Goal: Communication & Community: Answer question/provide support

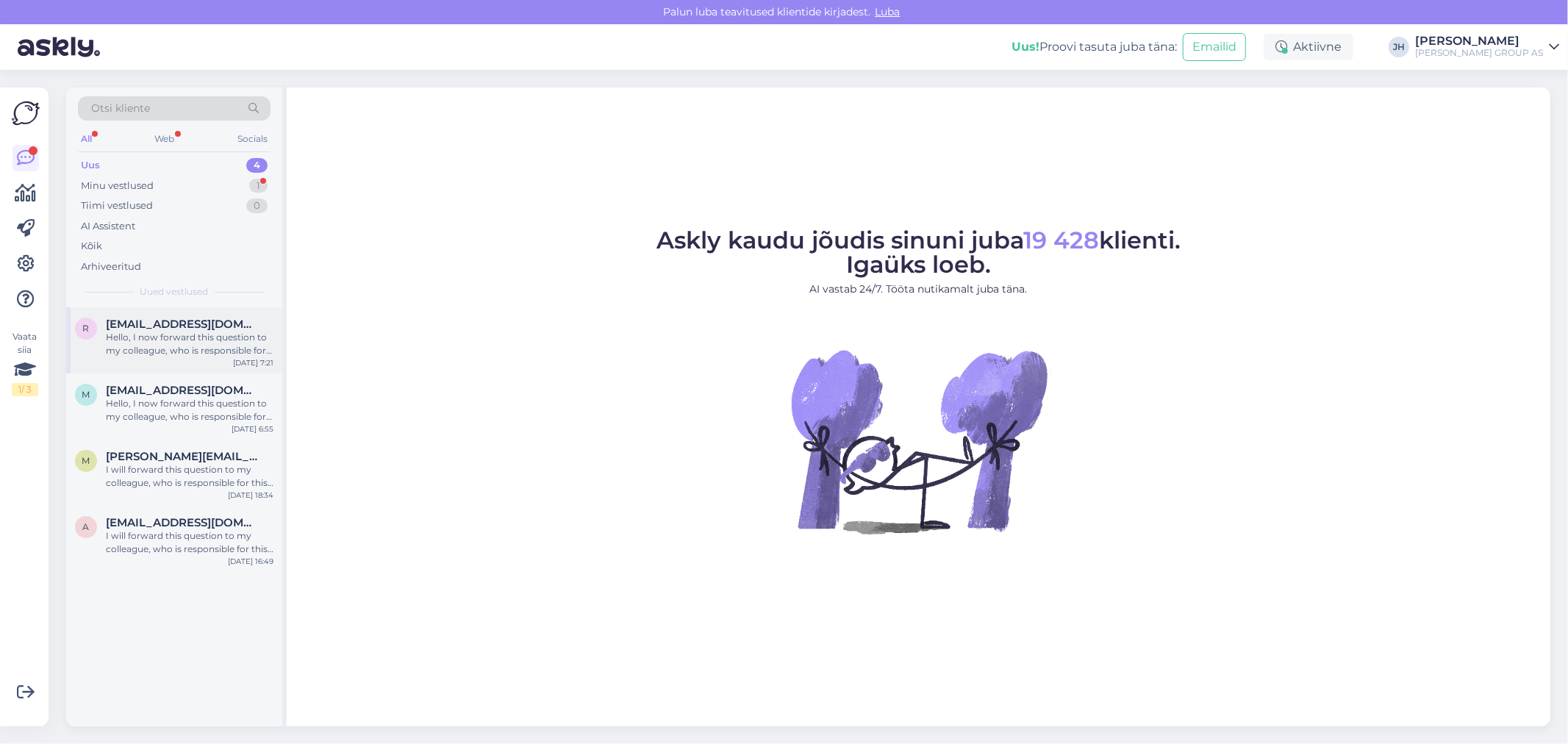
click at [189, 326] on span "[EMAIL_ADDRESS][DOMAIN_NAME]" at bounding box center [182, 324] width 153 height 13
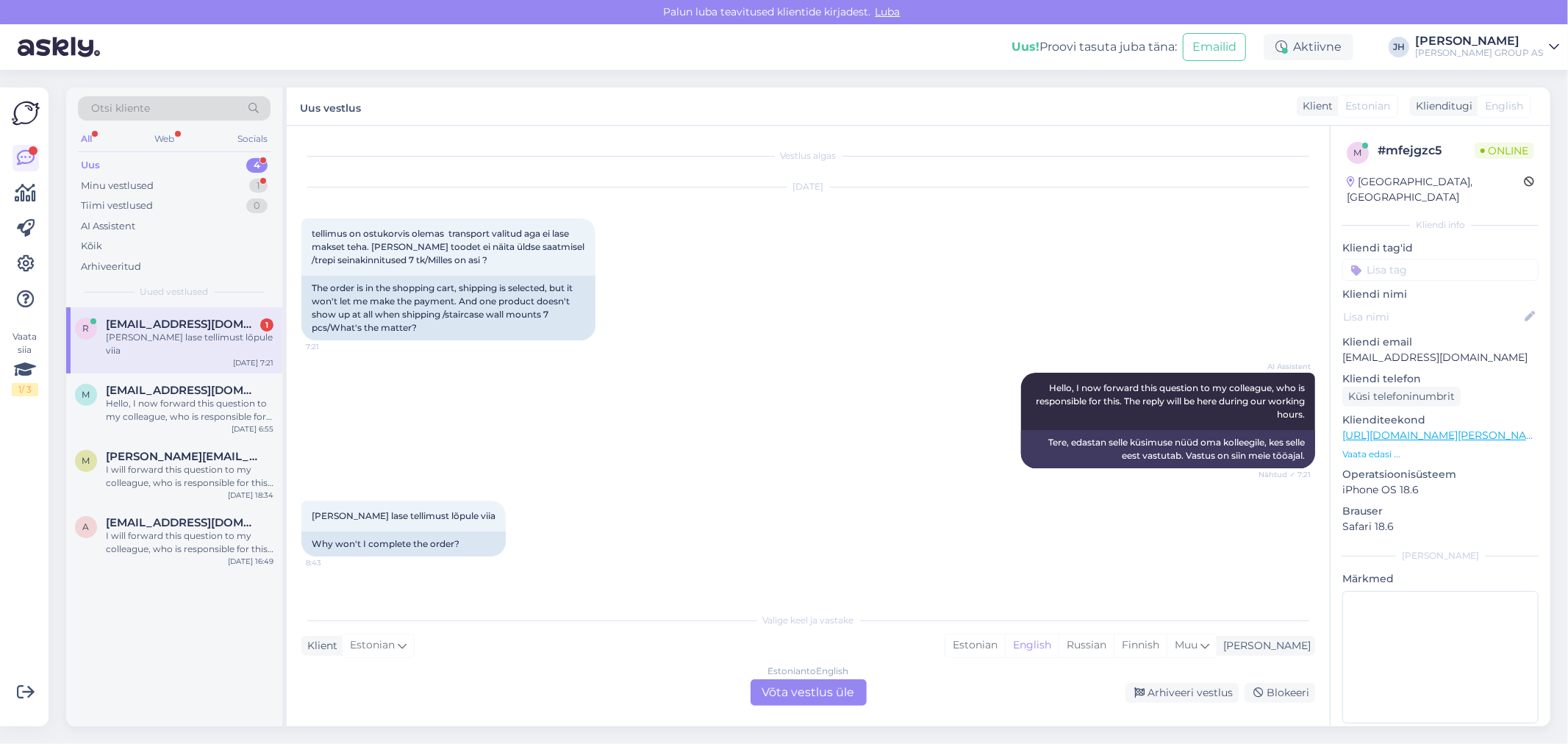
click at [157, 331] on div "[PERSON_NAME] lase tellimust lõpule viia" at bounding box center [189, 344] width 167 height 27
click at [793, 691] on div "Estonian to English Võta vestlus üle" at bounding box center [808, 692] width 116 height 27
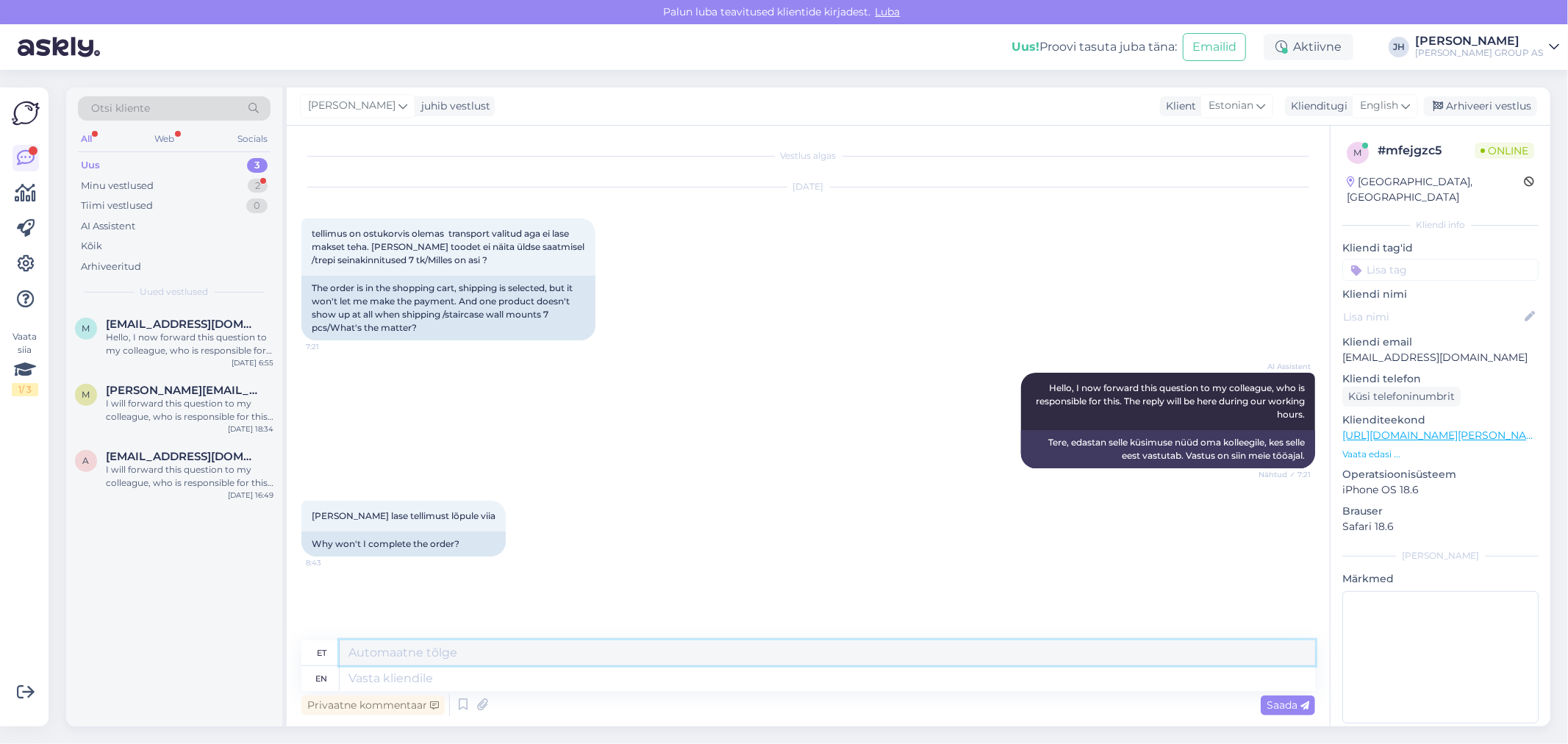
click at [402, 656] on textarea at bounding box center [827, 652] width 976 height 25
type textarea "T"
click at [754, 651] on textarea "Tere. Palun saatke pilt ekraanist, kus oleks näha, mis tooted on teie osukorvis" at bounding box center [827, 652] width 976 height 25
drag, startPoint x: 807, startPoint y: 651, endPoint x: 289, endPoint y: 658, distance: 518.0
click at [289, 658] on div "Vestlus algas [DATE] tellimus on ostukorvis olemas transport valitud aga ei las…" at bounding box center [807, 426] width 1043 height 600
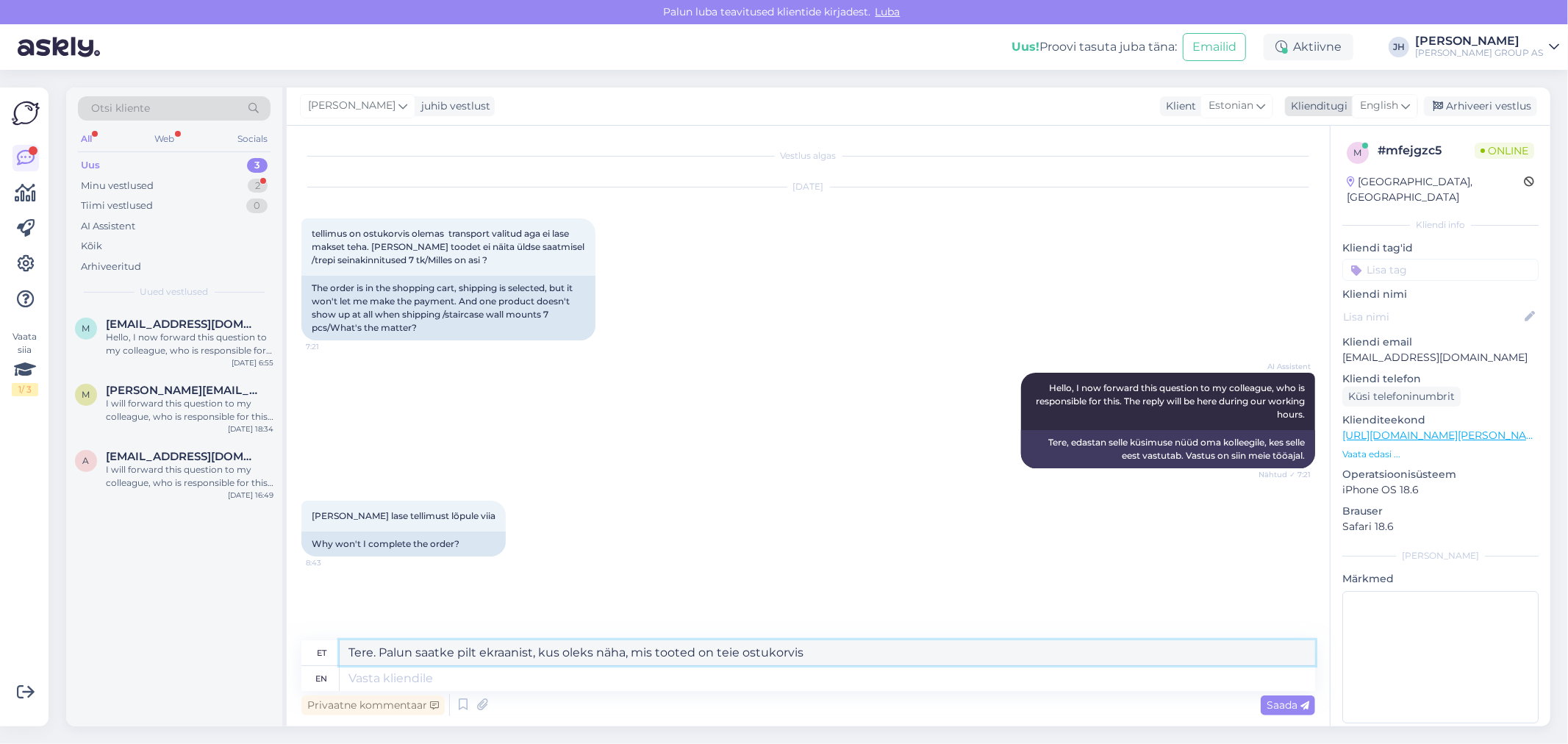
type textarea "Tere. Palun saatke pilt ekraanist, kus oleks näha, mis tooted on teie ostukorvis"
click at [1405, 101] on icon at bounding box center [1405, 106] width 9 height 16
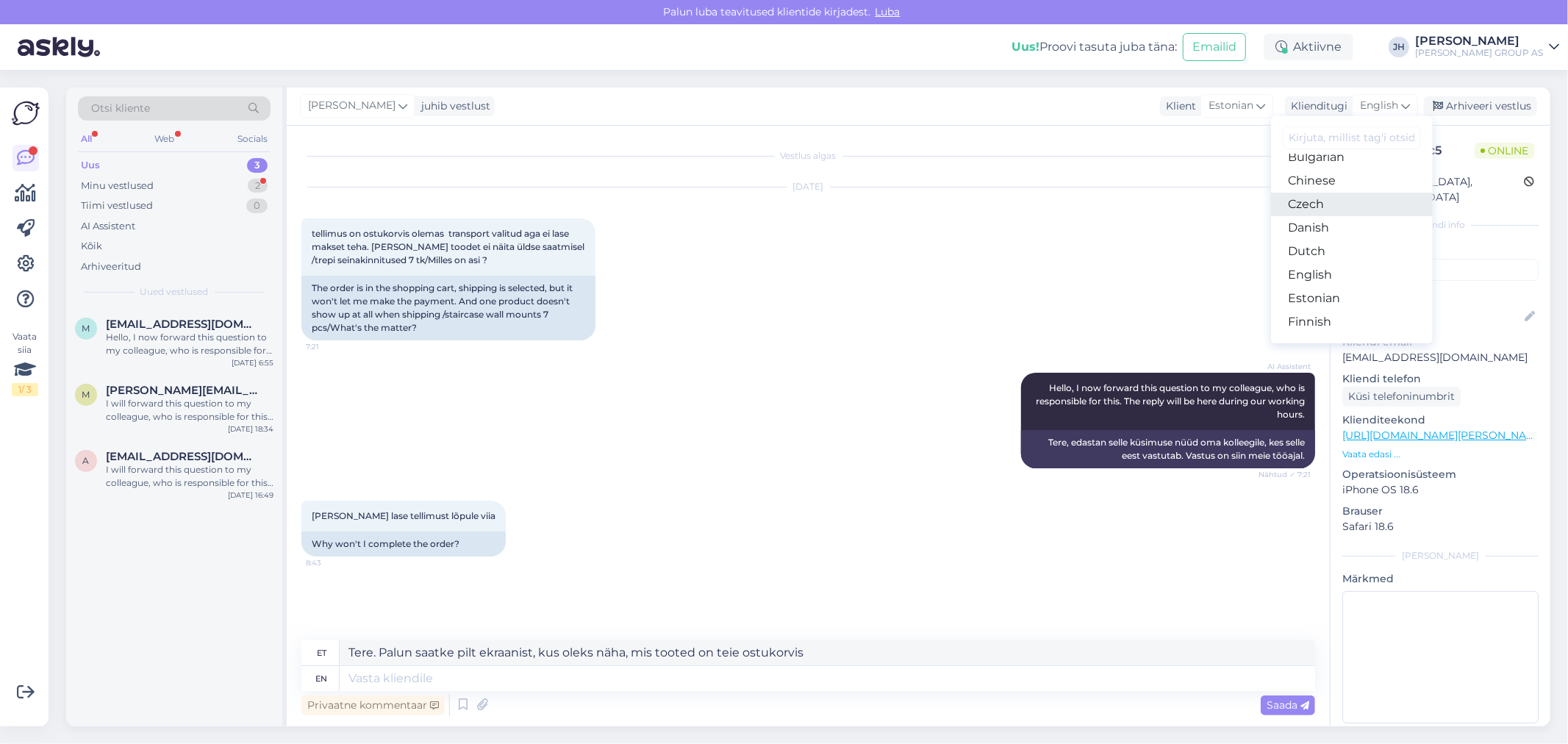
scroll to position [81, 0]
drag, startPoint x: 1325, startPoint y: 273, endPoint x: 1297, endPoint y: 282, distance: 29.4
click at [1325, 273] on link "Estonian" at bounding box center [1351, 278] width 161 height 24
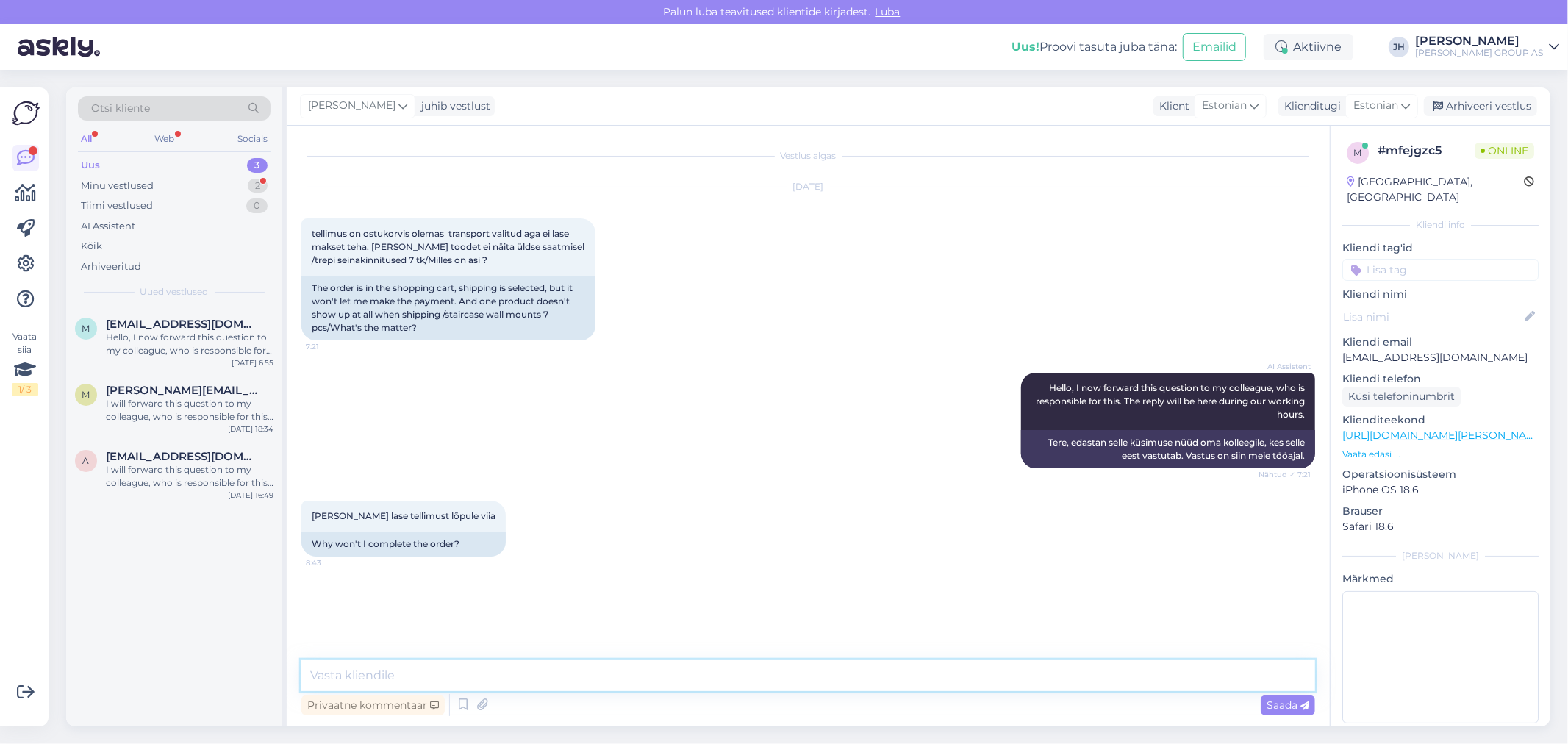
click at [388, 668] on textarea at bounding box center [807, 675] width 1013 height 31
paste textarea "Tere. Palun saatke pilt ekraanist, kus oleks näha, mis tooted on teie ostukorvis"
type textarea "Tere. Palun saatke pilt ekraanist, kus oleks näha, mis tooted on teie ostukorvis"
click at [1283, 703] on span "Saada" at bounding box center [1287, 704] width 43 height 13
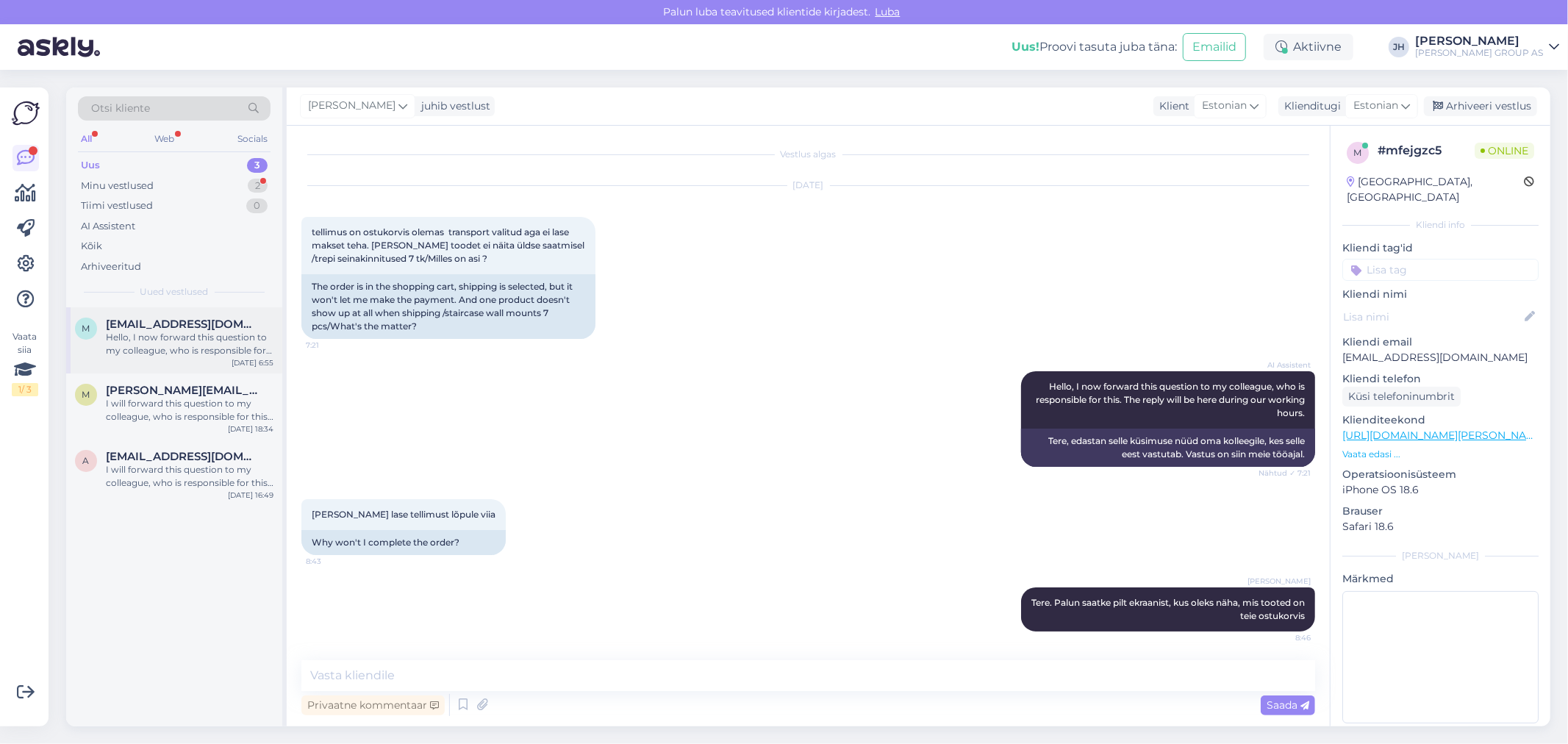
click at [136, 328] on span "[EMAIL_ADDRESS][DOMAIN_NAME]" at bounding box center [182, 324] width 153 height 13
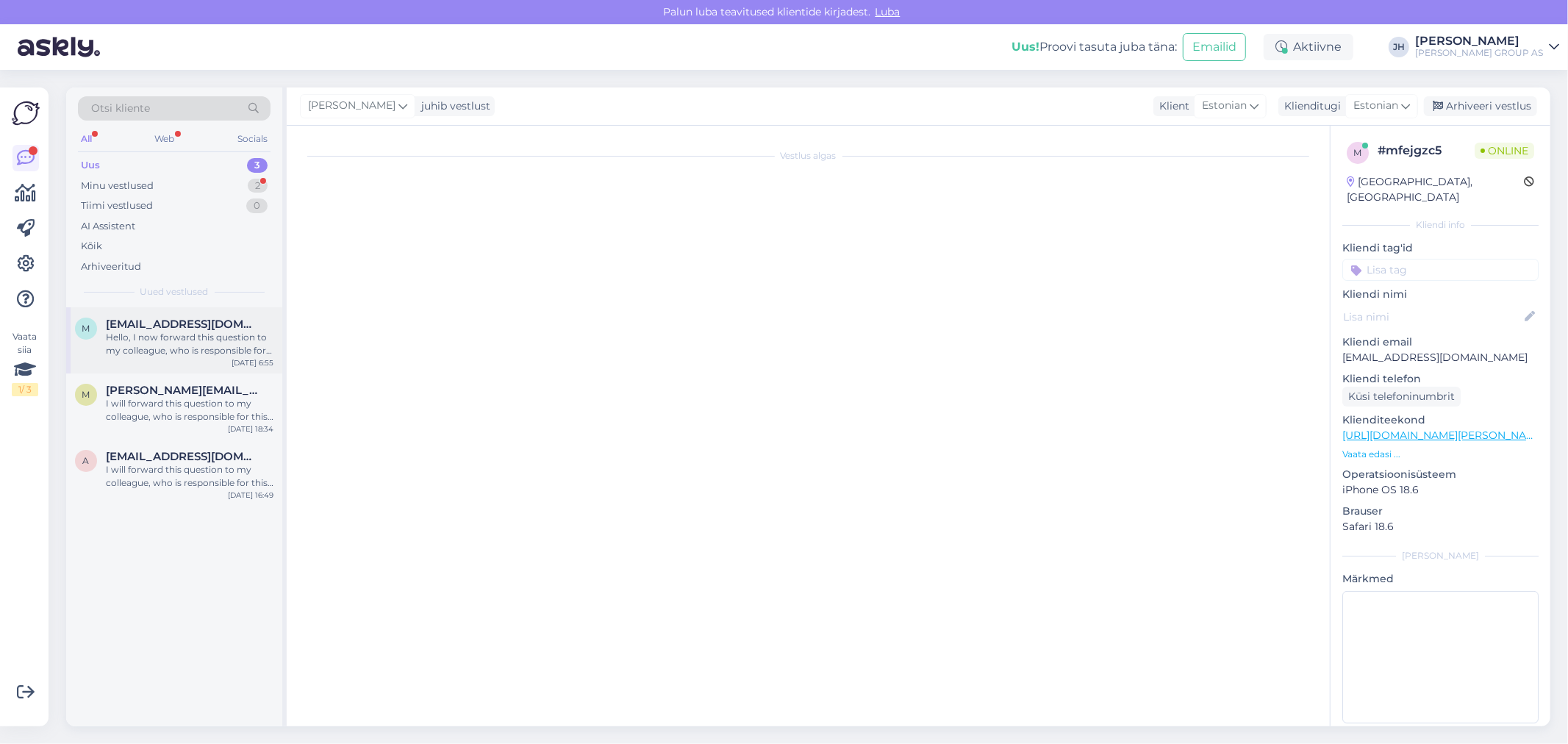
scroll to position [0, 0]
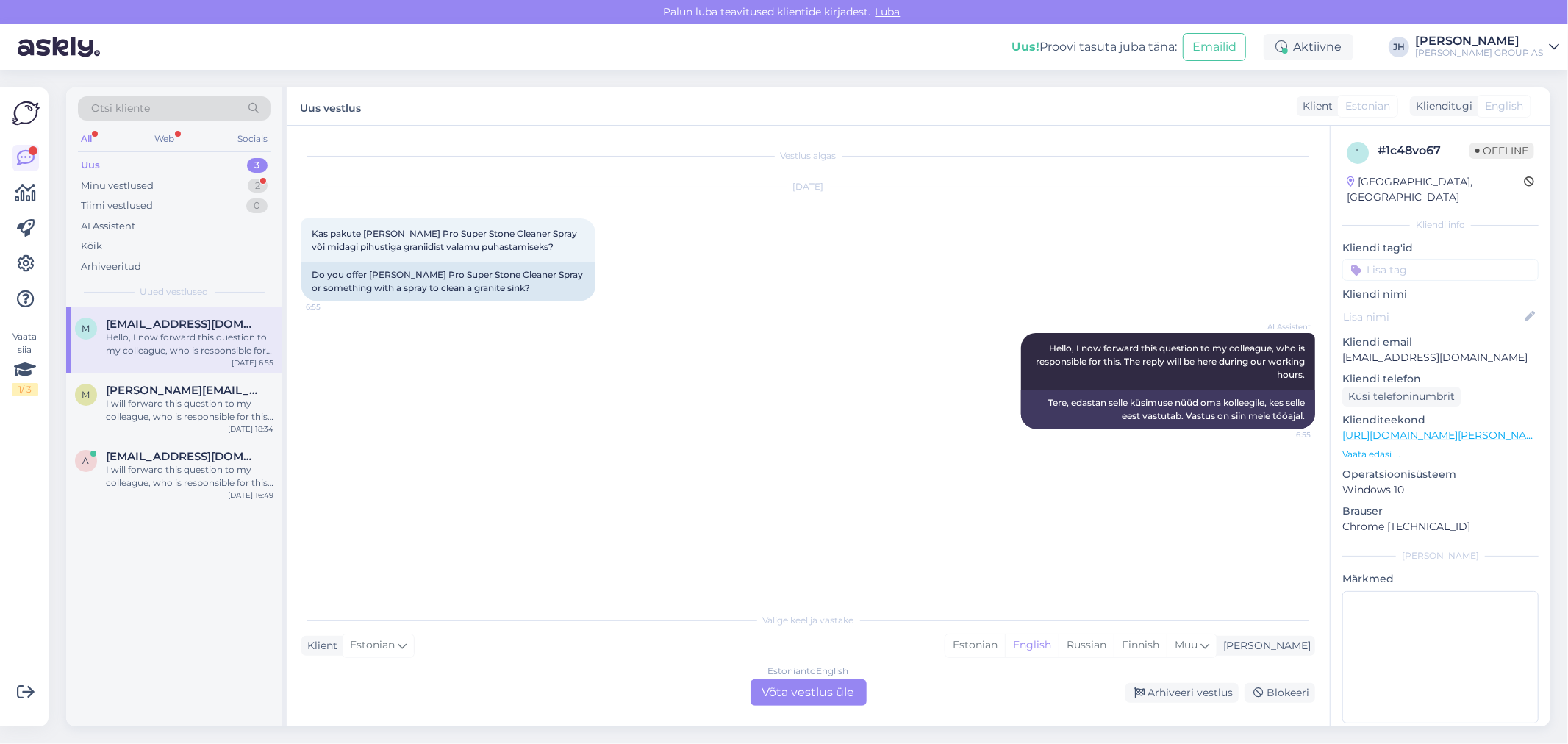
click at [791, 694] on div "Estonian to English Võta vestlus üle" at bounding box center [808, 692] width 116 height 27
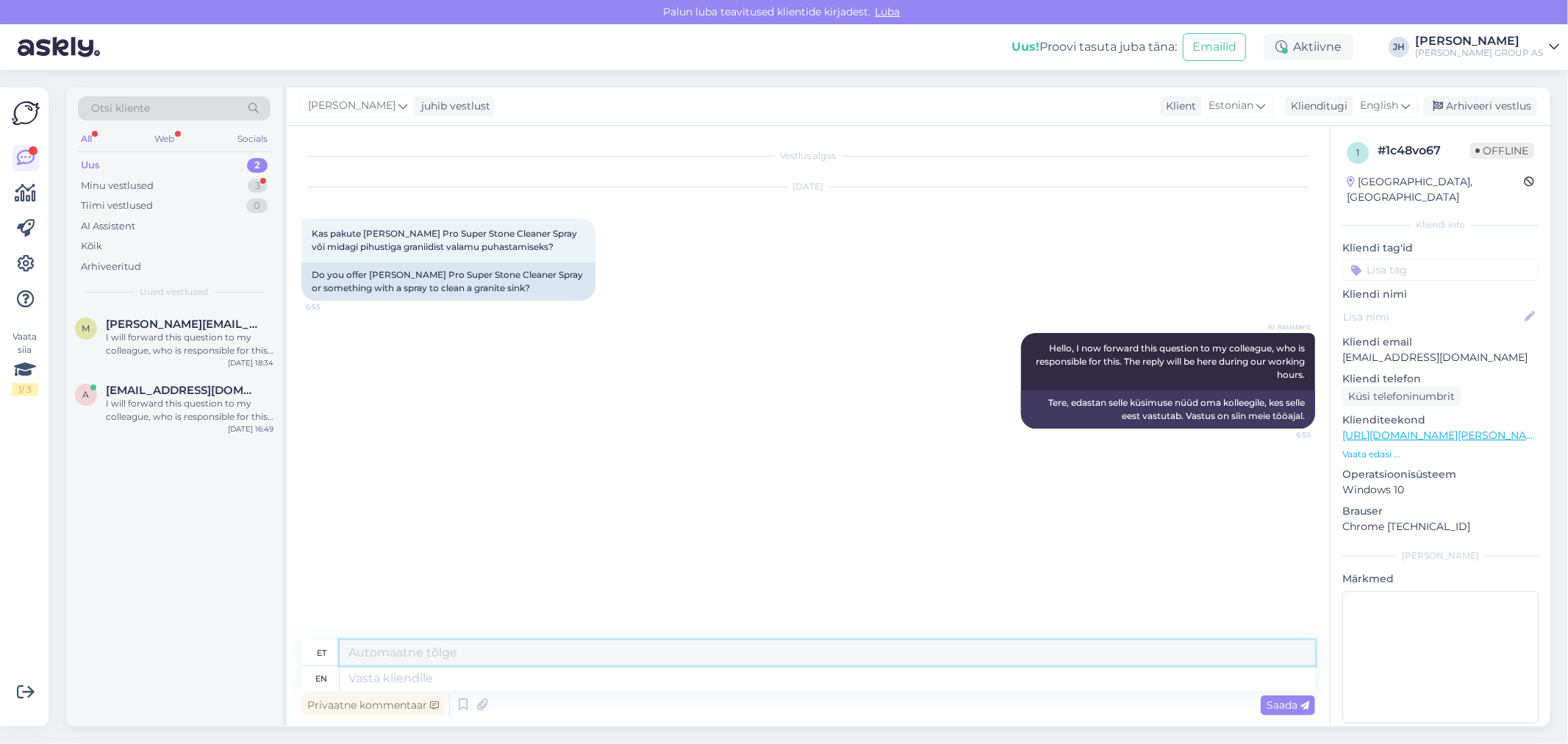
click at [471, 649] on textarea at bounding box center [827, 652] width 976 height 25
paste textarea "[URL][DOMAIN_NAME][PERSON_NAME][PERSON_NAME]"
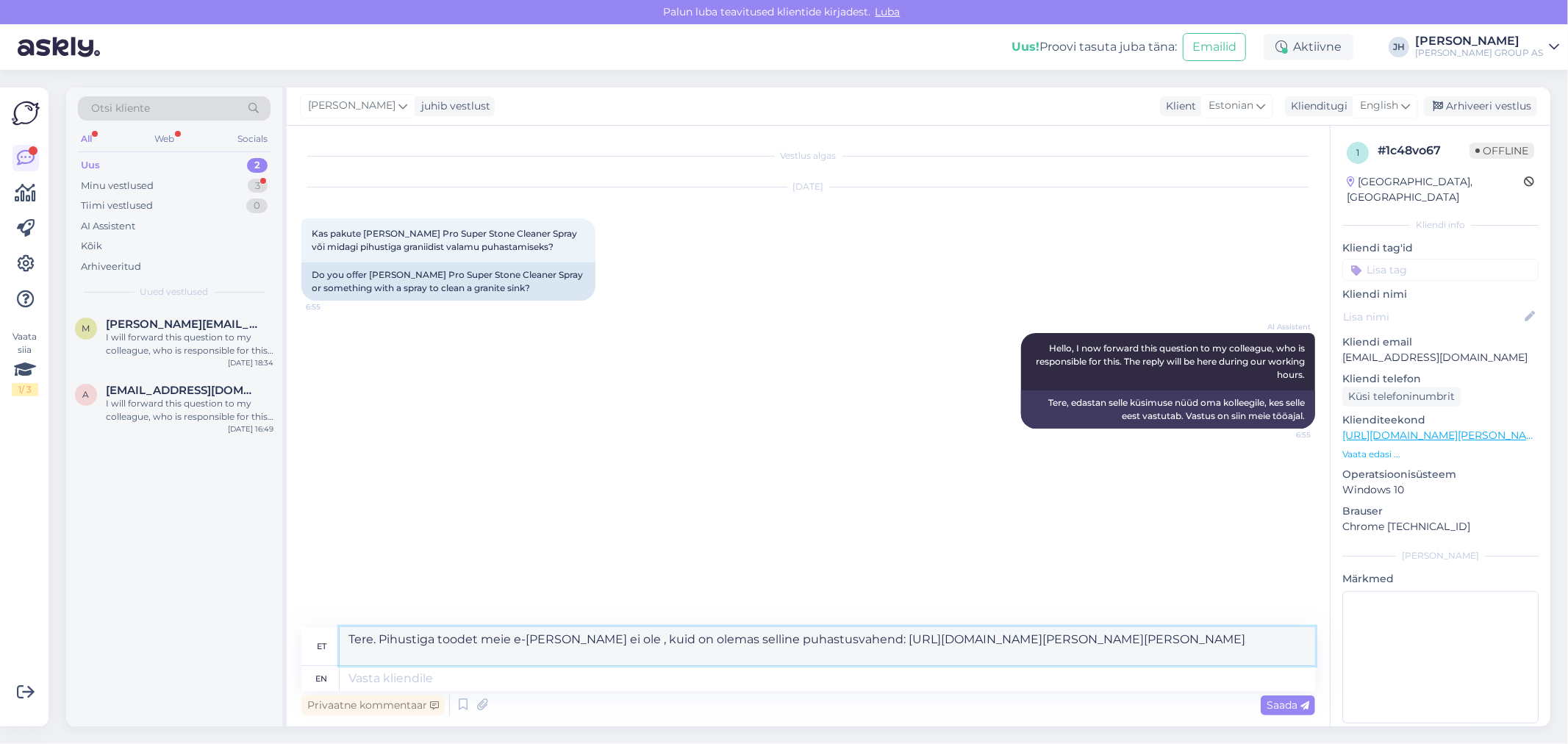
drag, startPoint x: 630, startPoint y: 664, endPoint x: 297, endPoint y: 622, distance: 335.6
click at [297, 622] on div "Vestlus algas [DATE] Kas pakute [PERSON_NAME] Pro Super Stone Cleaner Spray või…" at bounding box center [807, 426] width 1043 height 600
type textarea "Tere. Pihustiga toodet meie e-[PERSON_NAME] ei ole , kuid on olemas selline puh…"
click at [1409, 104] on icon at bounding box center [1405, 106] width 9 height 16
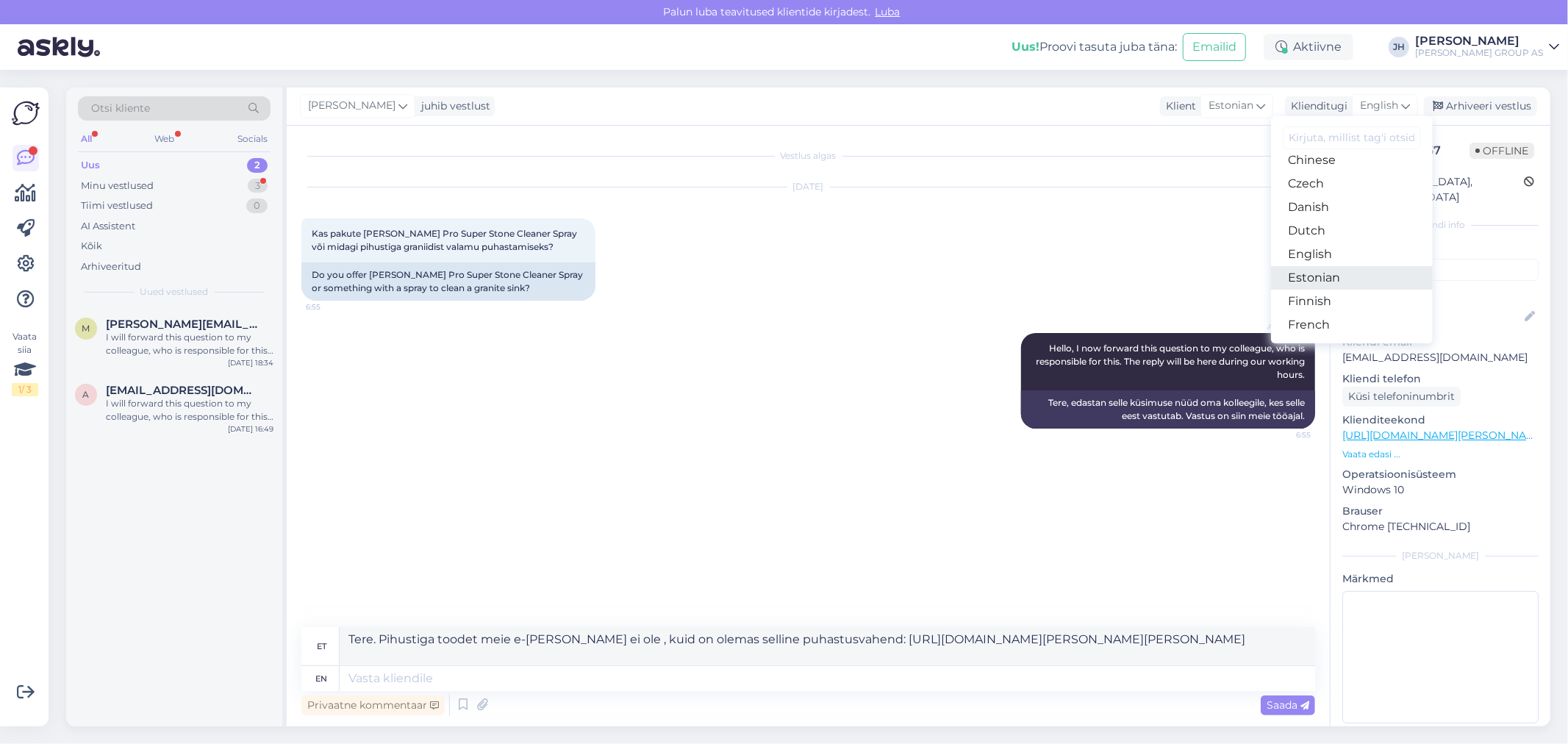
click at [1346, 274] on link "Estonian" at bounding box center [1351, 278] width 161 height 24
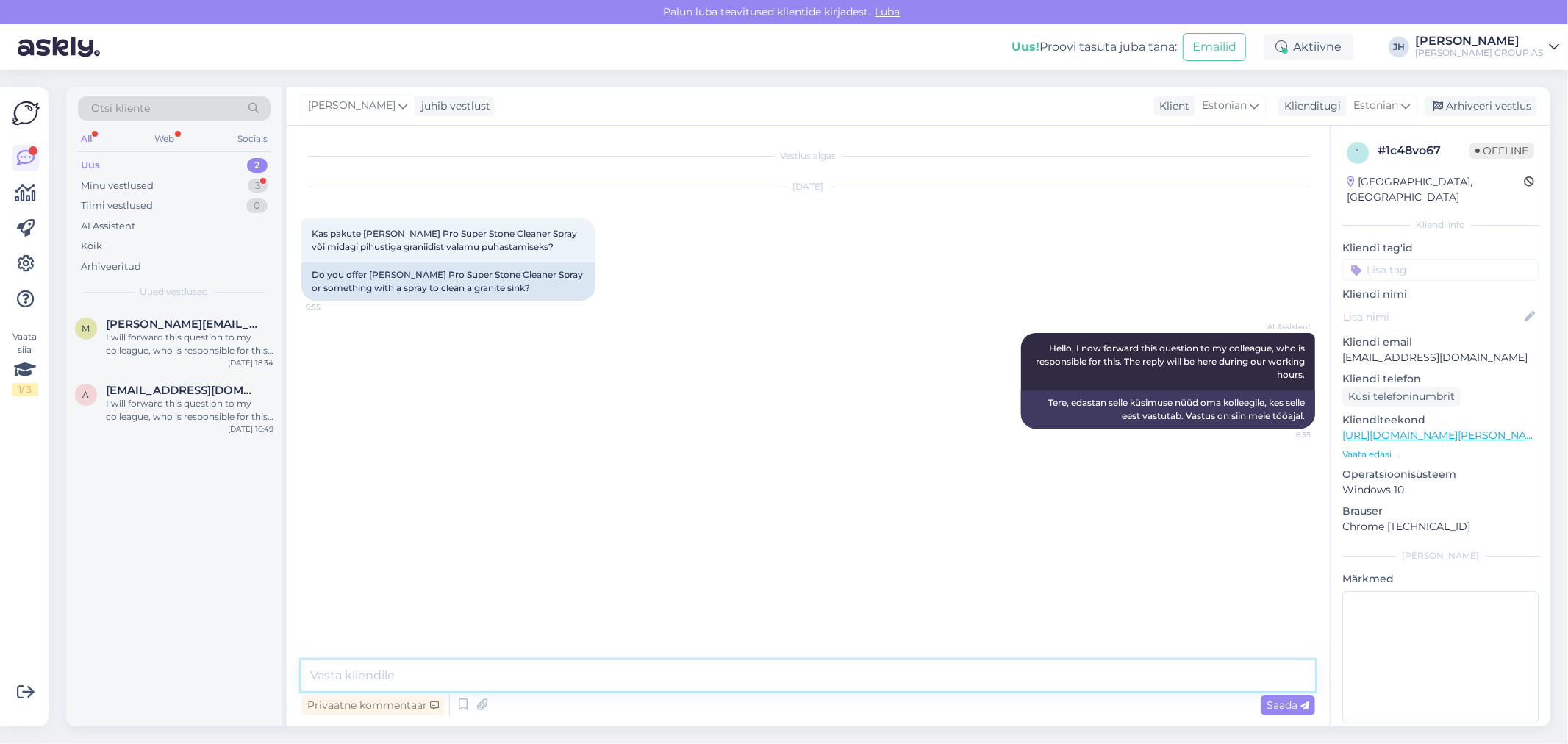
drag, startPoint x: 407, startPoint y: 674, endPoint x: 397, endPoint y: 674, distance: 10.0
click at [402, 674] on textarea at bounding box center [807, 675] width 1013 height 31
paste textarea "Tere. Pihustiga toodet meie e-[PERSON_NAME] ei ole , kuid on olemas selline puh…"
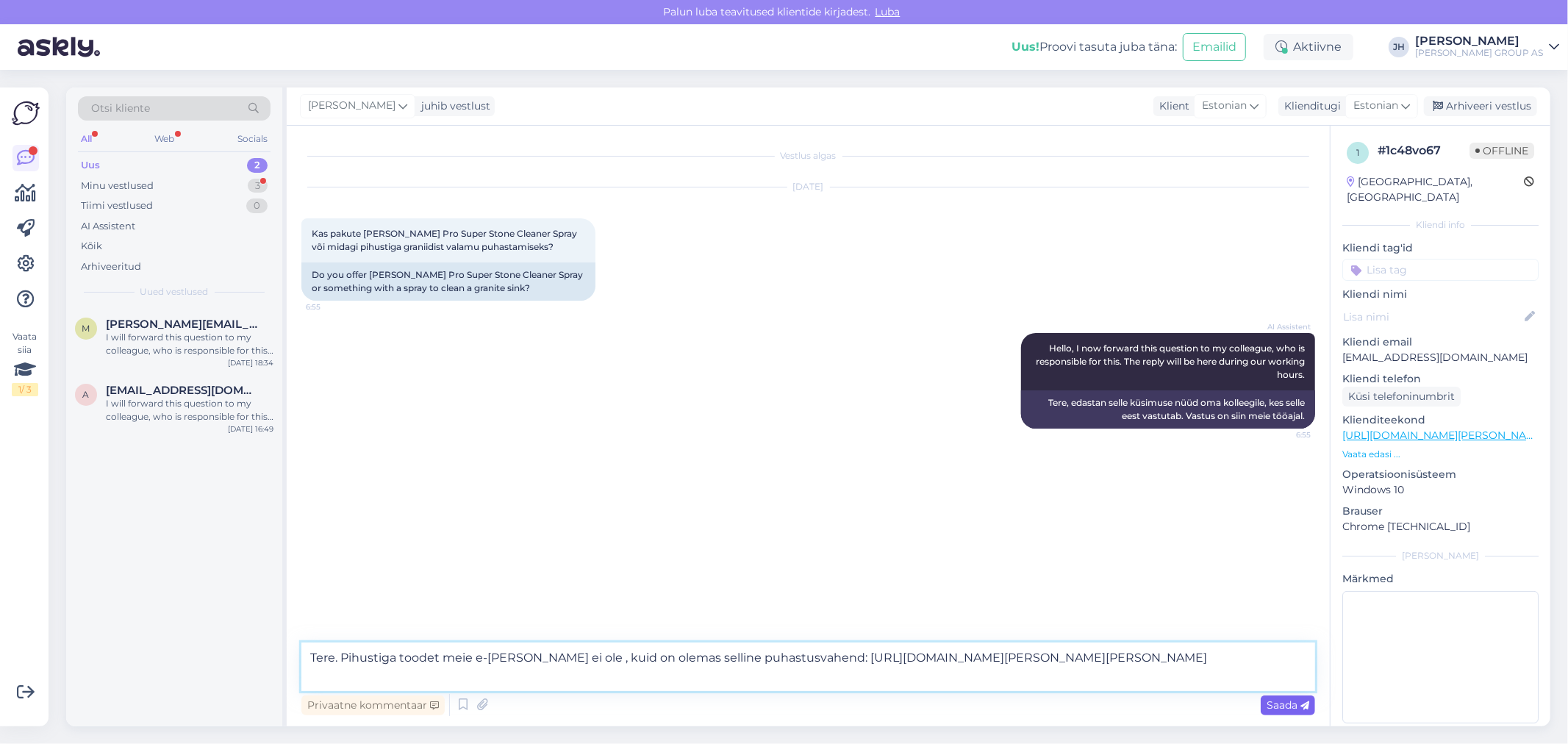
type textarea "Tere. Pihustiga toodet meie e-[PERSON_NAME] ei ole , kuid on olemas selline puh…"
click at [1283, 706] on span "Saada" at bounding box center [1287, 704] width 43 height 13
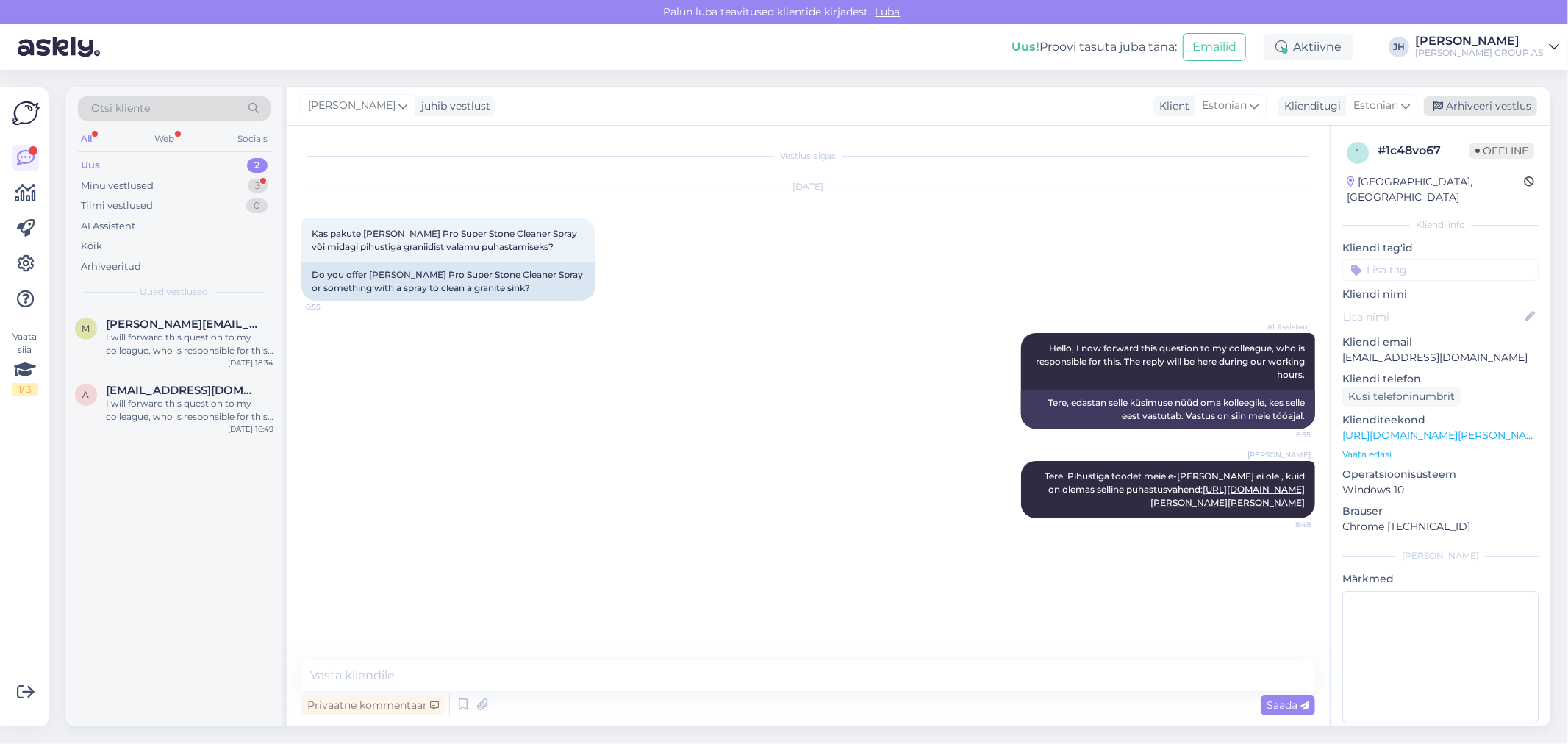
click at [1487, 103] on div "Arhiveeri vestlus" at bounding box center [1480, 106] width 113 height 20
click at [195, 326] on span "[PERSON_NAME][EMAIL_ADDRESS][PERSON_NAME][DOMAIN_NAME]" at bounding box center [182, 324] width 153 height 13
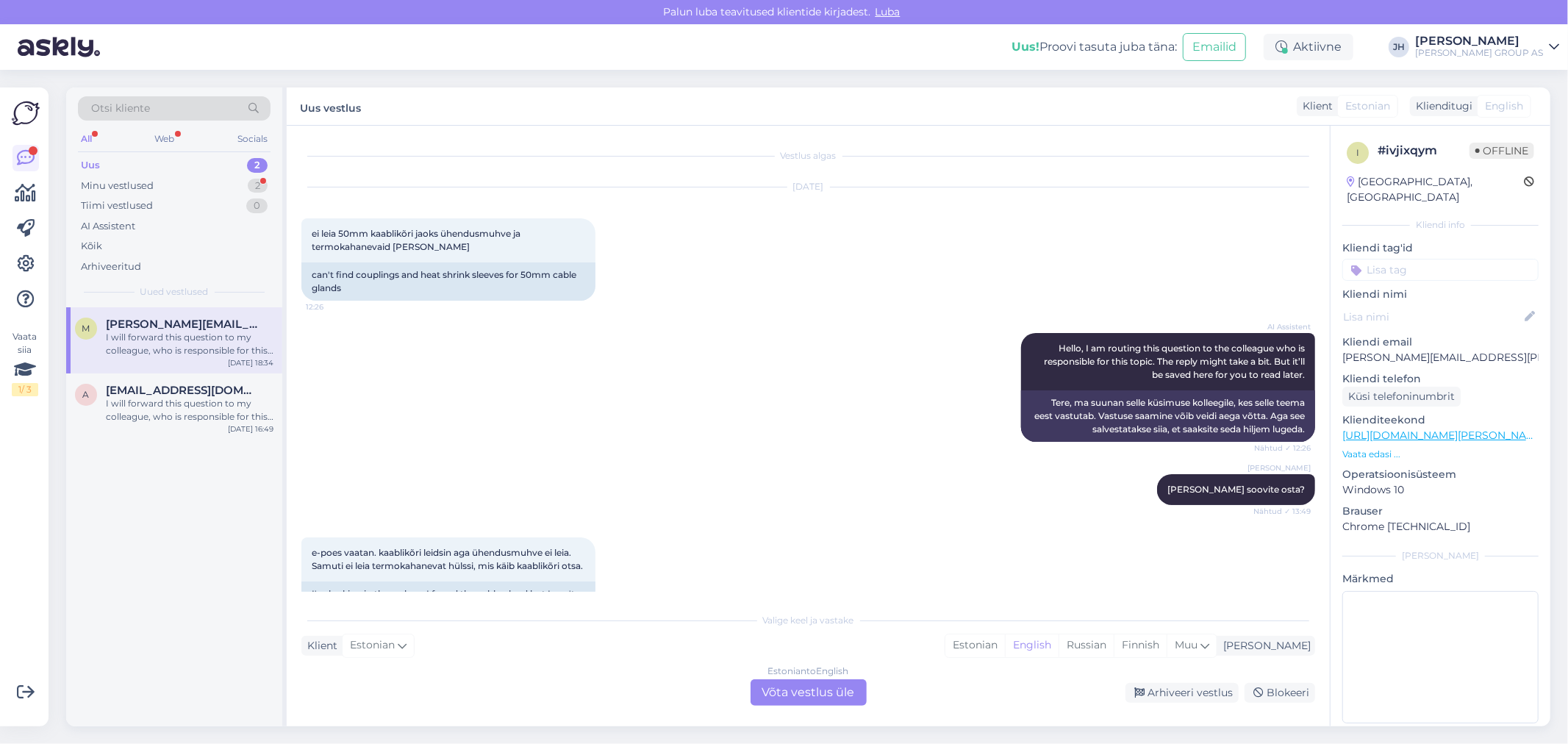
scroll to position [197, 0]
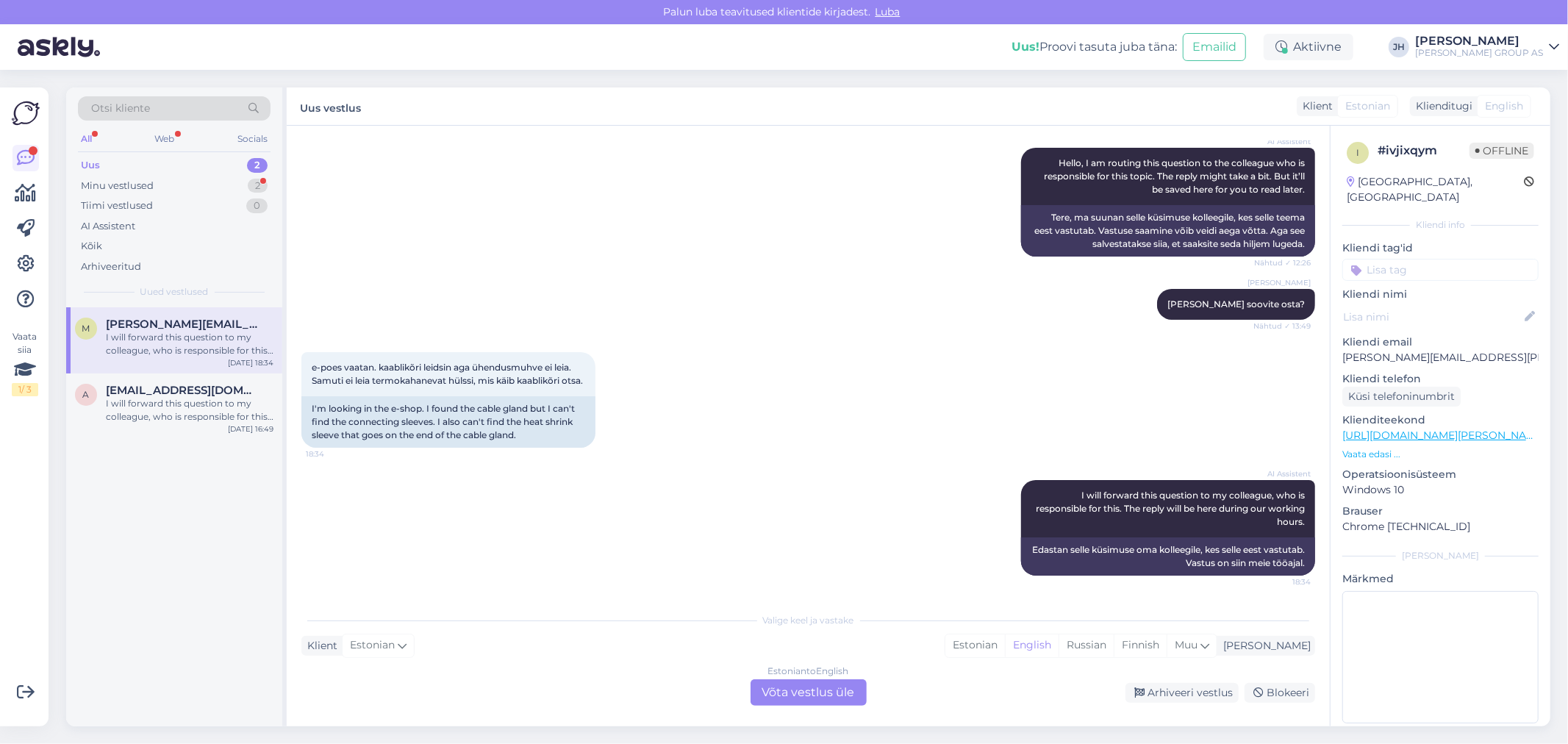
click at [827, 688] on div "Estonian to English Võta vestlus üle" at bounding box center [808, 692] width 116 height 27
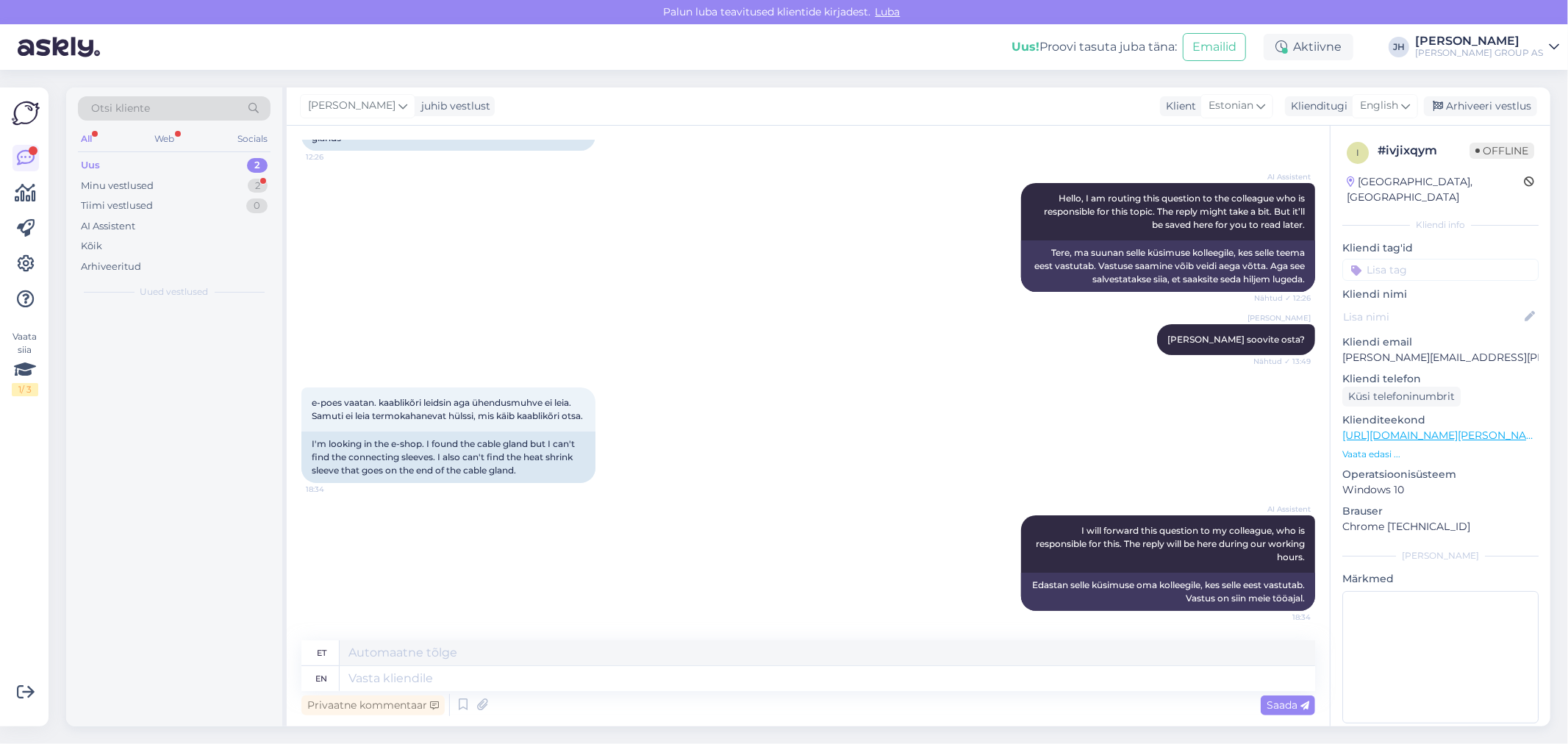
scroll to position [162, 0]
click at [362, 655] on textarea at bounding box center [827, 652] width 976 height 25
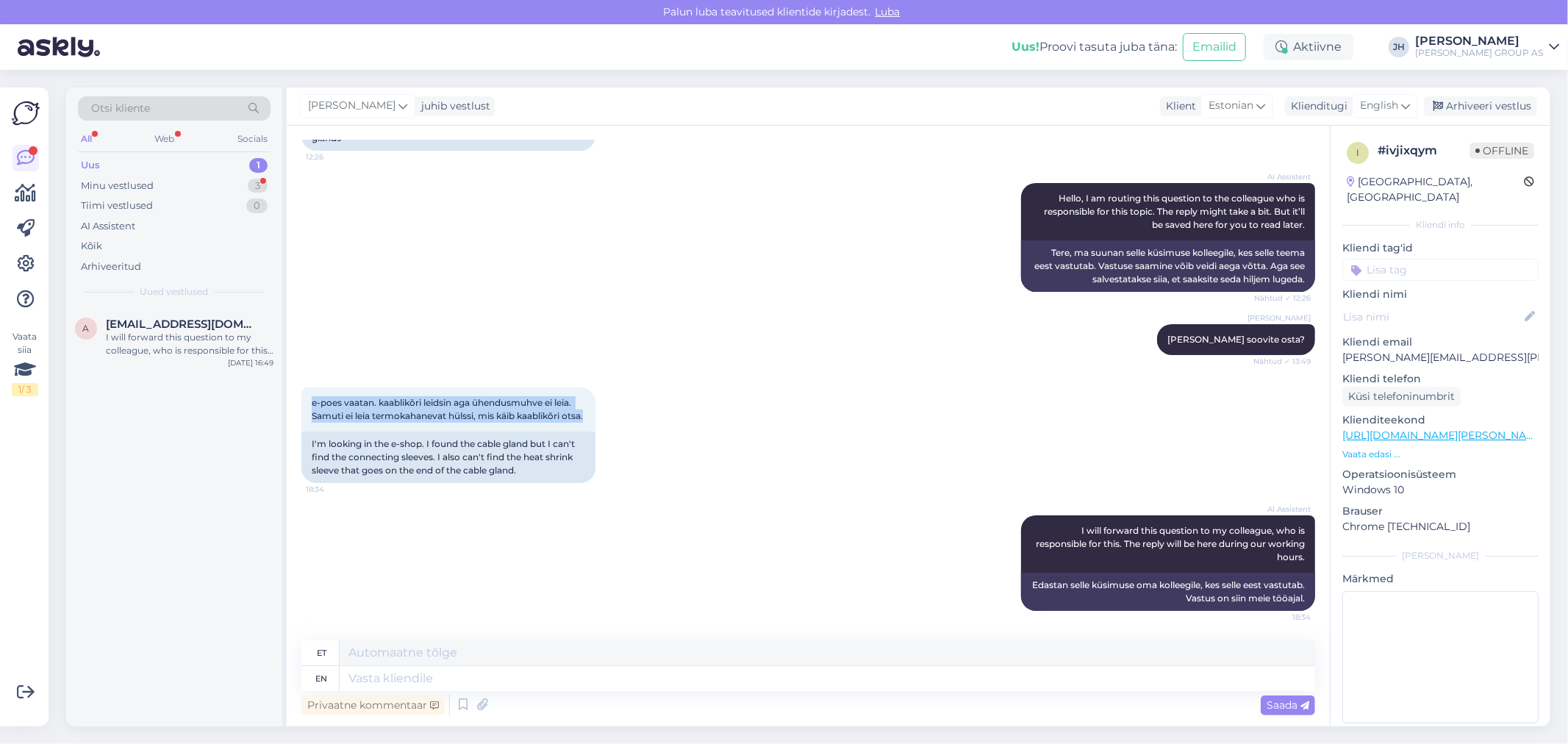
drag, startPoint x: 352, startPoint y: 414, endPoint x: 285, endPoint y: 390, distance: 71.2
click at [286, 390] on div "Vestlus algas [DATE] ei leia 50mm kaablikõri jaoks ühendusmuhve ja termokahanev…" at bounding box center [807, 426] width 1043 height 600
copy span "e-poes vaatan. kaablikõri leidsin aga ühendusmuhve ei leia. Samuti ei leia term…"
click at [384, 651] on textarea at bounding box center [827, 652] width 976 height 25
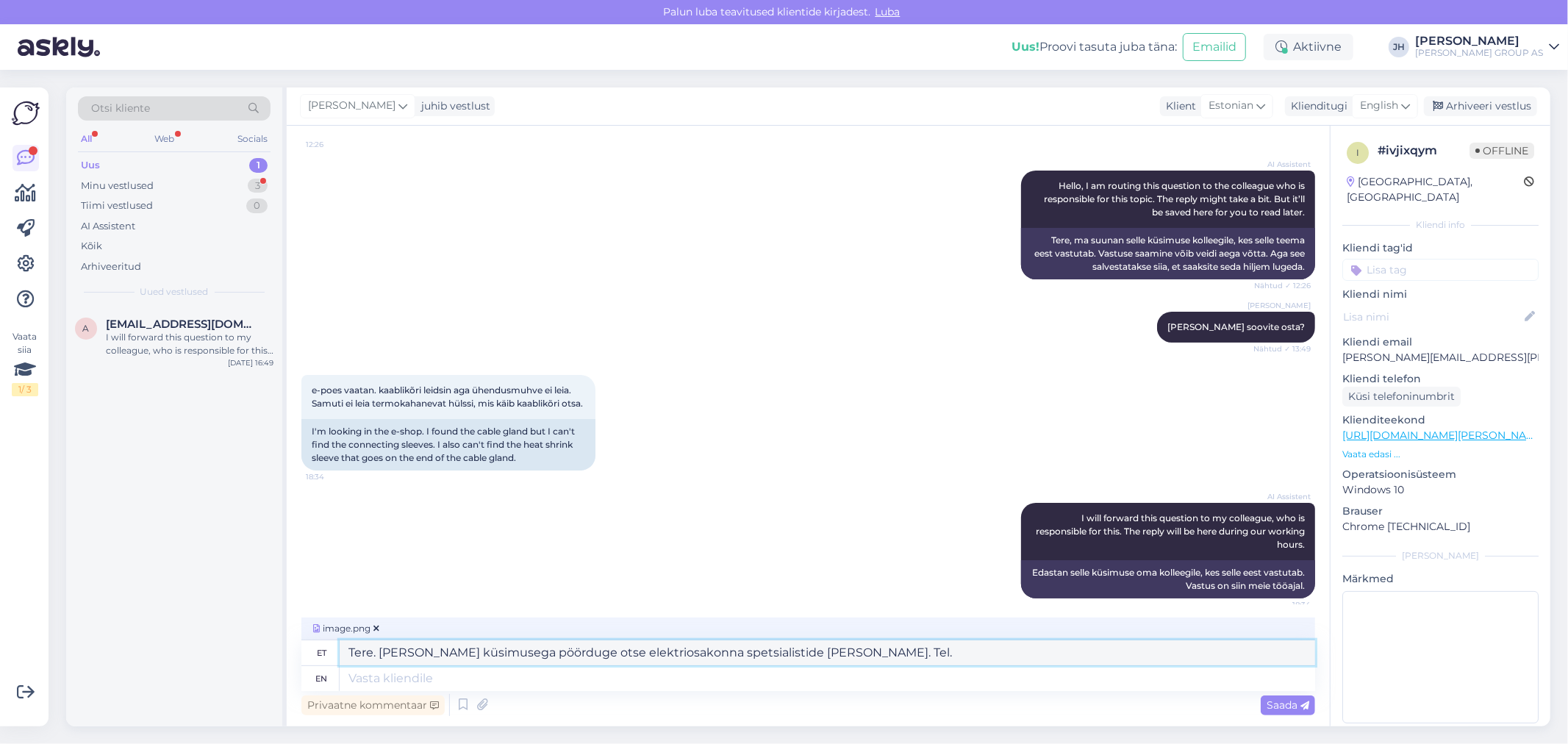
scroll to position [185, 0]
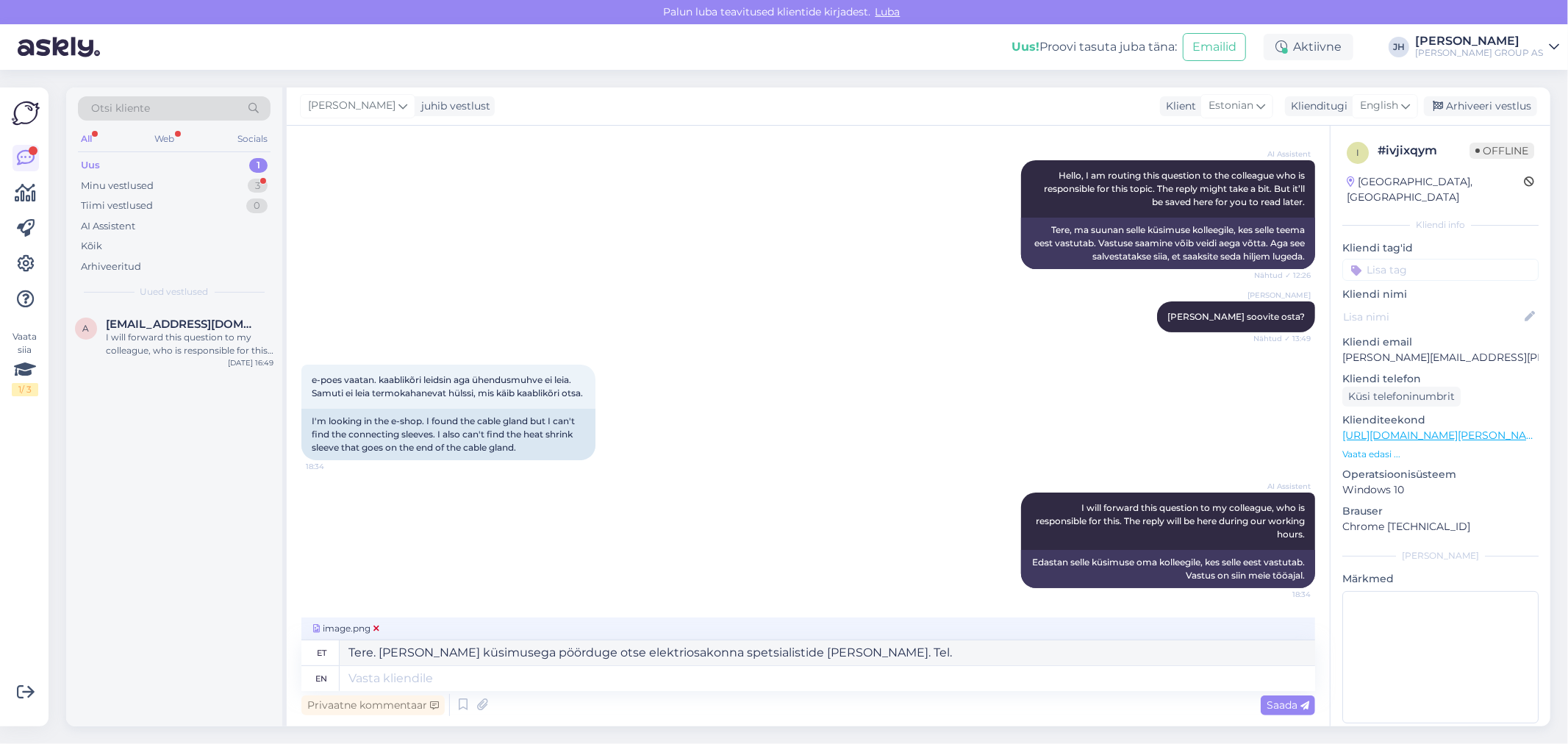
click at [375, 624] on icon at bounding box center [376, 628] width 6 height 9
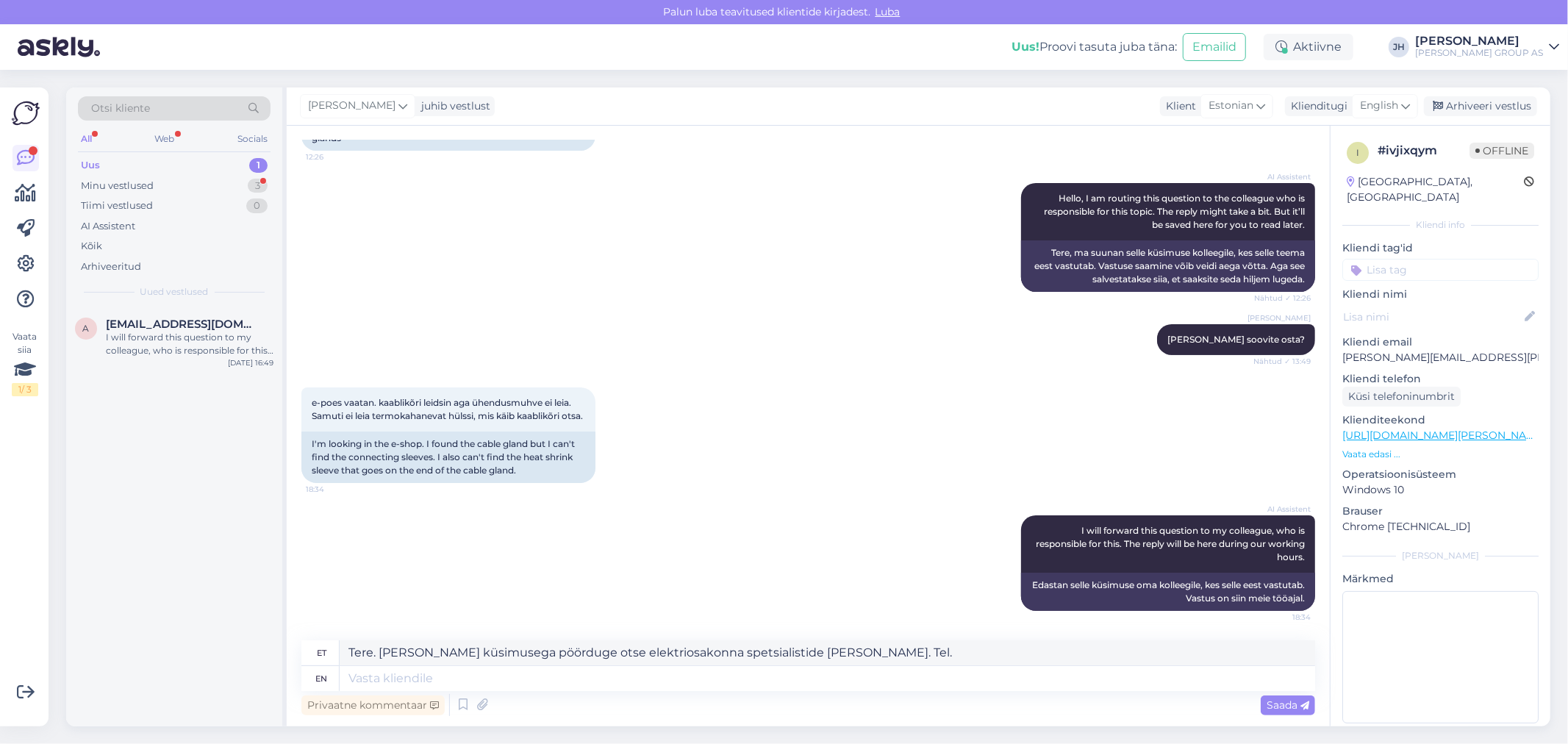
scroll to position [162, 0]
click at [849, 652] on textarea "Tere. [PERSON_NAME] küsimusega pöörduge otse elektriosakonna spetsialistide [PE…" at bounding box center [827, 652] width 976 height 25
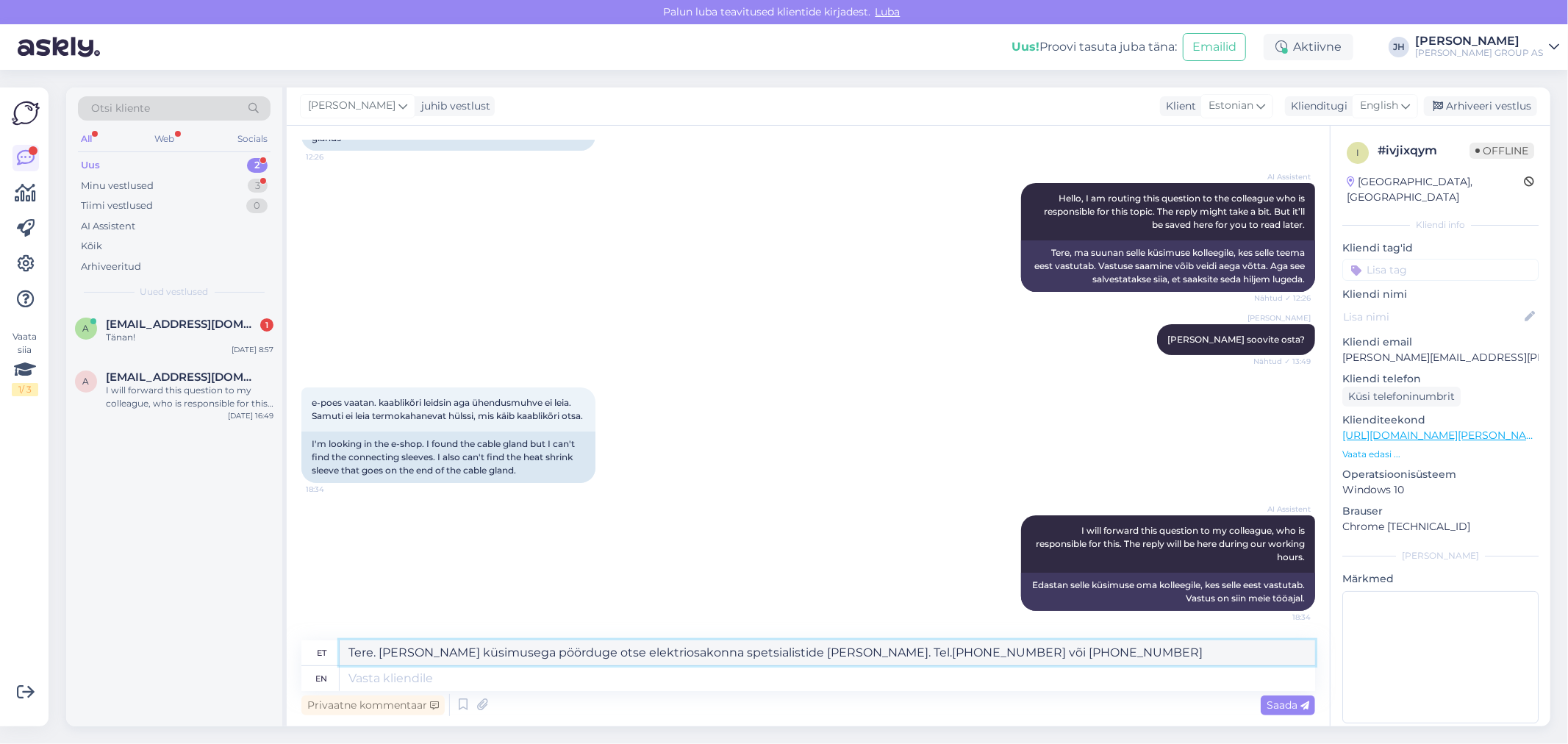
drag, startPoint x: 986, startPoint y: 640, endPoint x: 323, endPoint y: 640, distance: 663.0
click at [323, 640] on div "et Tere. [PERSON_NAME] küsimusega pöörduge otse elektriosakonna spetsialistide …" at bounding box center [807, 653] width 1013 height 26
type textarea "Tere. [PERSON_NAME] küsimusega pöörduge otse elektriosakonna spetsialistide [PE…"
click at [1409, 104] on icon at bounding box center [1405, 106] width 9 height 16
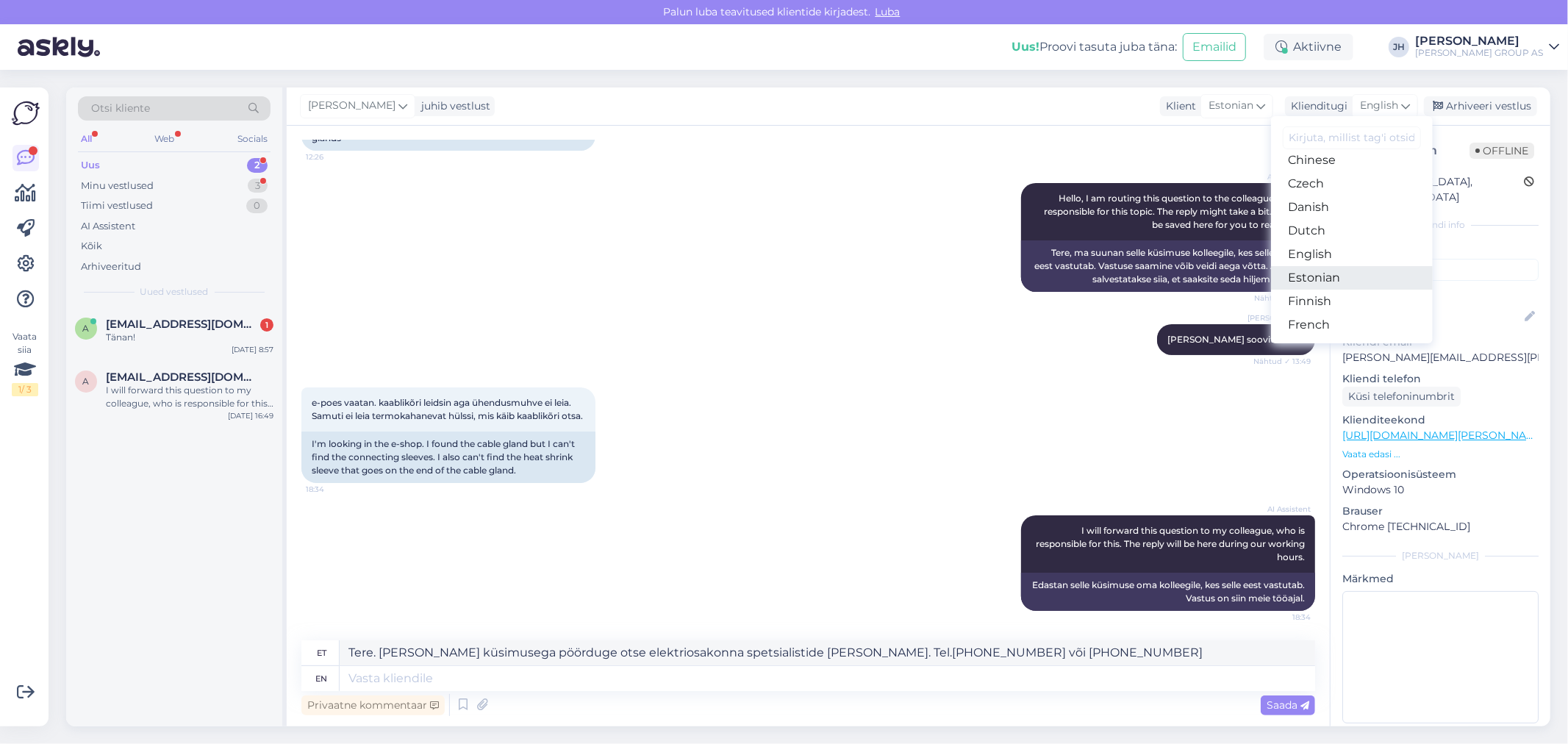
click at [1313, 275] on link "Estonian" at bounding box center [1351, 278] width 161 height 24
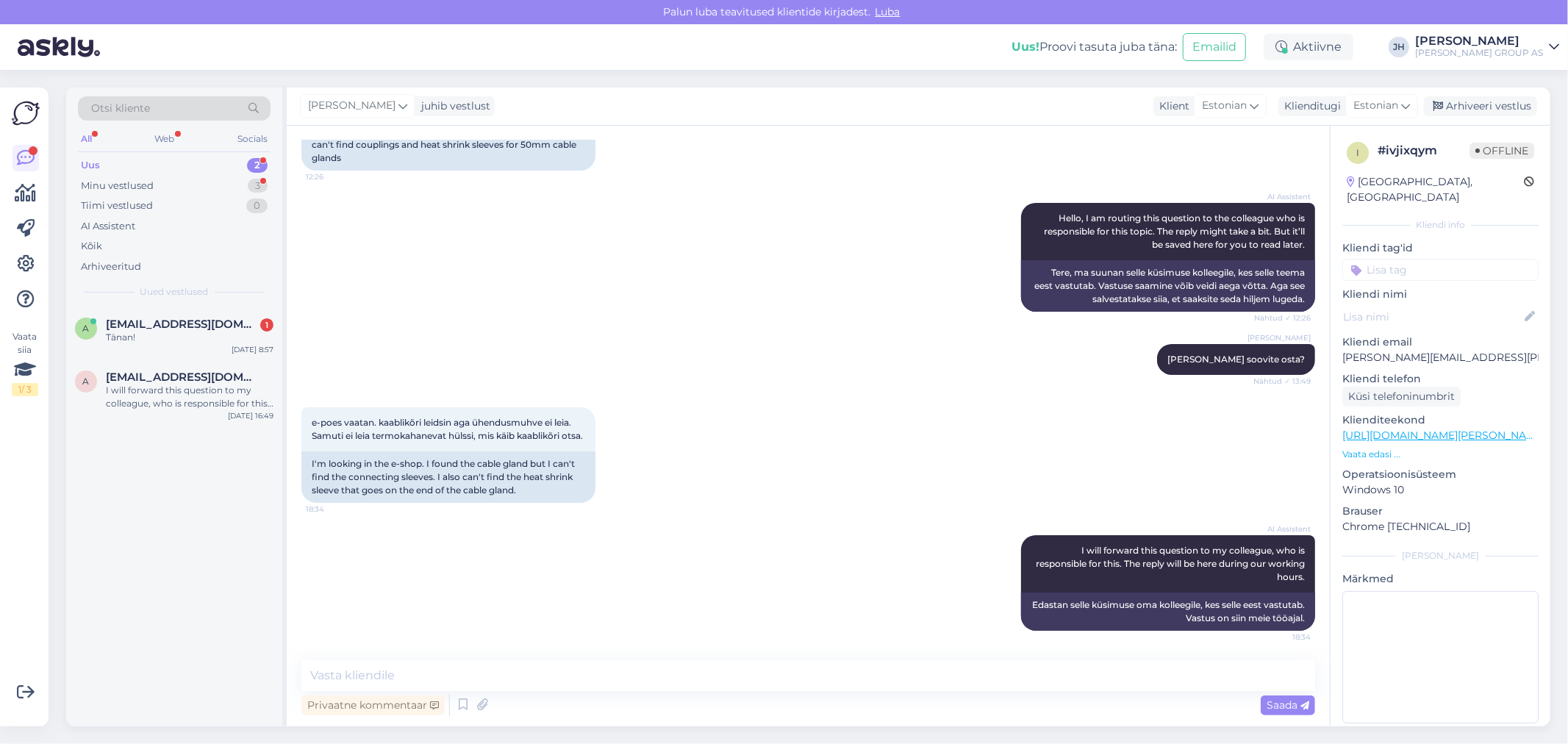
scroll to position [143, 0]
click at [419, 671] on textarea at bounding box center [807, 675] width 1013 height 31
paste textarea "Tere. [PERSON_NAME] küsimusega pöörduge otse elektriosakonna spetsialistide [PE…"
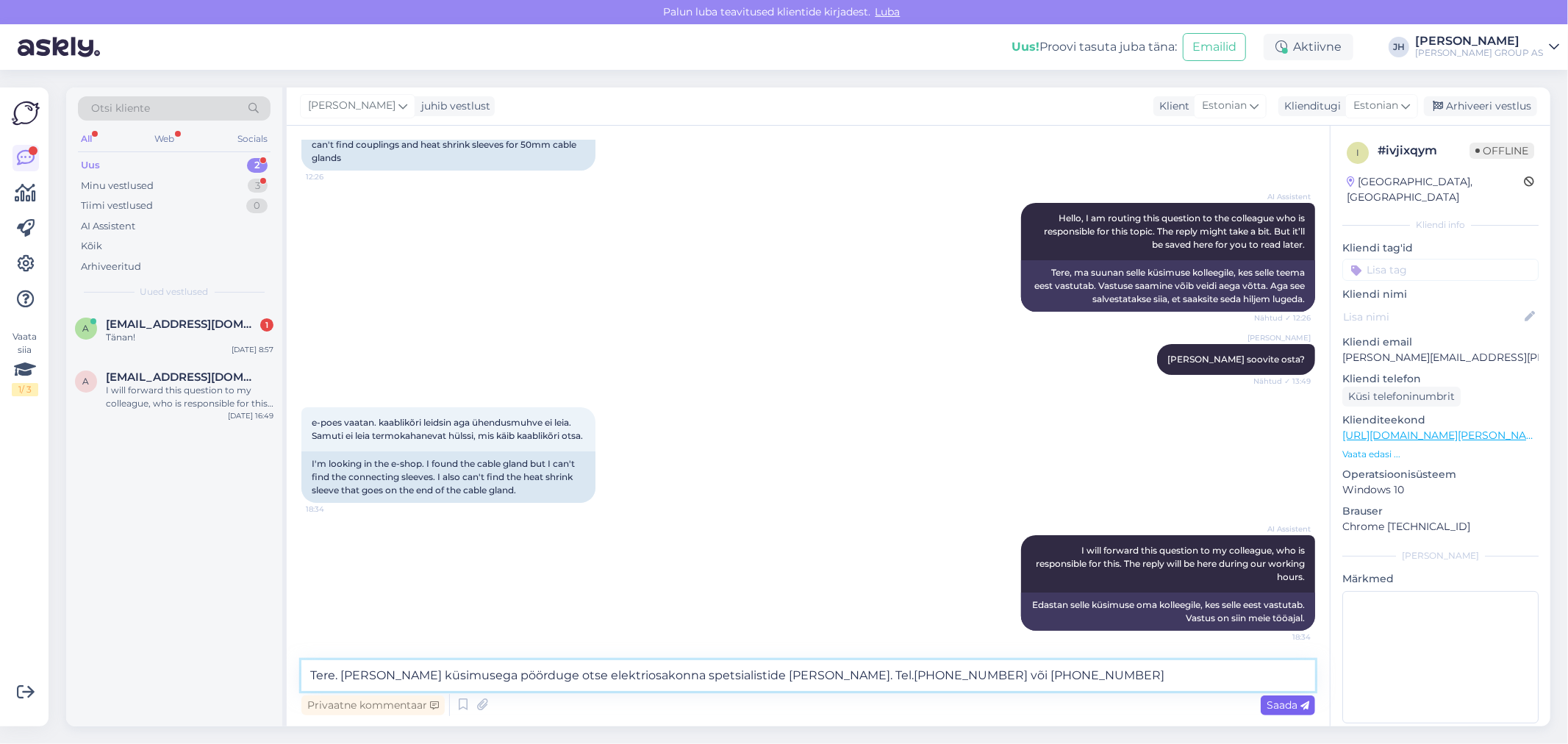
type textarea "Tere. [PERSON_NAME] küsimusega pöörduge otse elektriosakonna spetsialistide [PE…"
click at [1287, 699] on span "Saada" at bounding box center [1287, 704] width 43 height 13
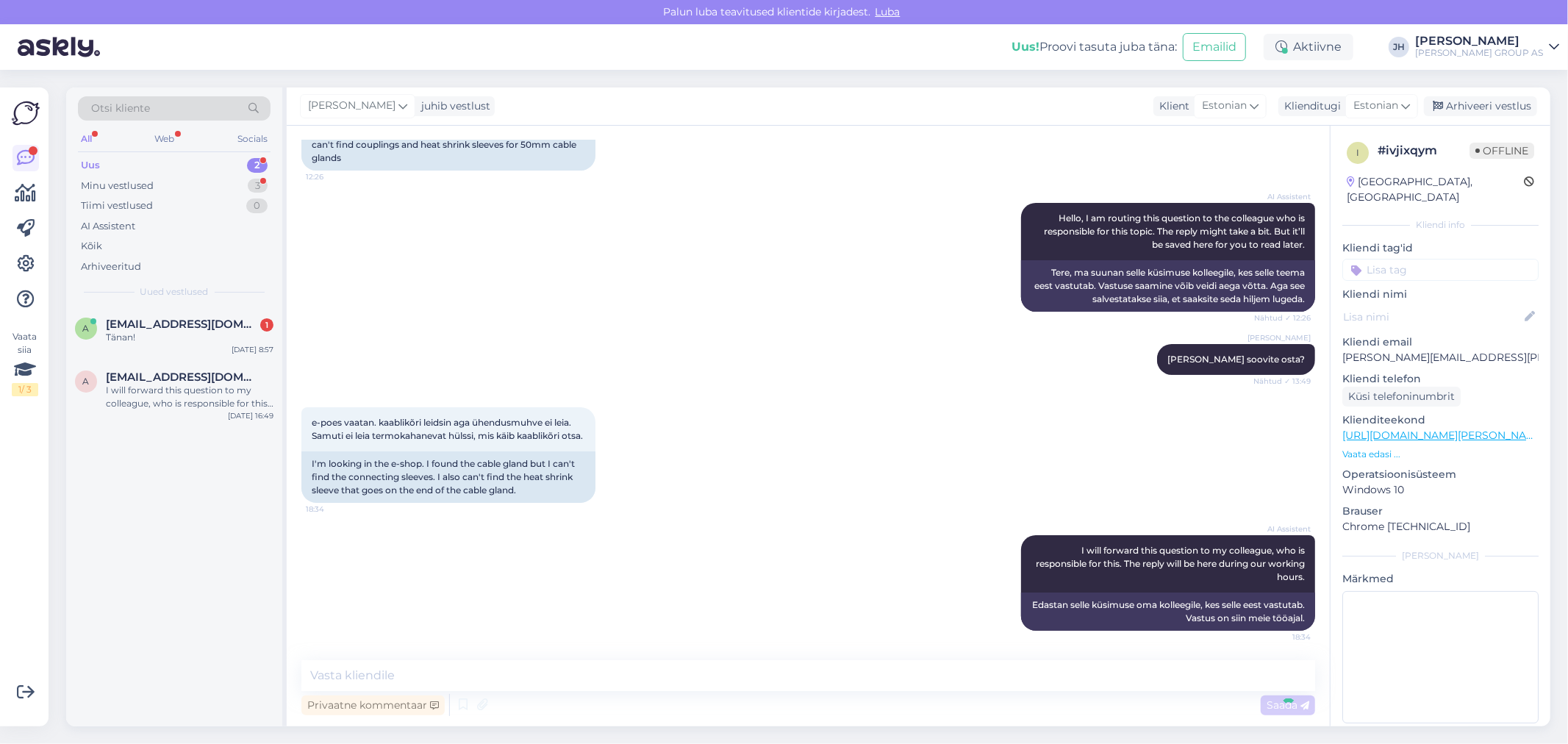
scroll to position [250, 0]
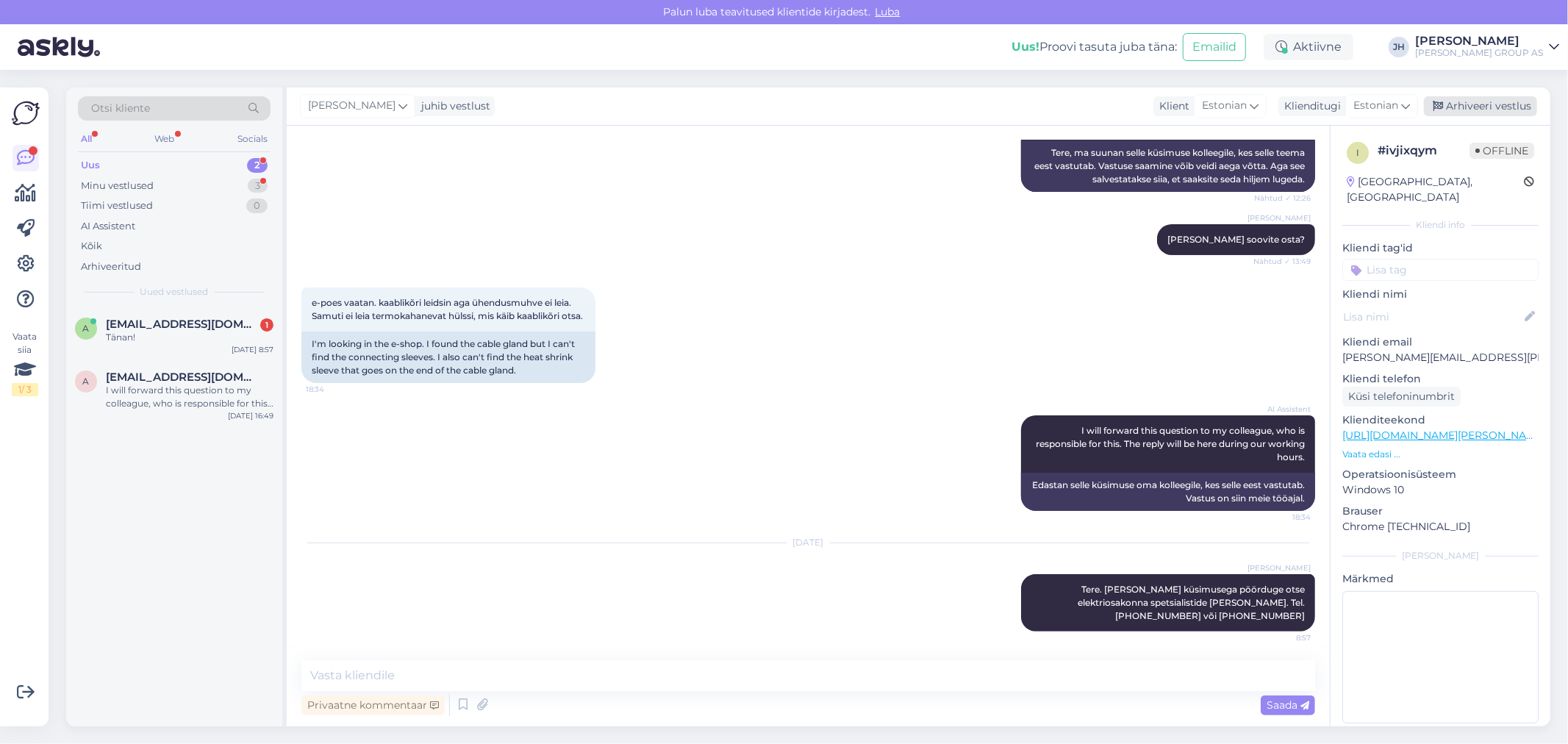
click at [1464, 105] on div "Arhiveeri vestlus" at bounding box center [1480, 106] width 113 height 20
click at [153, 325] on span "[EMAIL_ADDRESS][DOMAIN_NAME]" at bounding box center [182, 324] width 153 height 13
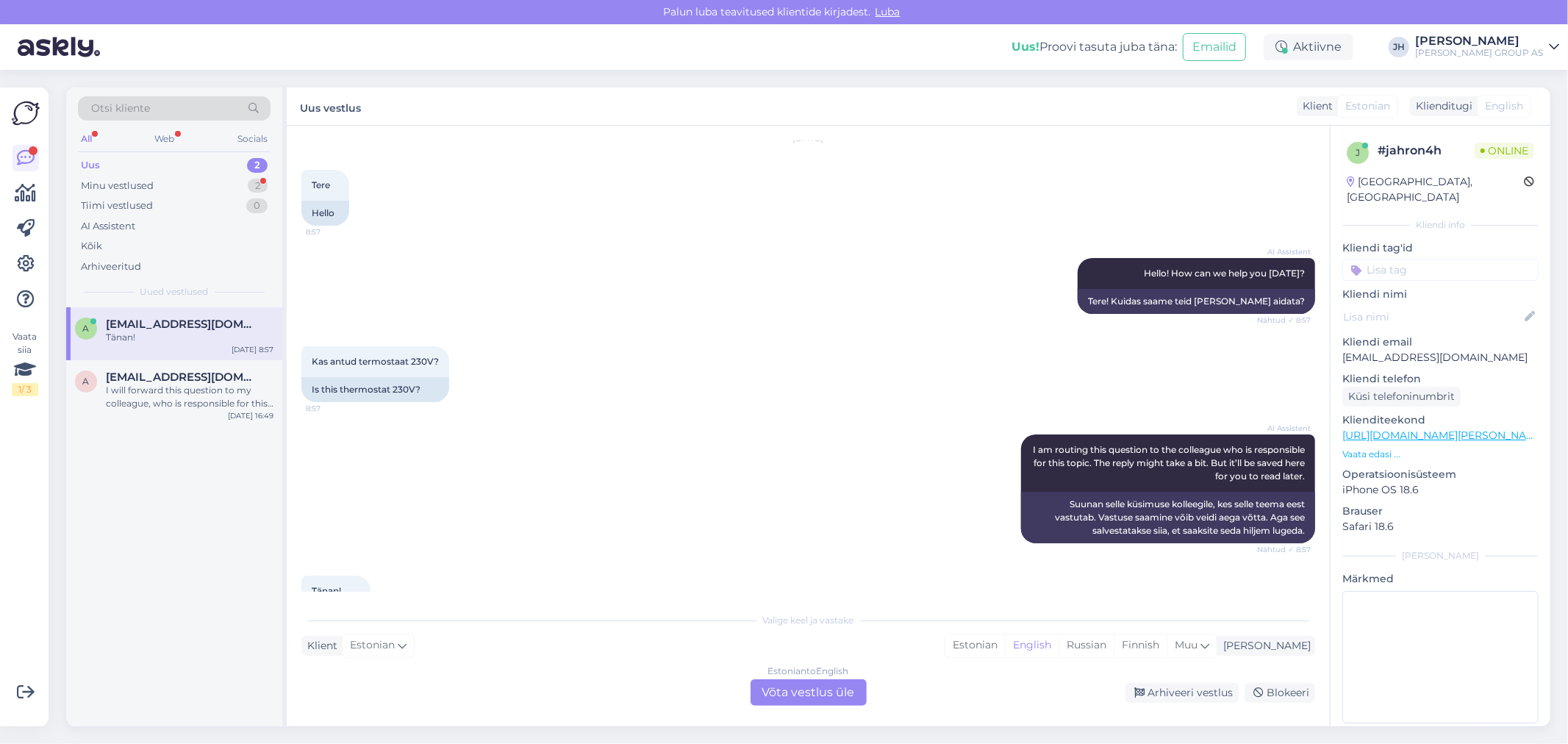
scroll to position [104, 0]
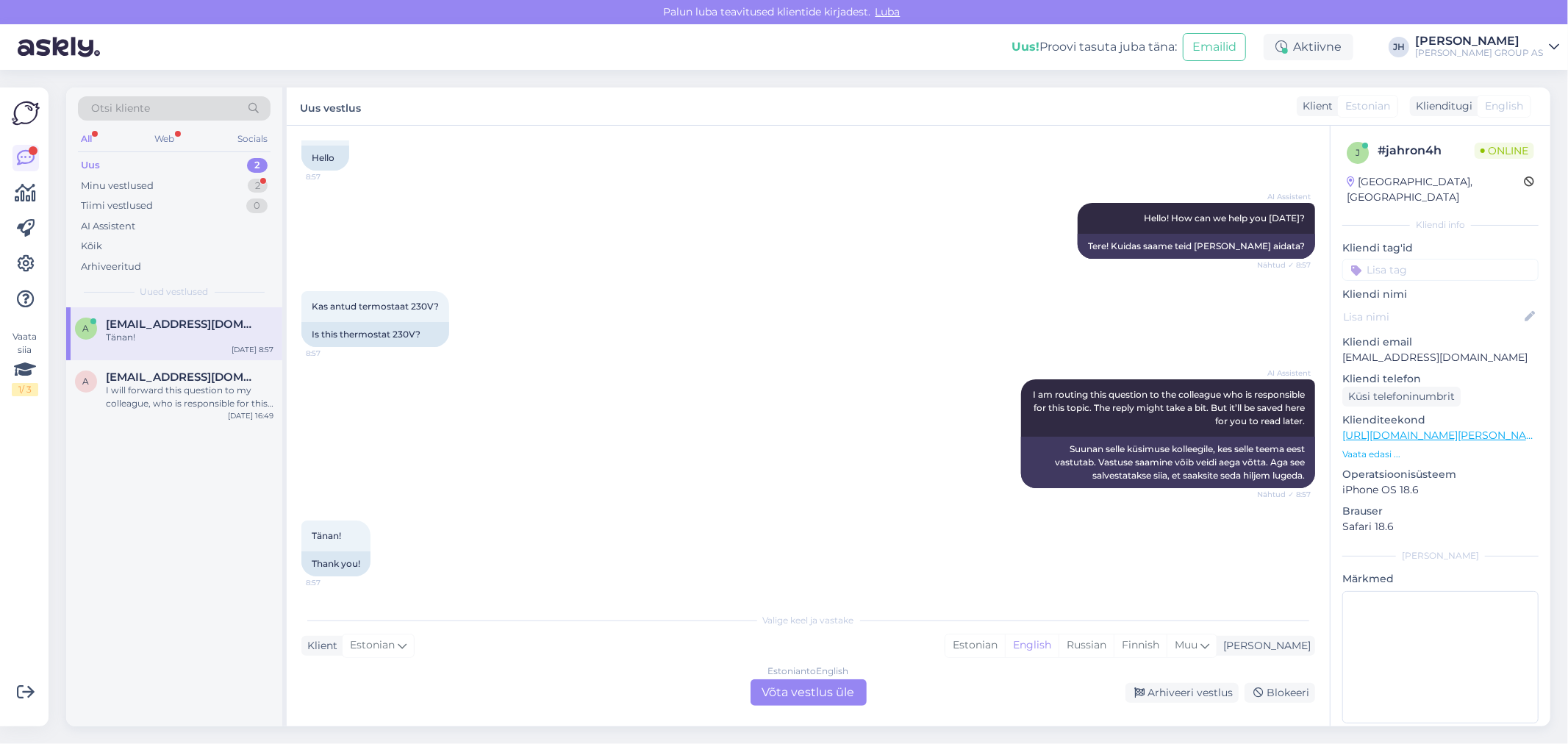
click at [810, 688] on div "Estonian to English Võta vestlus üle" at bounding box center [808, 692] width 116 height 27
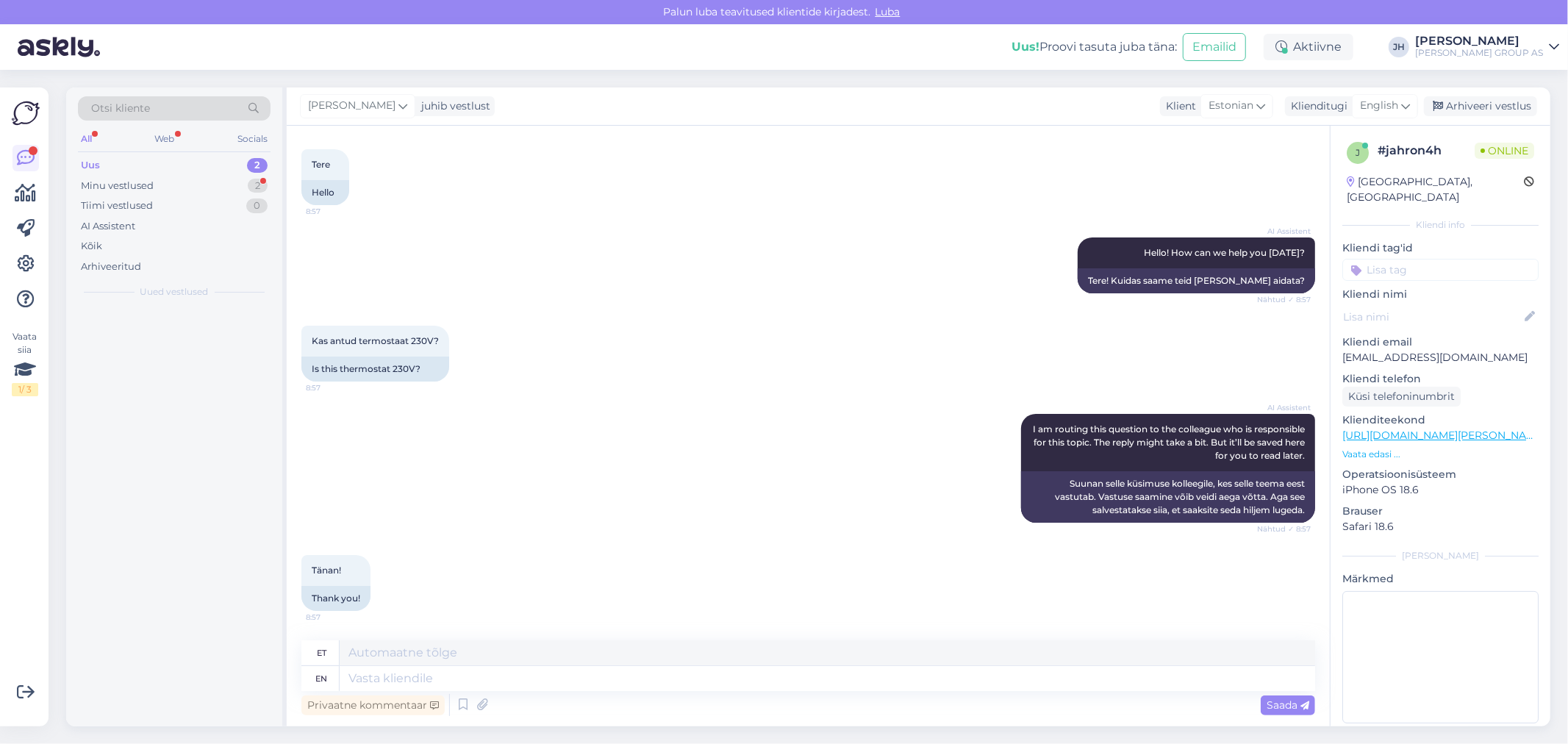
scroll to position [68, 0]
click at [489, 645] on textarea at bounding box center [827, 652] width 976 height 25
drag, startPoint x: 477, startPoint y: 648, endPoint x: 248, endPoint y: 651, distance: 229.0
click at [248, 651] on div "Otsi kliente All Web Socials Uus 1 Minu vestlused 3 Tiimi vestlused 0 AI Assist…" at bounding box center [808, 406] width 1484 height 639
type textarea "Palun tootekoodi"
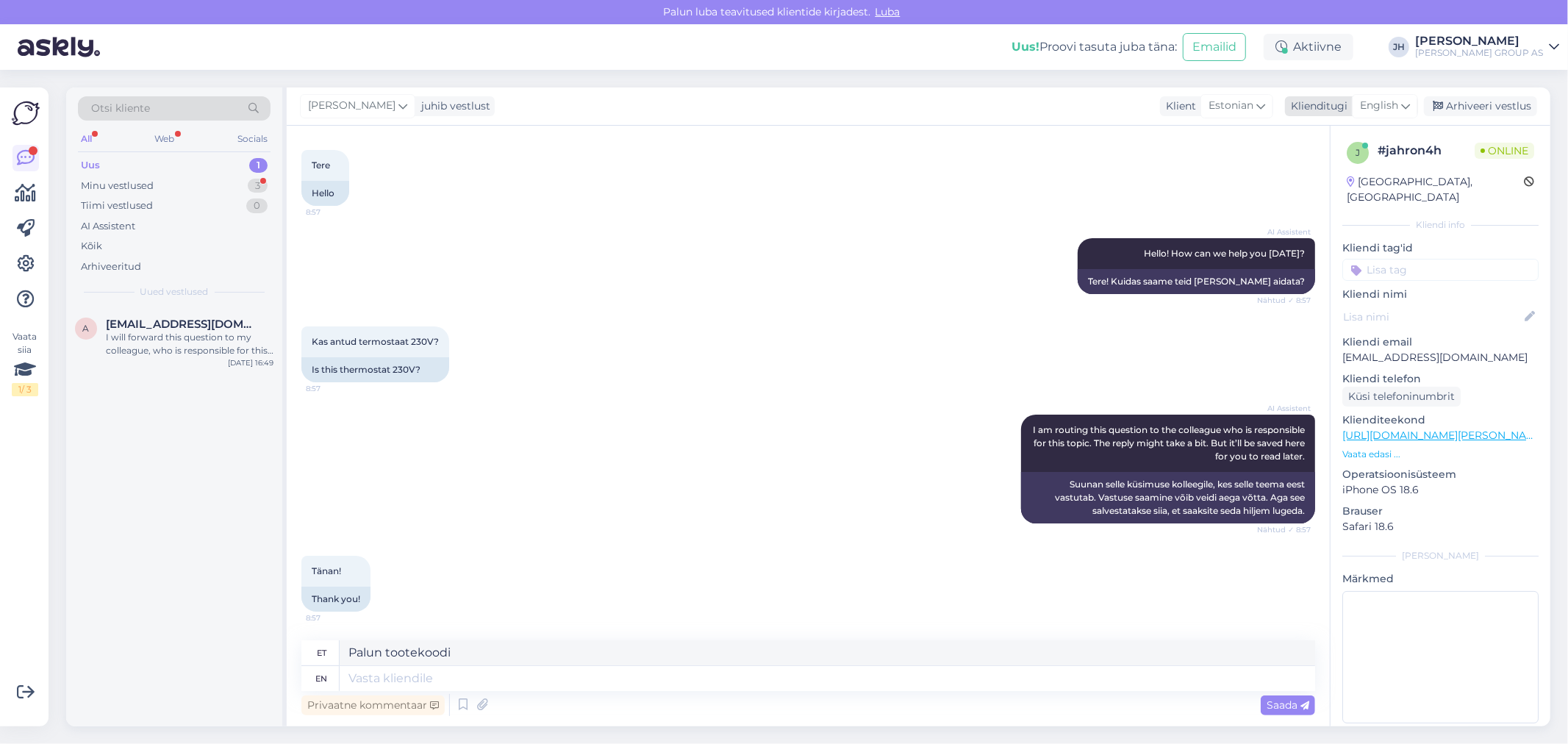
click at [1411, 103] on div "English" at bounding box center [1384, 106] width 66 height 24
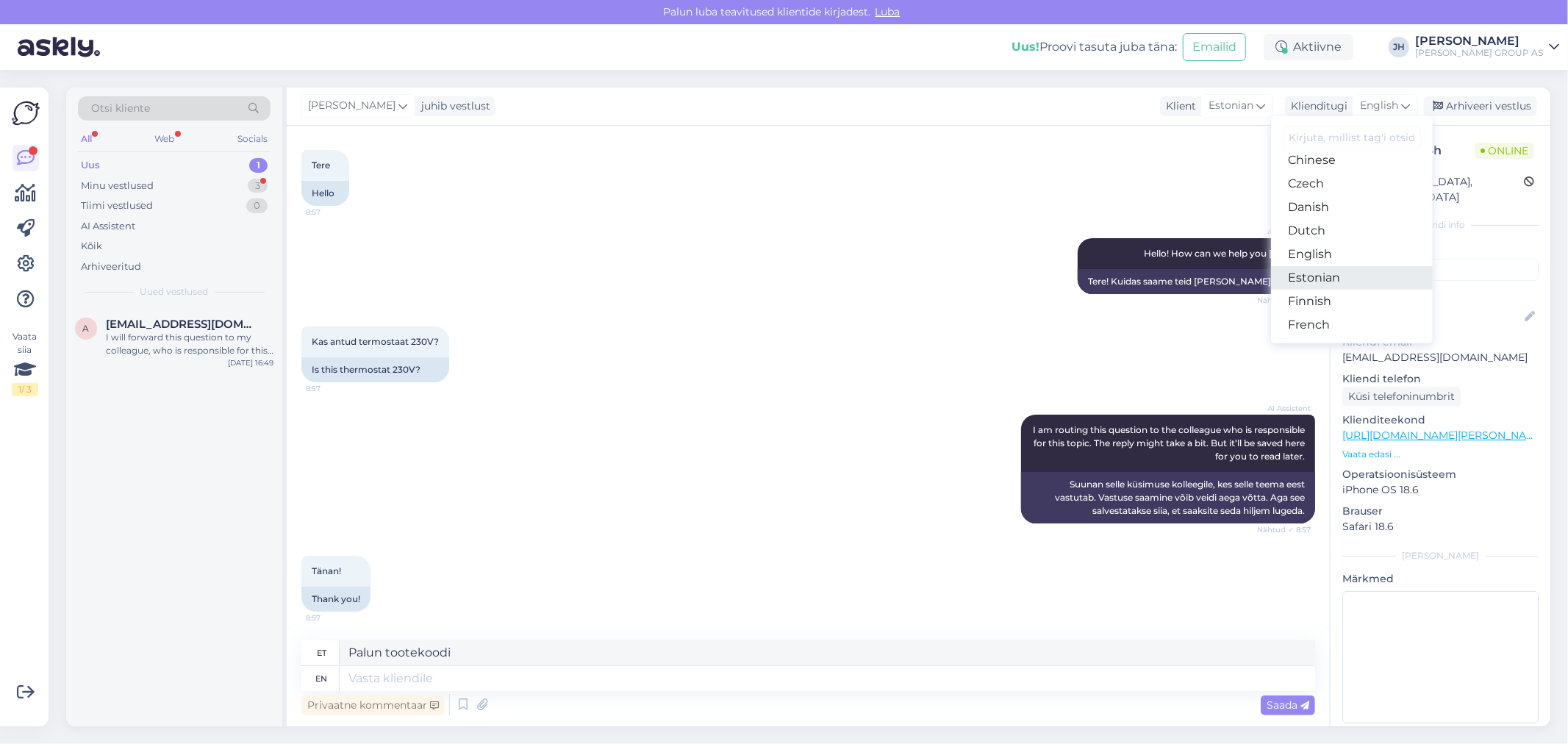
click at [1331, 277] on link "Estonian" at bounding box center [1351, 278] width 161 height 24
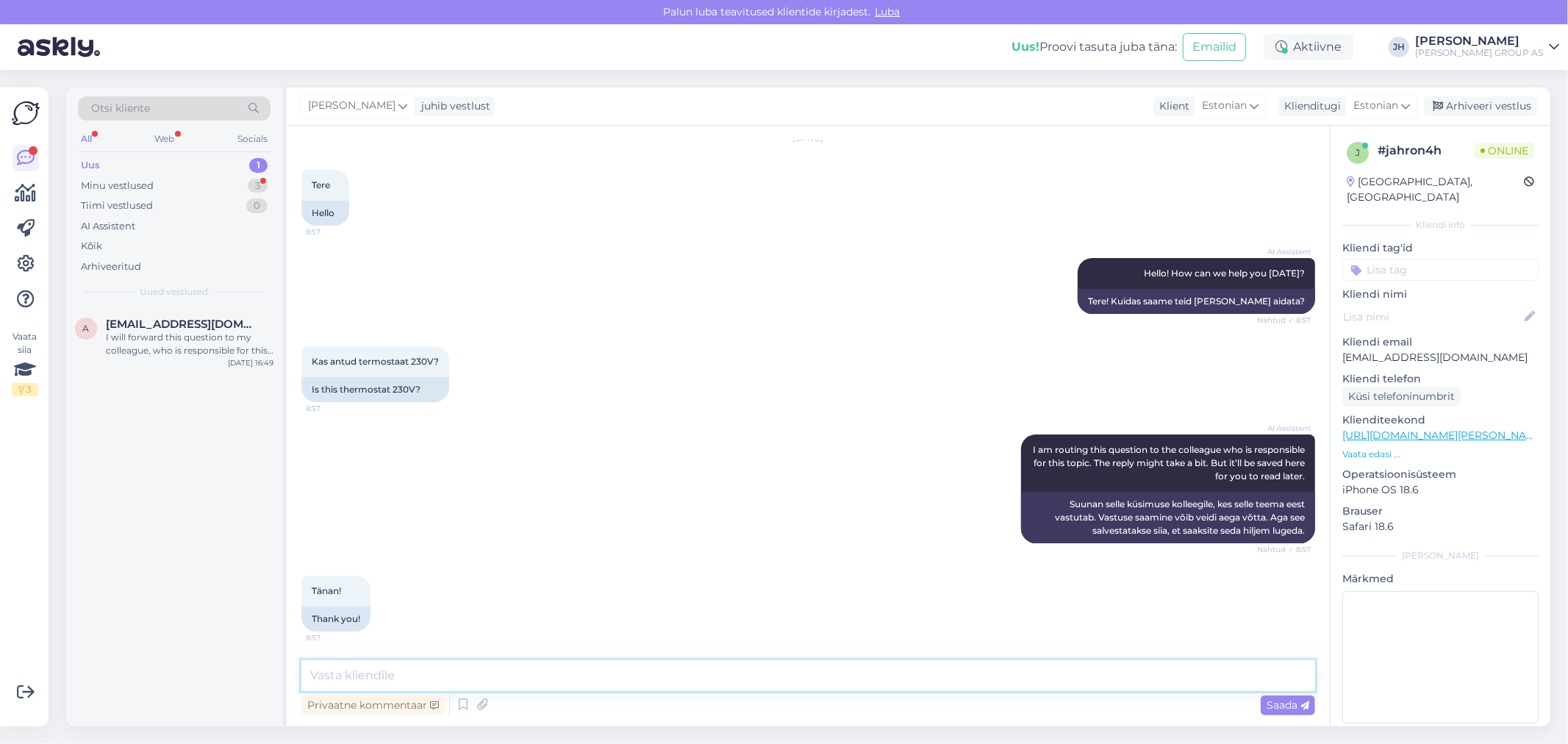
click at [343, 673] on textarea at bounding box center [807, 675] width 1013 height 31
paste textarea "Palun tootekoodi"
click at [310, 669] on textarea "Palun tootekoodi" at bounding box center [807, 675] width 1013 height 31
type textarea "Tere. Palun tootekoodi"
click at [1287, 705] on span "Saada" at bounding box center [1287, 704] width 43 height 13
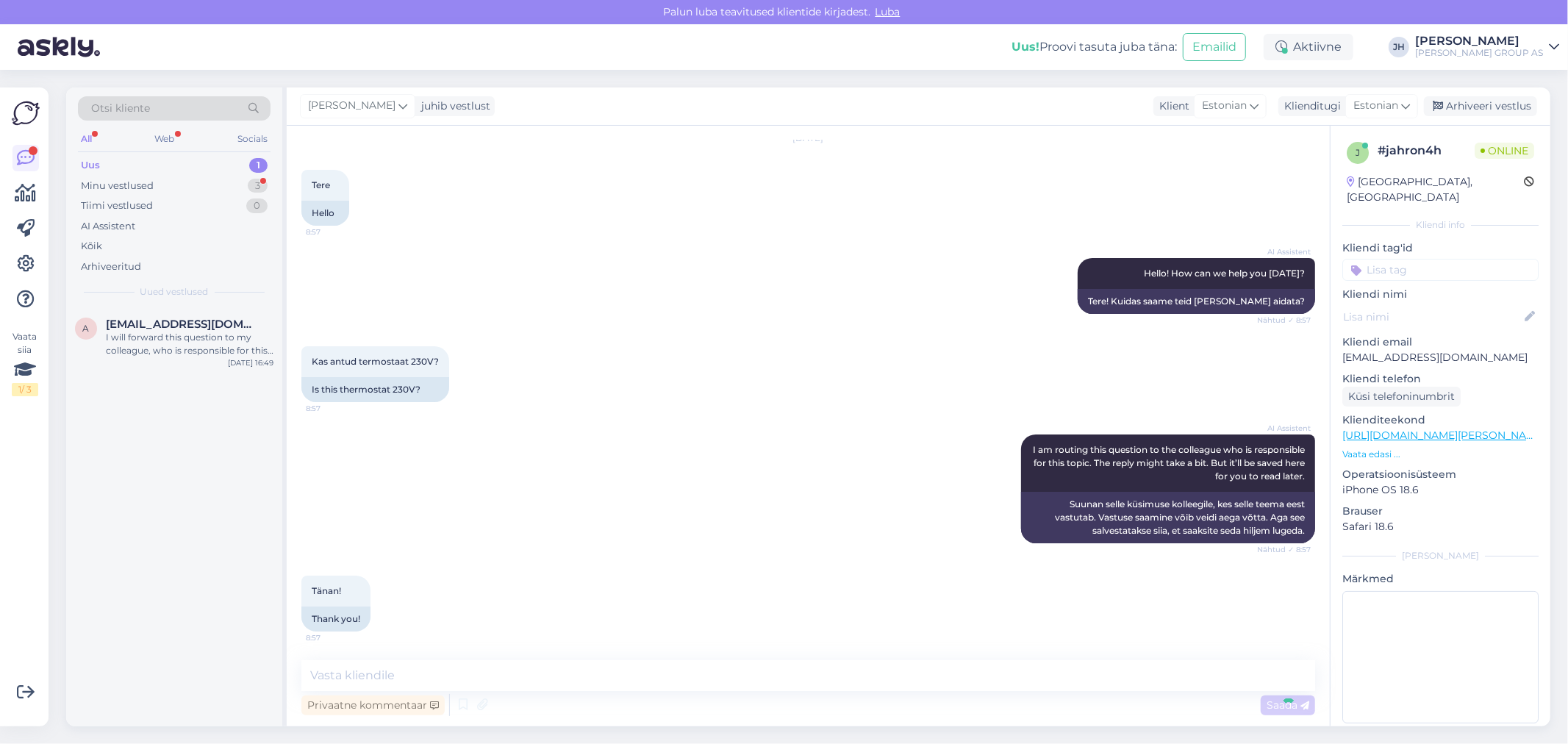
scroll to position [112, 0]
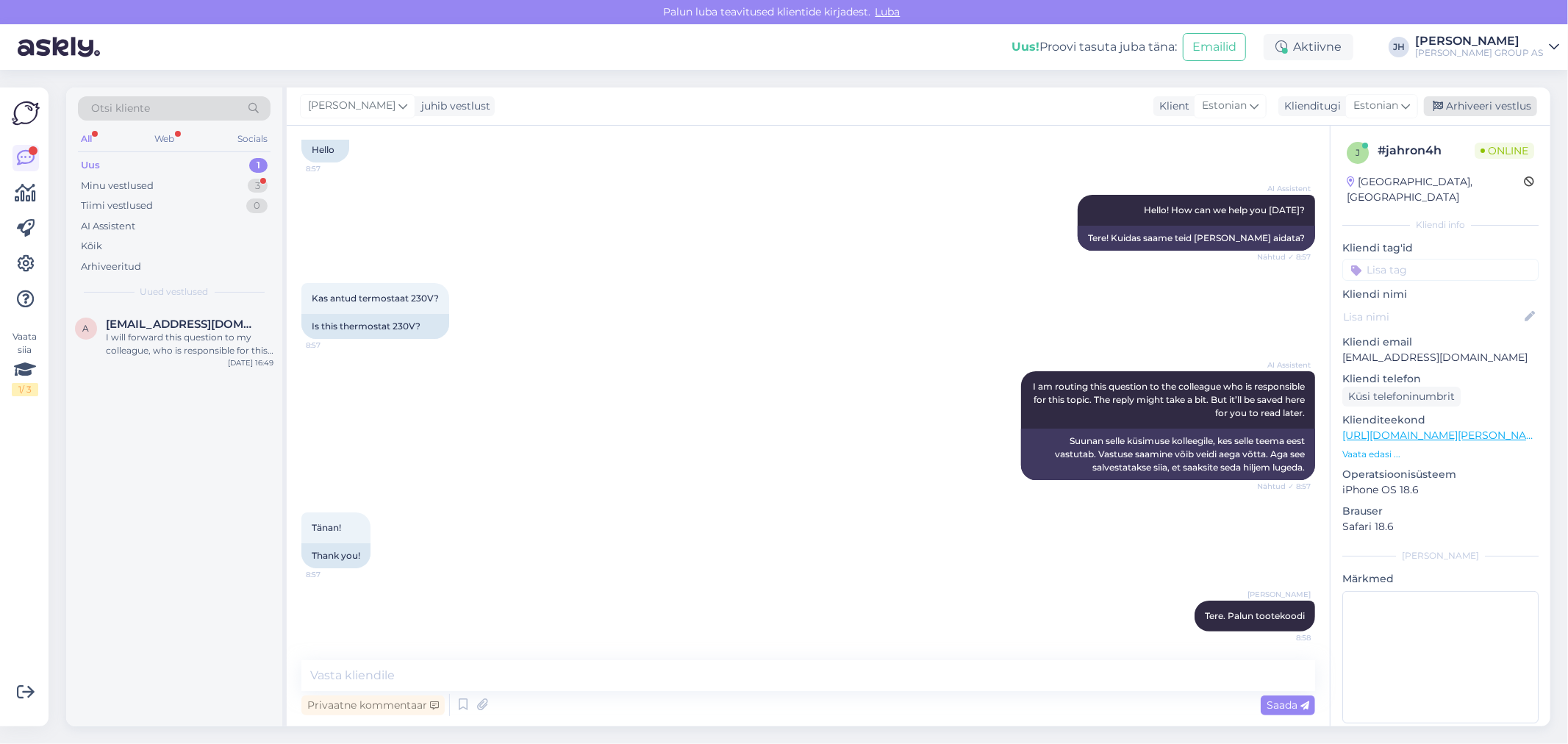
click at [1488, 104] on div "Arhiveeri vestlus" at bounding box center [1480, 106] width 113 height 20
click at [121, 331] on div "I will forward this question to my colleague, who is responsible for this. The …" at bounding box center [189, 344] width 167 height 27
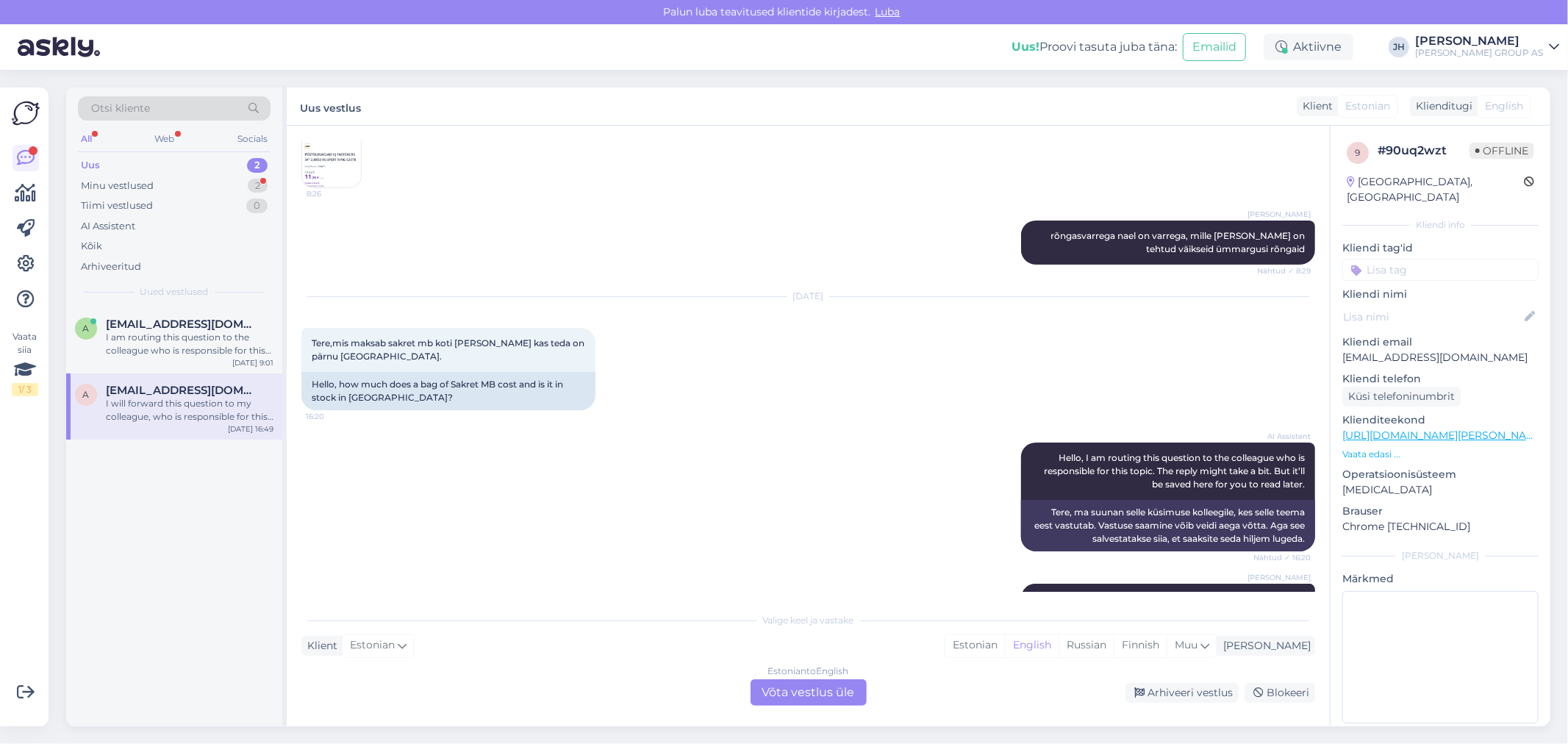
scroll to position [701, 0]
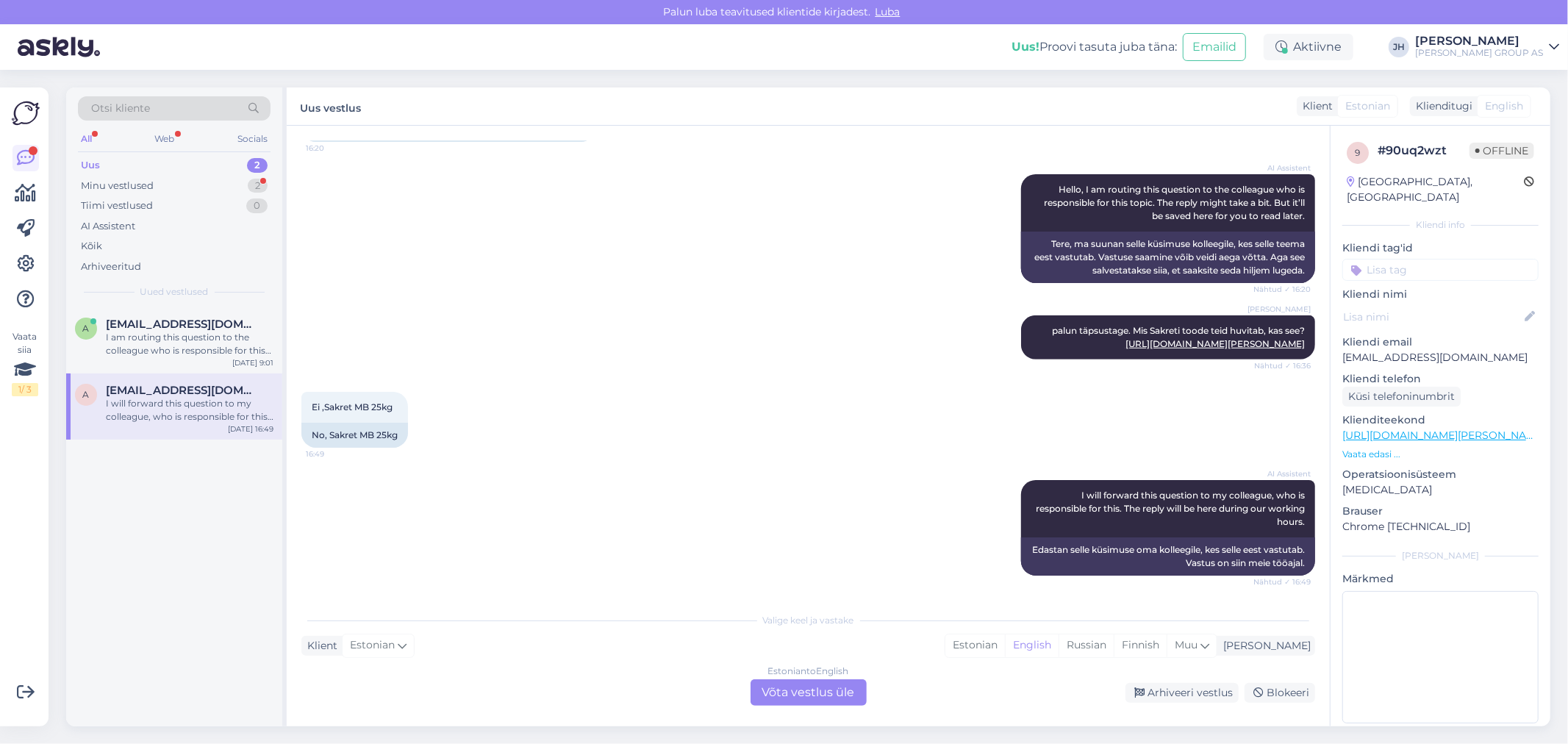
click at [806, 686] on div "Estonian to English Võta vestlus üle" at bounding box center [808, 692] width 116 height 27
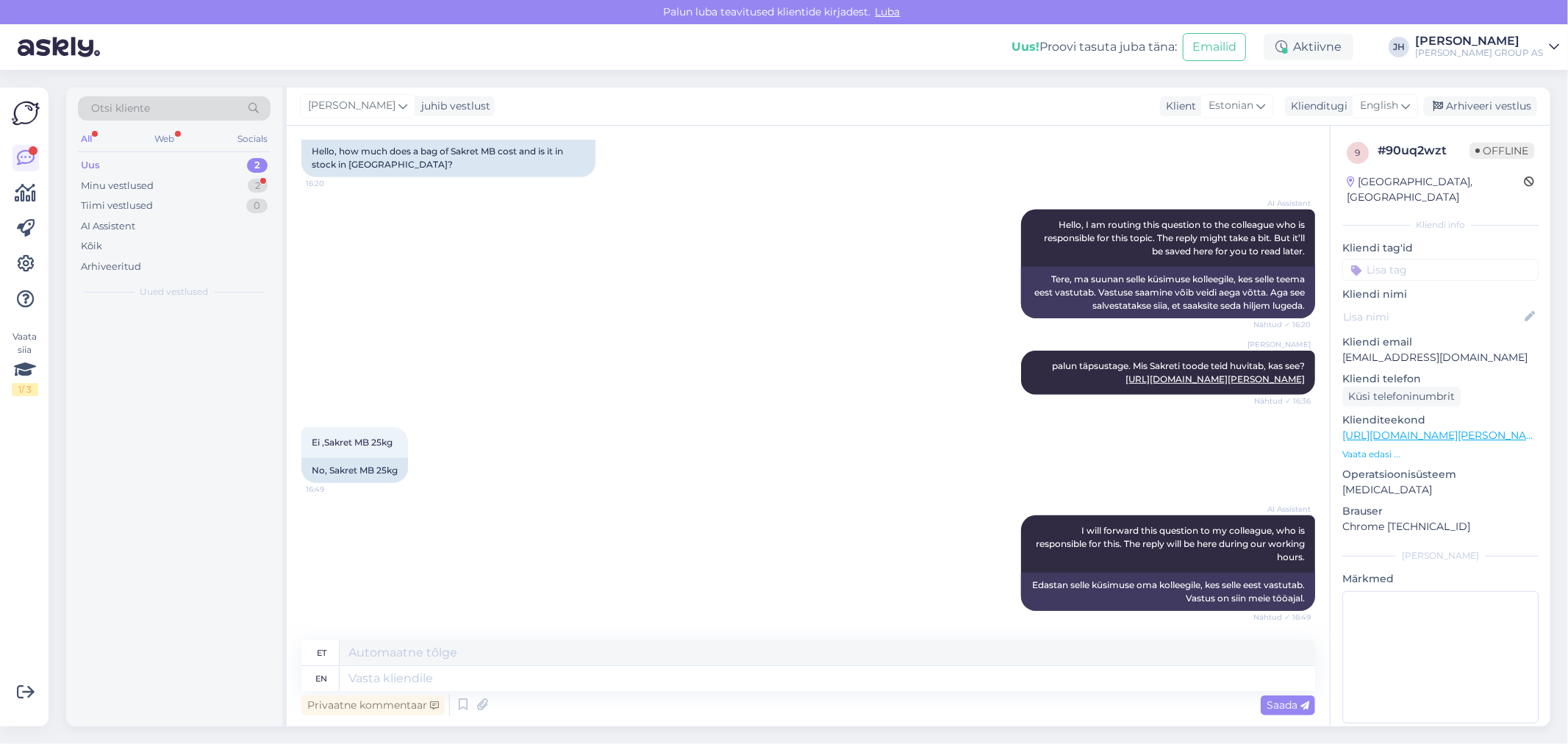
scroll to position [666, 0]
click at [423, 648] on textarea at bounding box center [827, 652] width 976 height 25
paste textarea "[URL][DOMAIN_NAME][PERSON_NAME]"
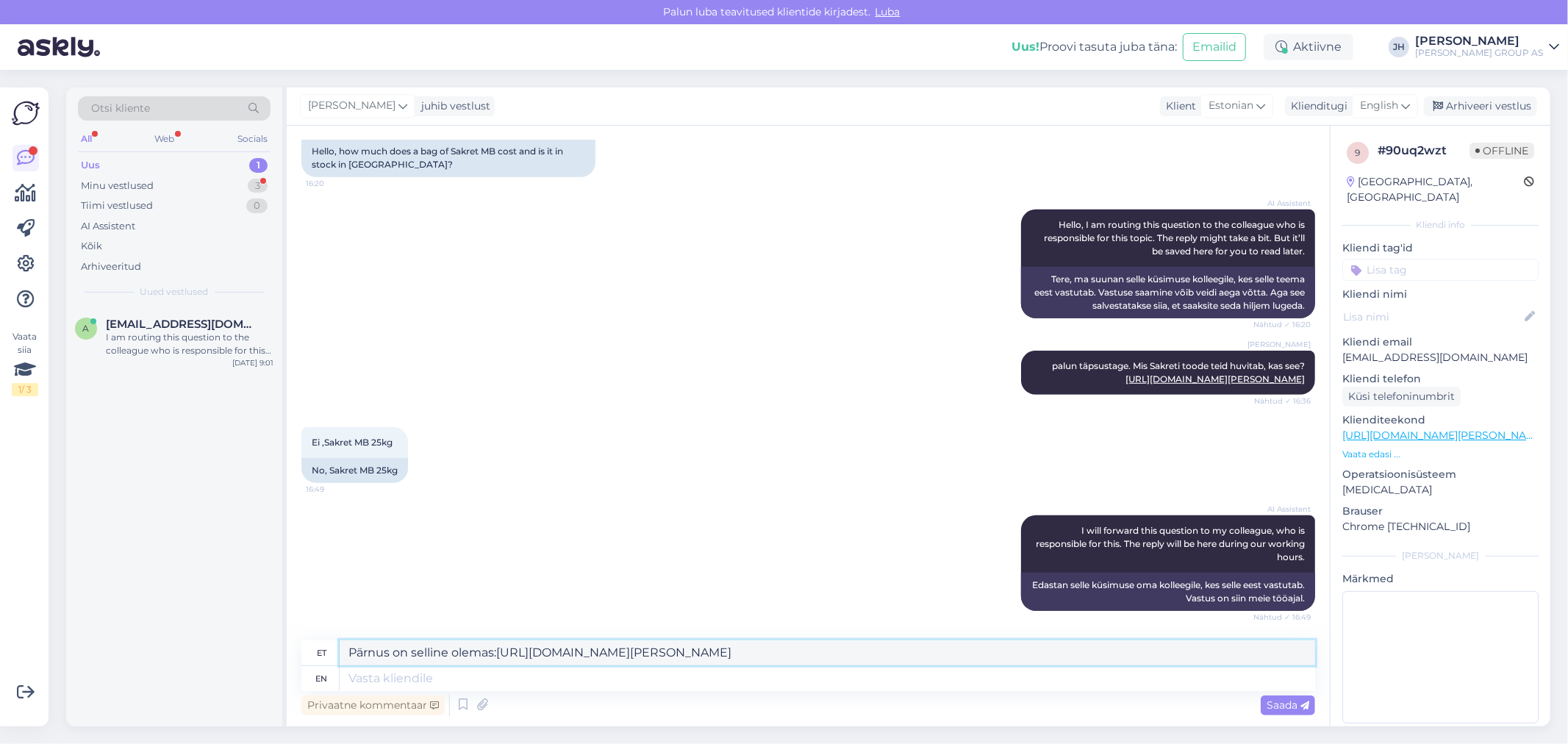
drag, startPoint x: 1004, startPoint y: 656, endPoint x: 231, endPoint y: 644, distance: 773.1
click at [231, 644] on div "Otsi kliente All Web Socials Uus 1 Minu vestlused 3 Tiimi vestlused 0 AI Assist…" at bounding box center [808, 406] width 1484 height 639
type textarea "Pärnus on selline olemas:[URL][DOMAIN_NAME][PERSON_NAME]"
click at [1405, 107] on icon at bounding box center [1405, 106] width 9 height 16
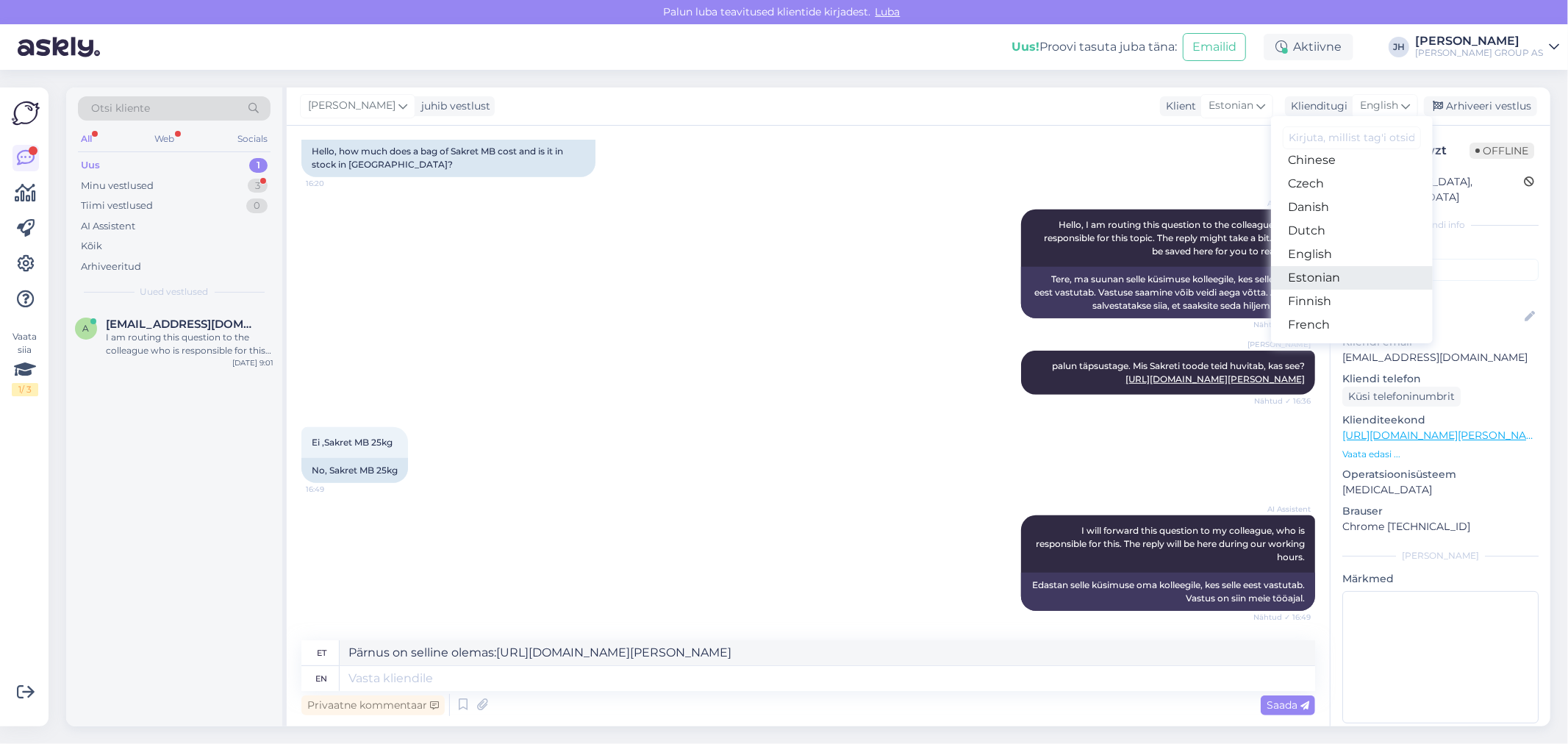
click at [1349, 279] on link "Estonian" at bounding box center [1351, 278] width 161 height 24
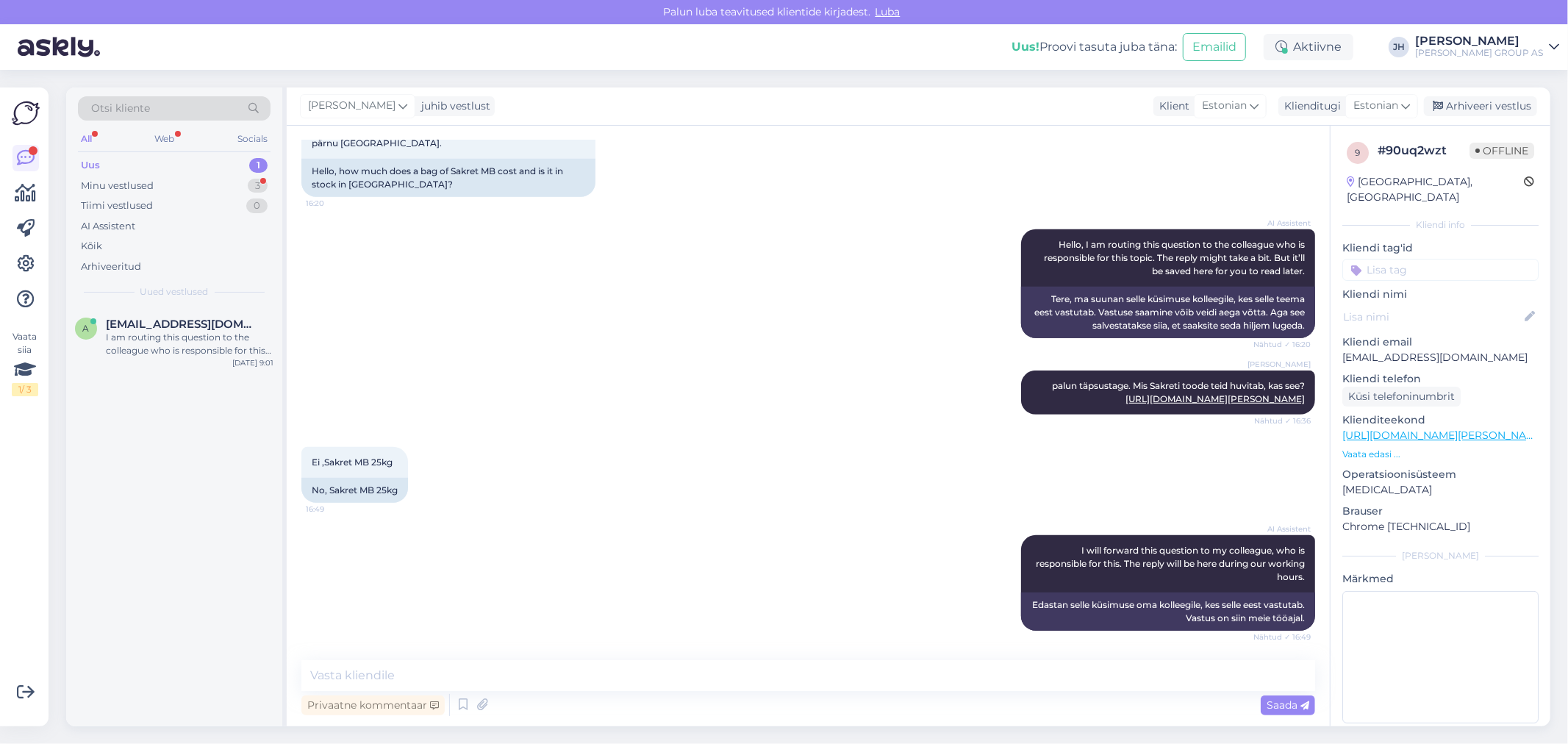
scroll to position [647, 0]
click at [428, 672] on textarea at bounding box center [807, 675] width 1013 height 31
paste textarea "Pärnus on selline olemas:[URL][DOMAIN_NAME][PERSON_NAME]"
type textarea "Pärnus on selline olemas:[URL][DOMAIN_NAME][PERSON_NAME]"
click at [1280, 708] on span "Saada" at bounding box center [1287, 704] width 43 height 13
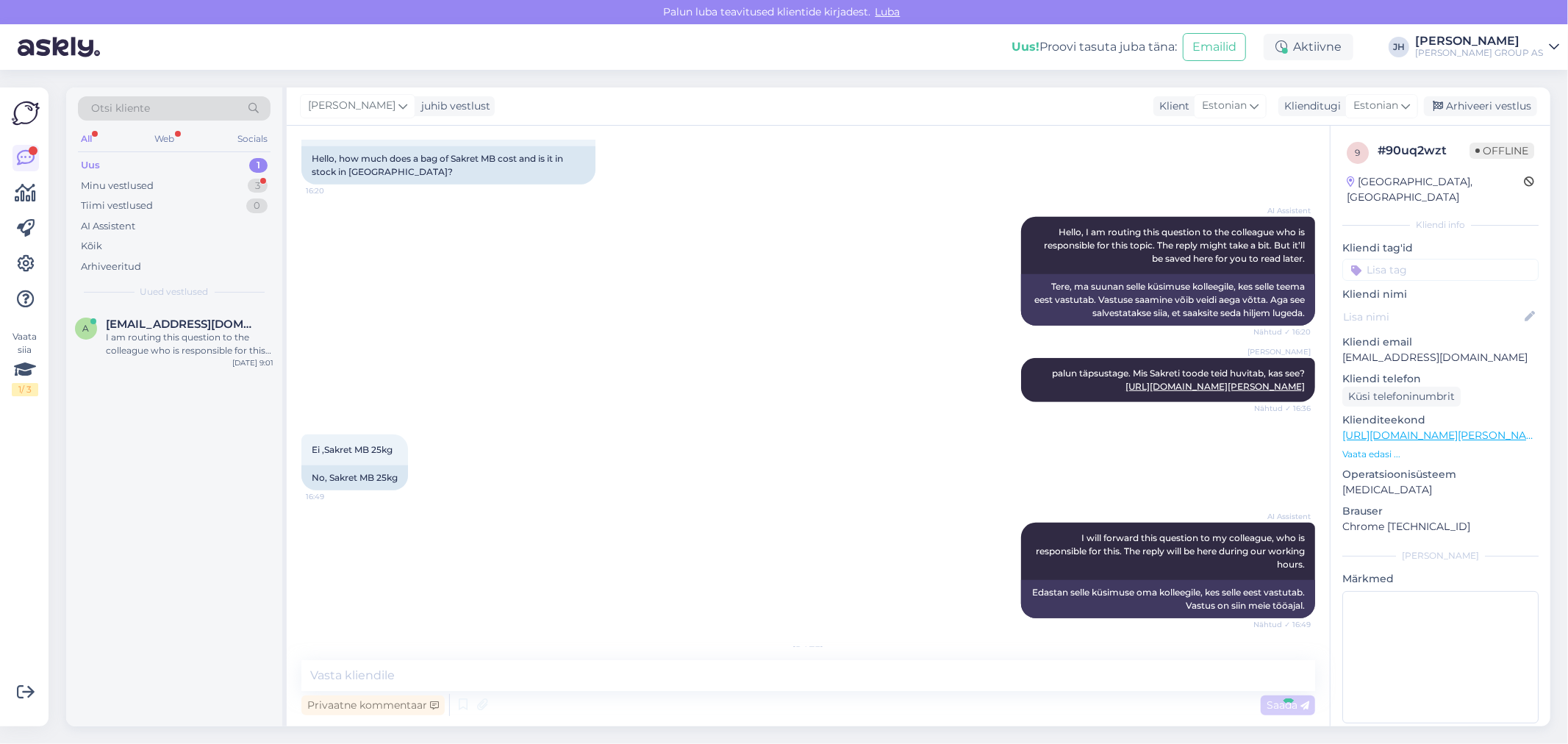
scroll to position [768, 0]
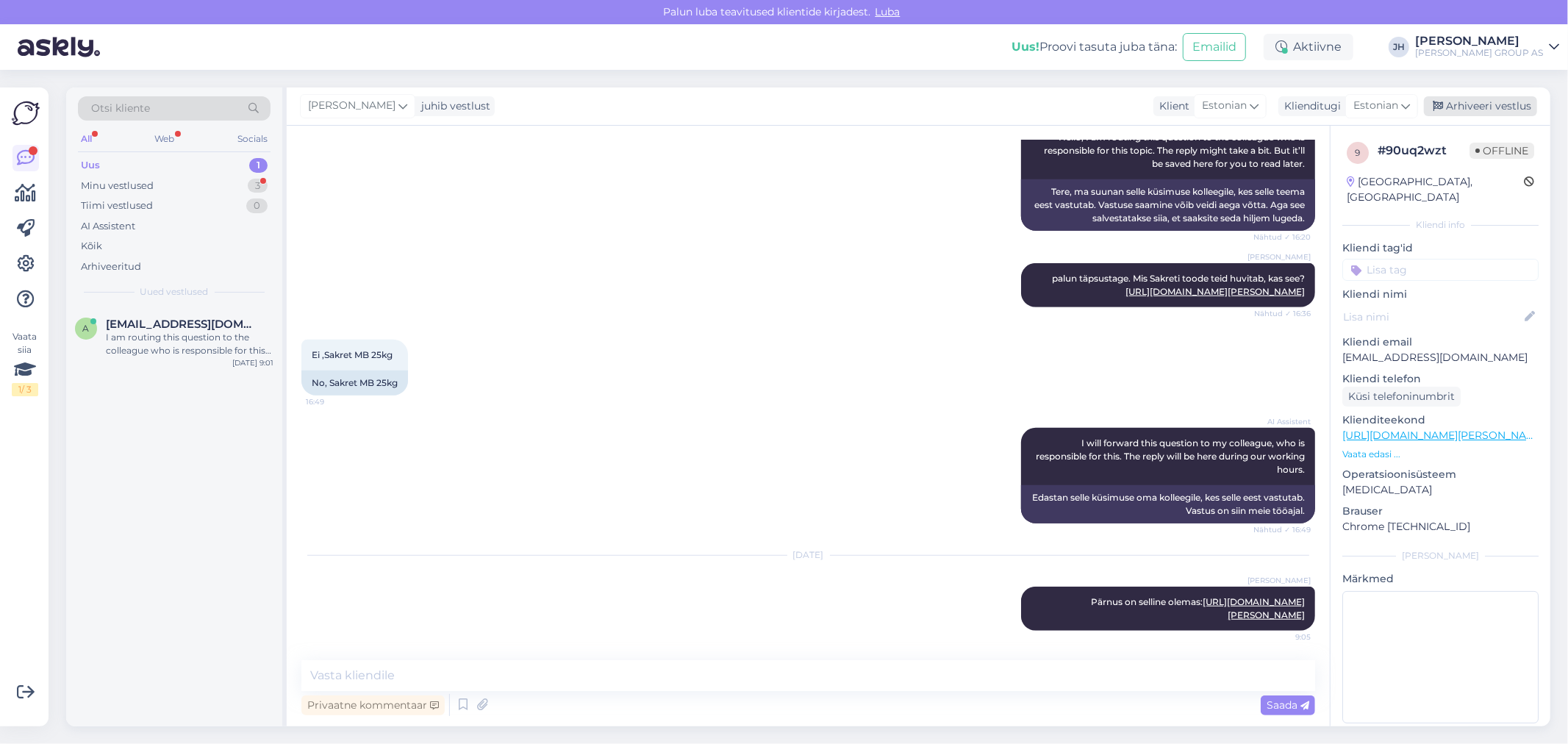
click at [1463, 104] on div "Arhiveeri vestlus" at bounding box center [1480, 106] width 113 height 20
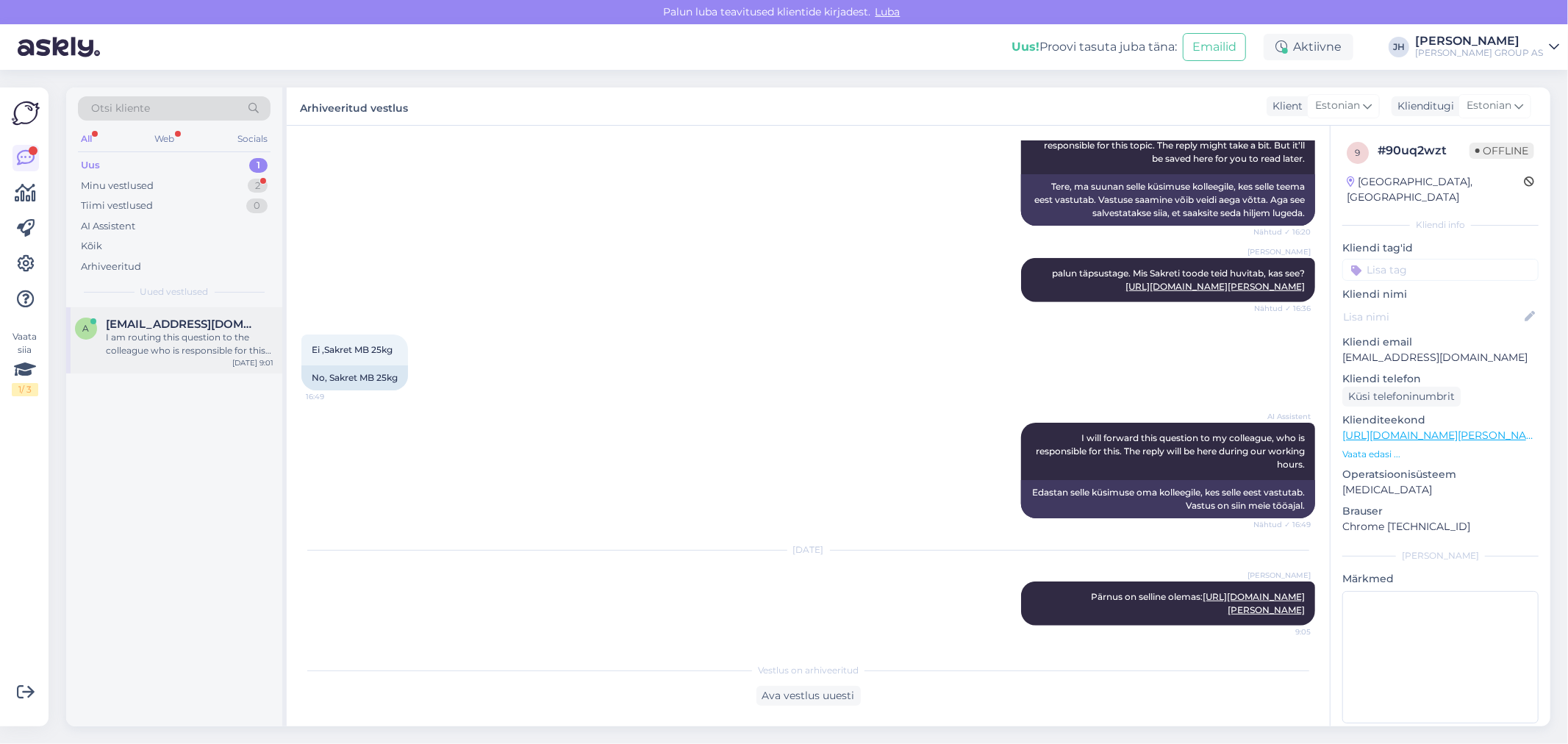
click at [144, 332] on div "I am routing this question to the colleague who is responsible for this topic. …" at bounding box center [189, 344] width 167 height 27
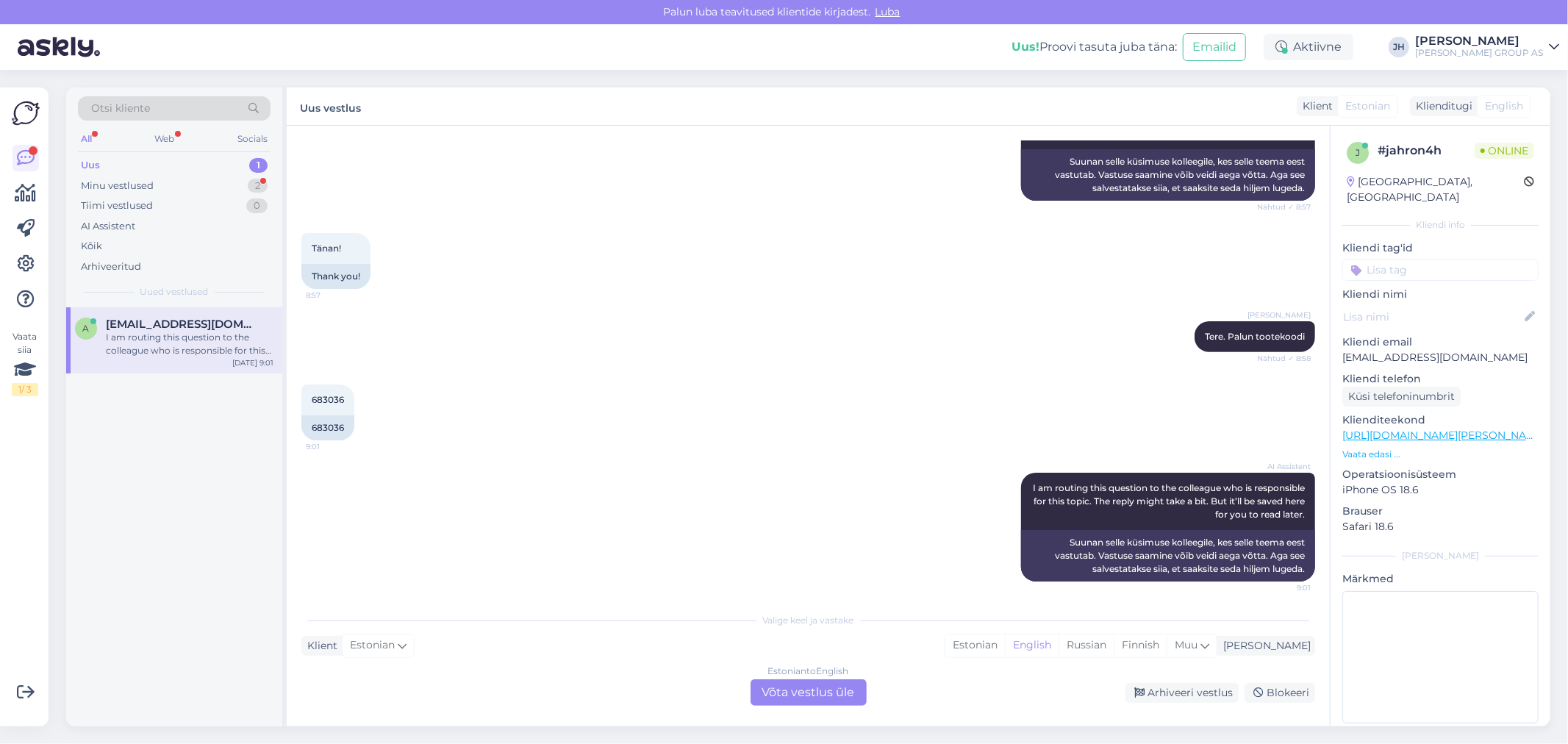
scroll to position [395, 0]
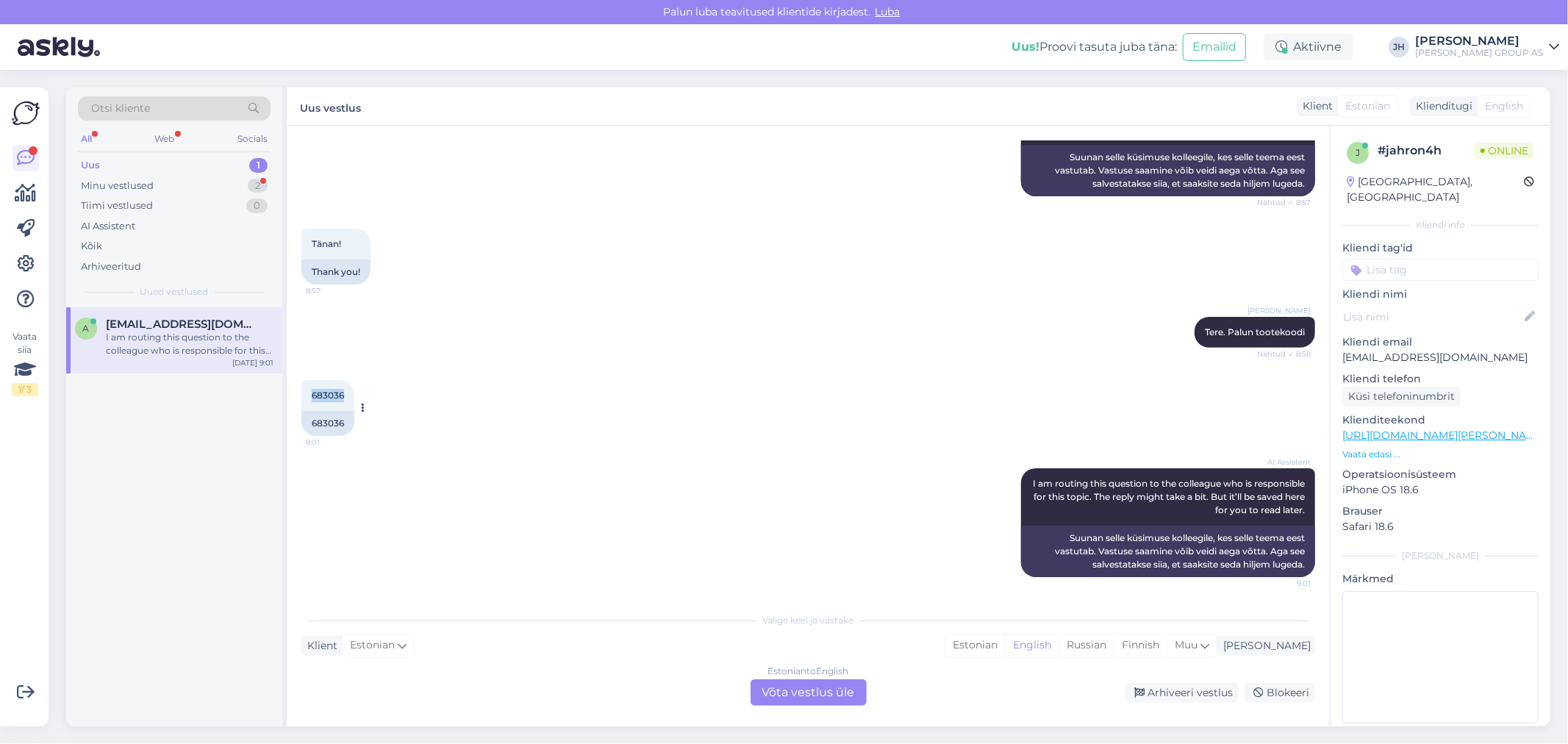
drag, startPoint x: 344, startPoint y: 392, endPoint x: 305, endPoint y: 387, distance: 39.3
click at [305, 387] on div "683036 9:01" at bounding box center [327, 395] width 52 height 31
copy span "683036"
click at [813, 692] on div "Estonian to English Võta vestlus üle" at bounding box center [808, 692] width 116 height 27
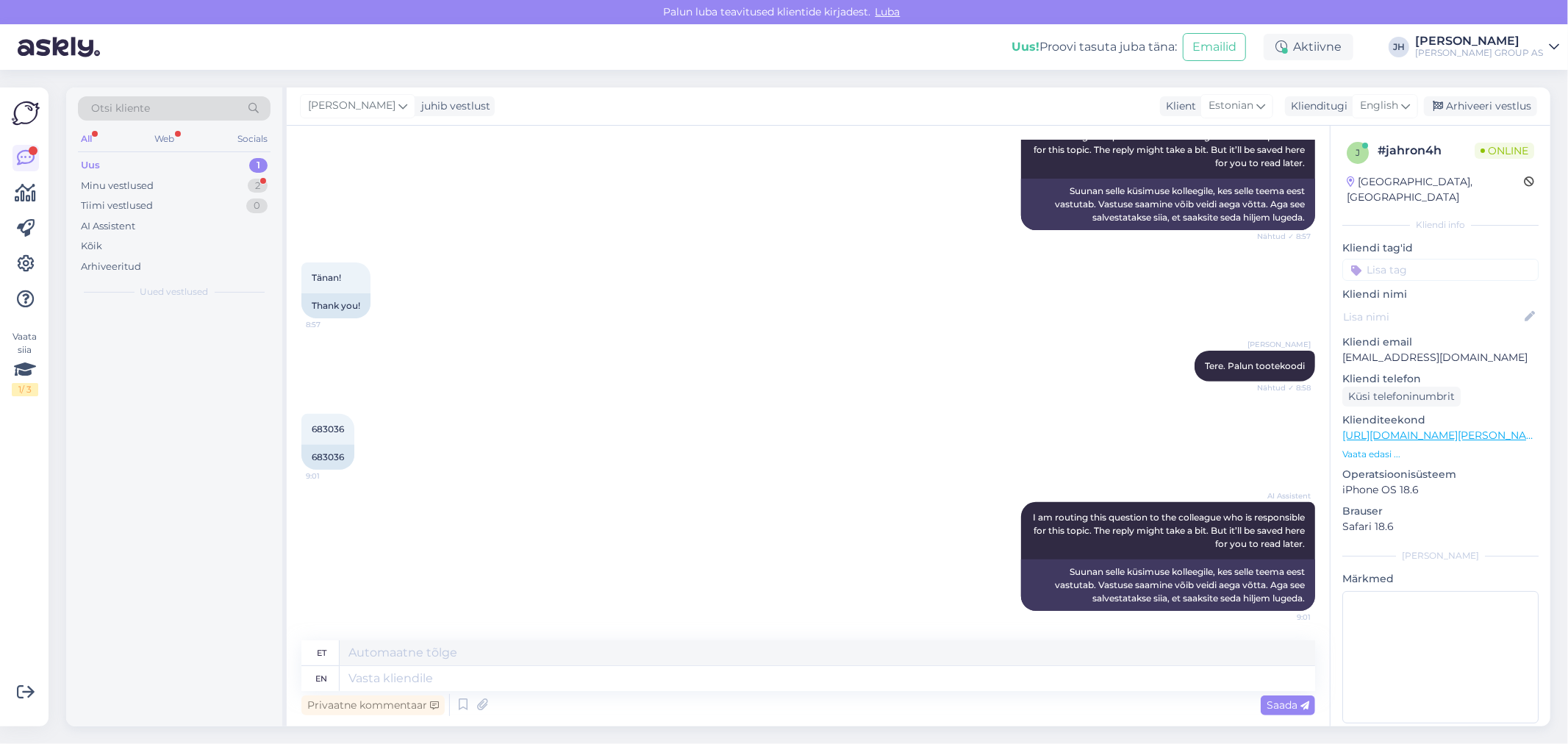
scroll to position [361, 0]
click at [406, 662] on textarea at bounding box center [827, 652] width 976 height 25
type textarea "t"
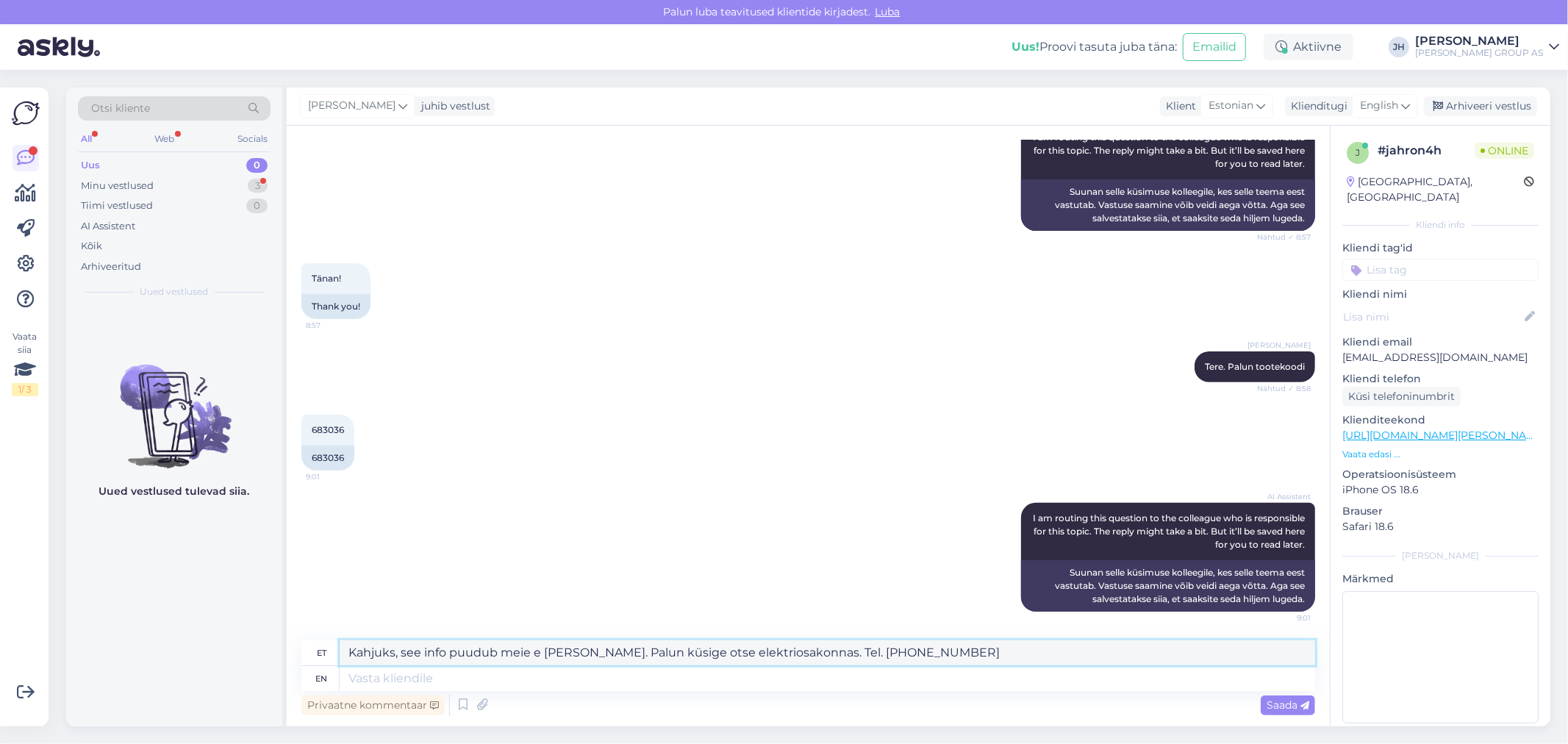
drag, startPoint x: 899, startPoint y: 651, endPoint x: 269, endPoint y: 611, distance: 631.3
click at [272, 611] on div "Otsi kliente All Web Socials Uus 0 Minu vestlused 3 Tiimi vestlused 0 AI Assist…" at bounding box center [808, 406] width 1484 height 639
type textarea "Kahjuks, see info puudub meie e [PERSON_NAME]. Palun küsige otse elektriosakonn…"
click at [1406, 101] on icon at bounding box center [1405, 106] width 9 height 16
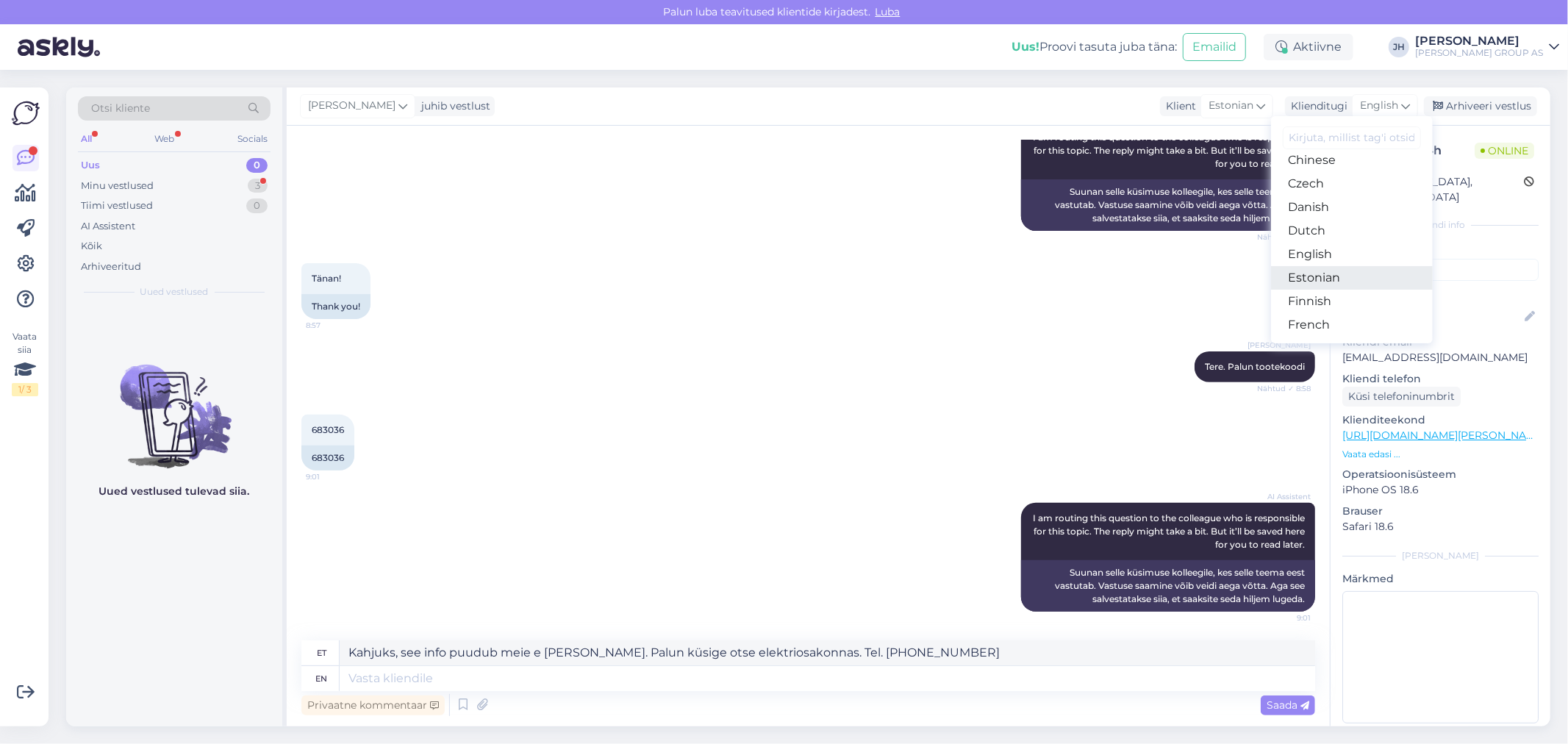
drag, startPoint x: 1337, startPoint y: 277, endPoint x: 1240, endPoint y: 314, distance: 103.8
click at [1337, 277] on link "Estonian" at bounding box center [1351, 278] width 161 height 24
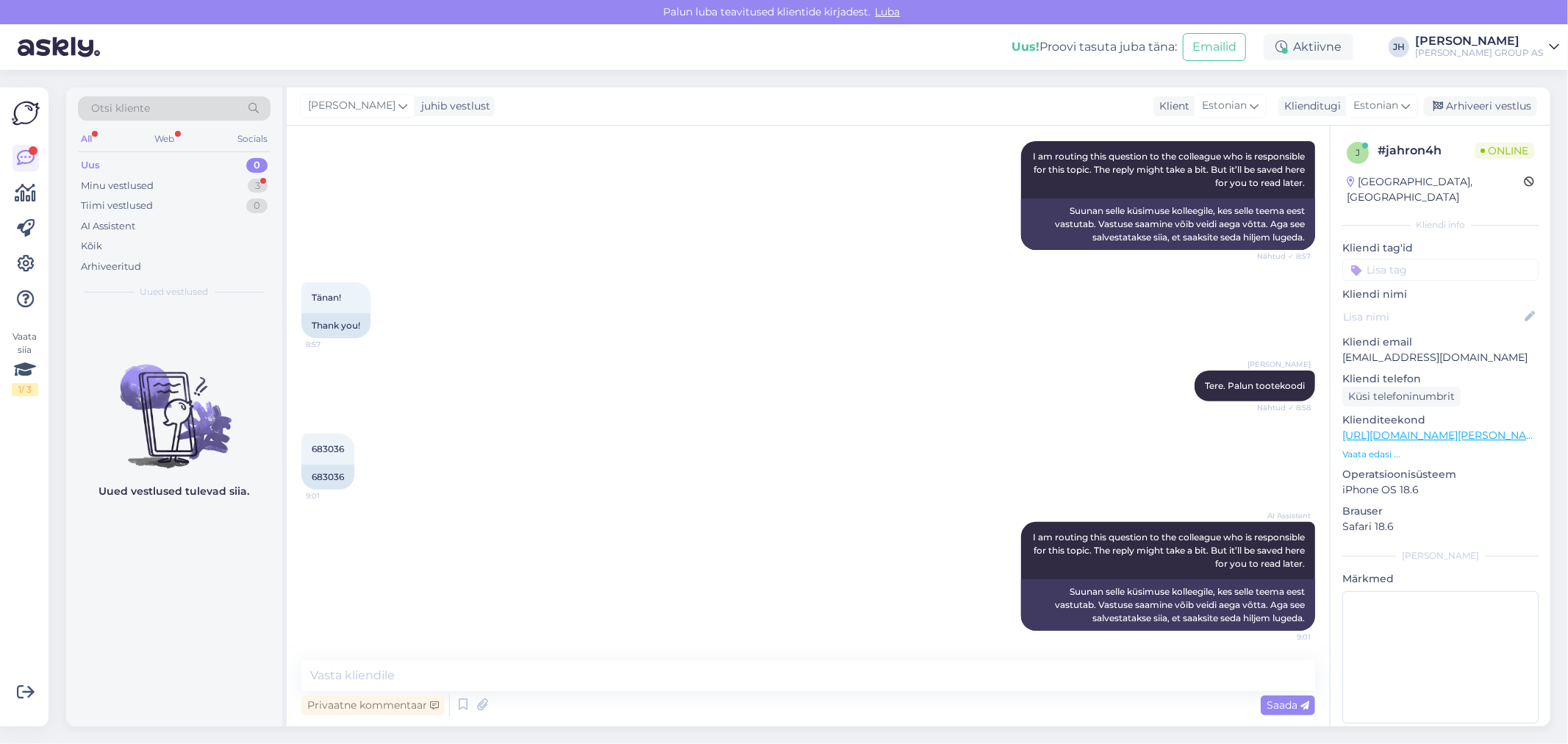
scroll to position [341, 0]
click at [326, 674] on textarea at bounding box center [807, 675] width 1013 height 31
paste textarea "Kahjuks, see info puudub meie e [PERSON_NAME]. Palun küsige otse elektriosakonn…"
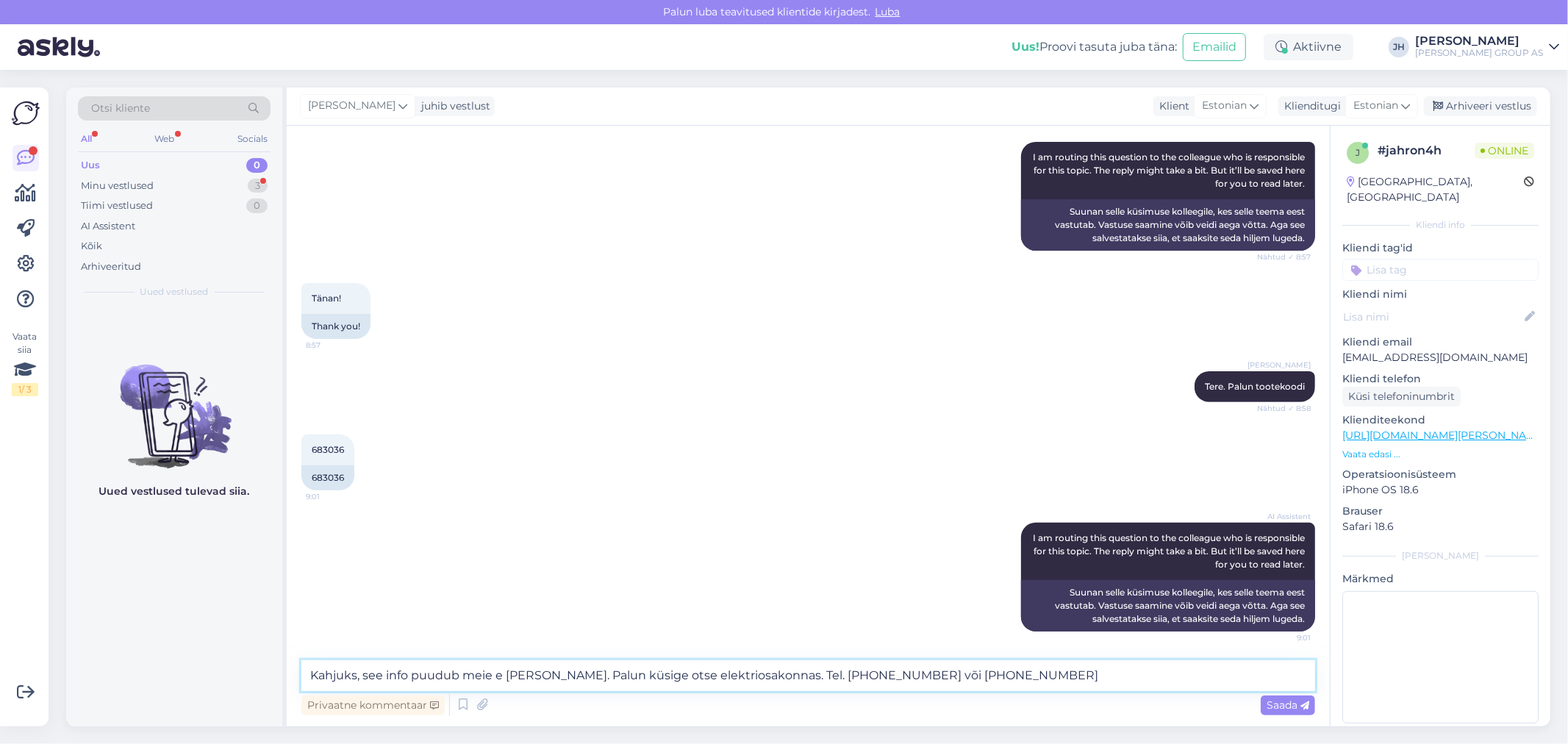
type textarea "Kahjuks, see info puudub meie e [PERSON_NAME]. Palun küsige otse elektriosakonn…"
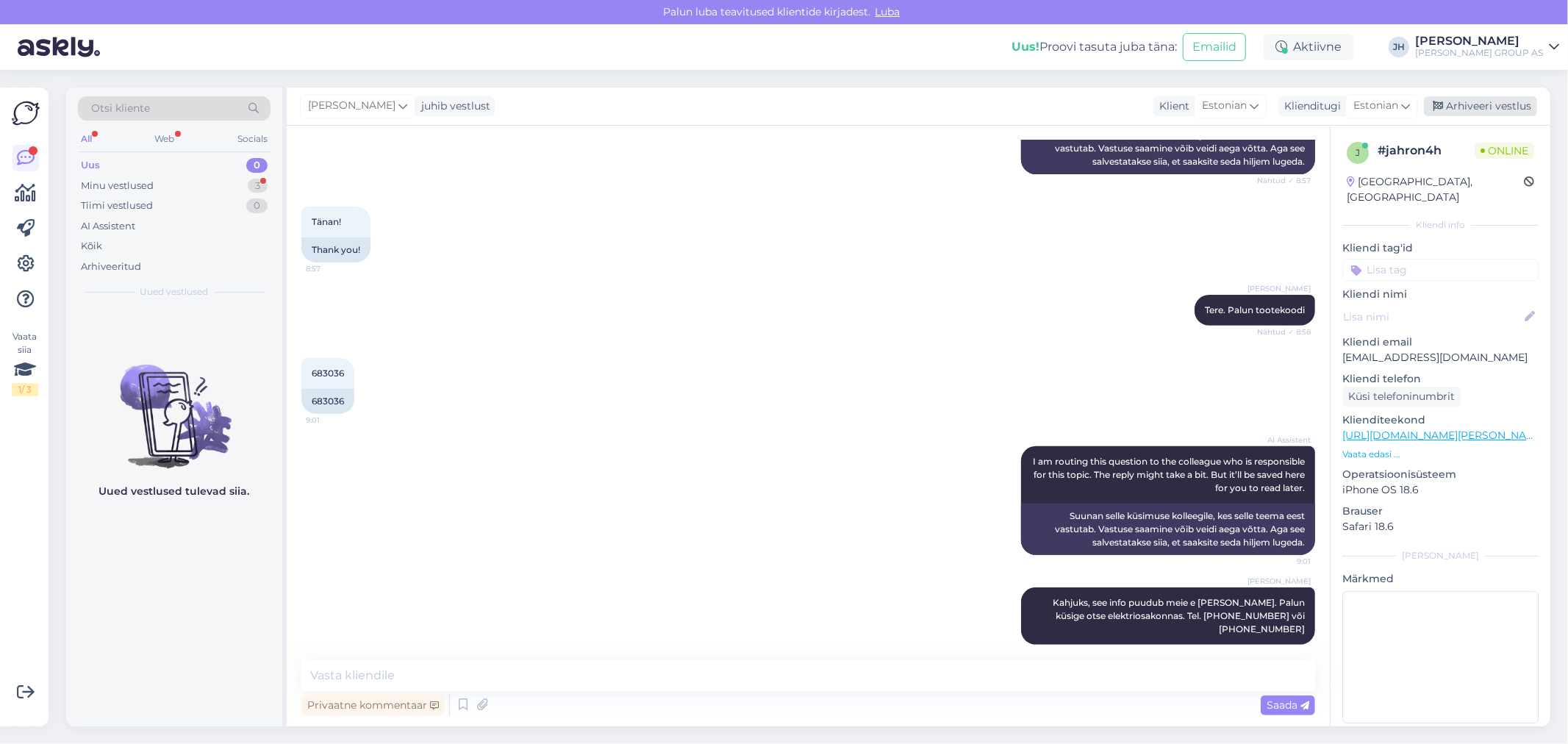
click at [1497, 100] on div "Arhiveeri vestlus" at bounding box center [1480, 106] width 113 height 20
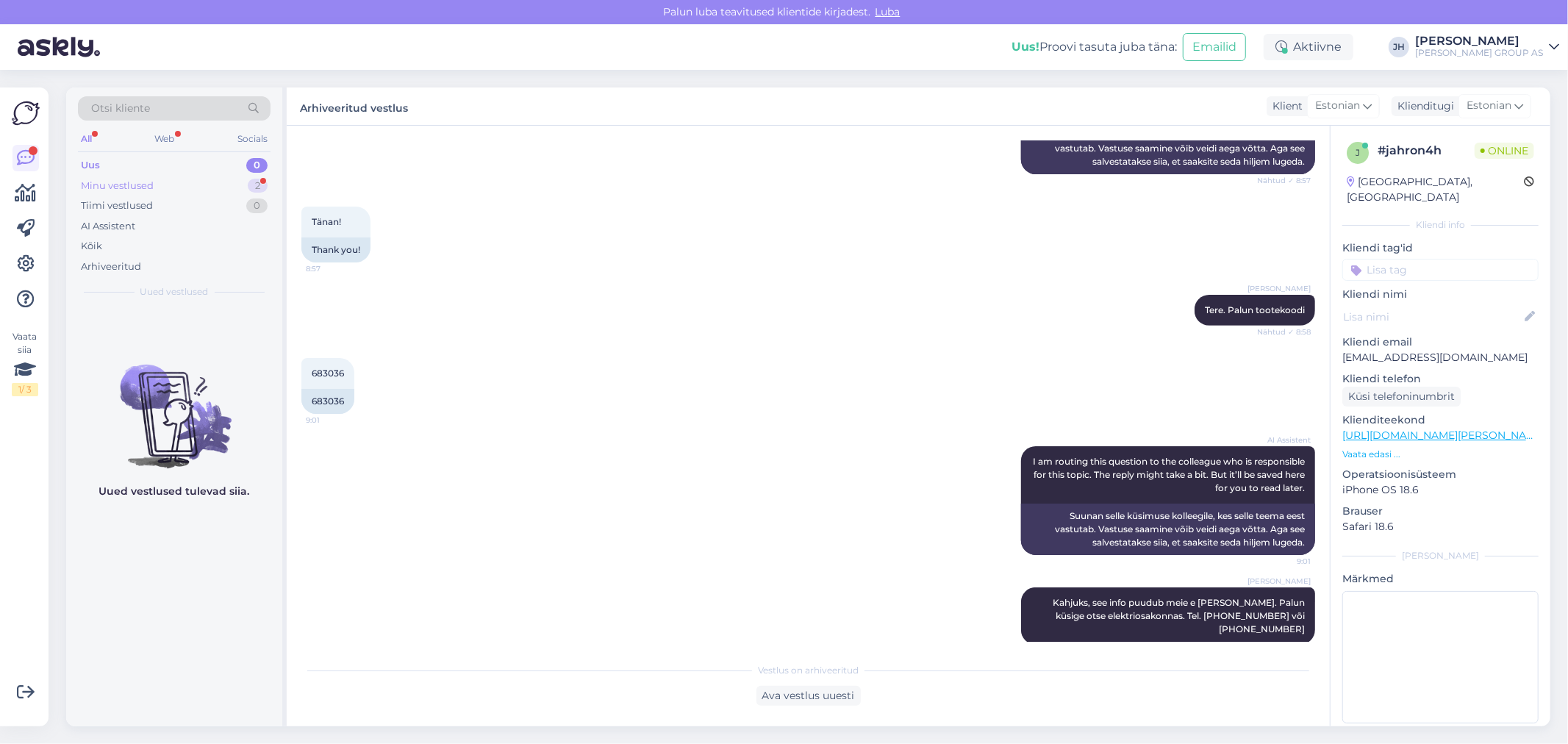
click at [111, 178] on div "Minu vestlused" at bounding box center [117, 185] width 72 height 15
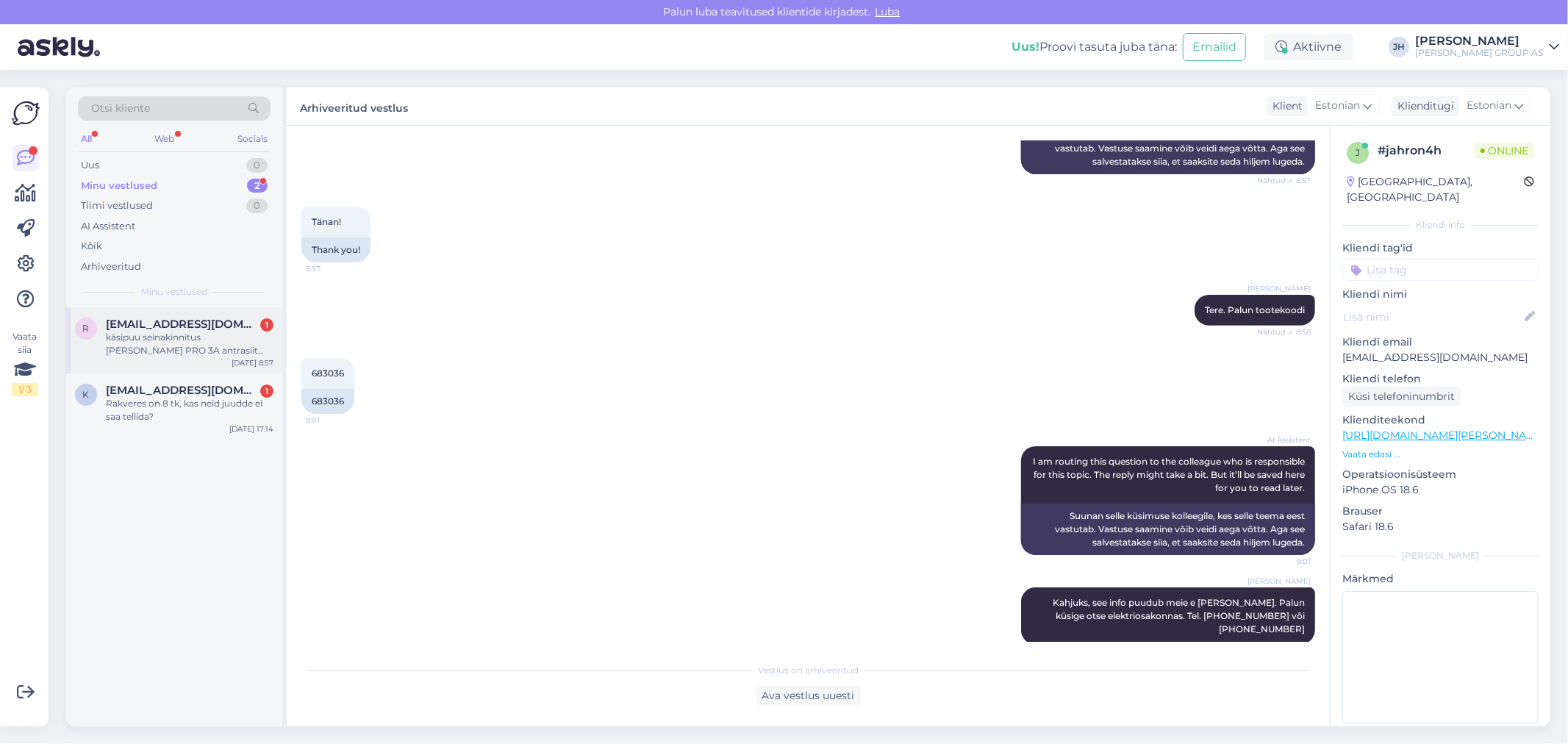
click at [173, 332] on div "käsipuu seinakinnitus [PERSON_NAME] PRO 3A antrasiit tootekood 645633 neid on 7…" at bounding box center [189, 344] width 167 height 27
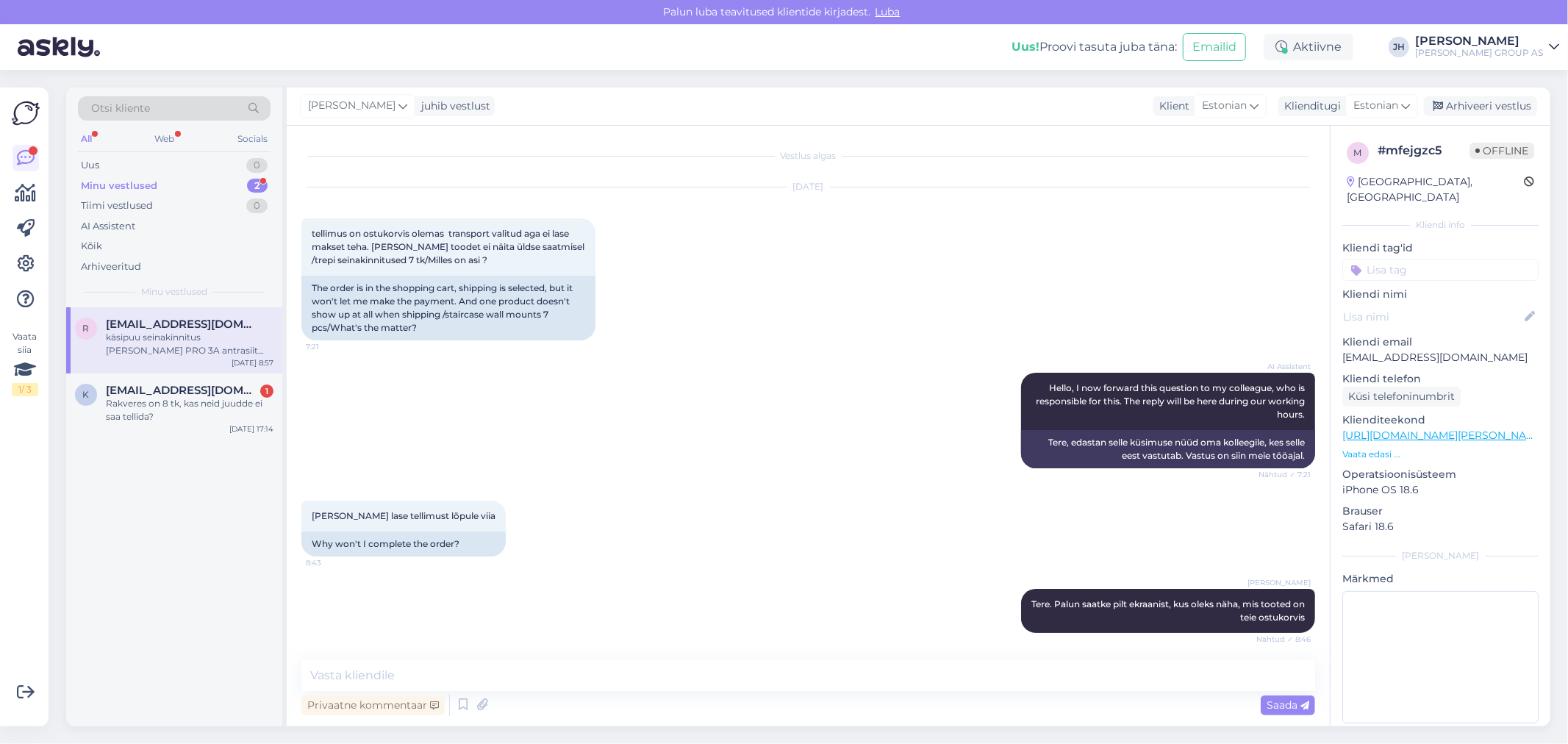
scroll to position [78, 0]
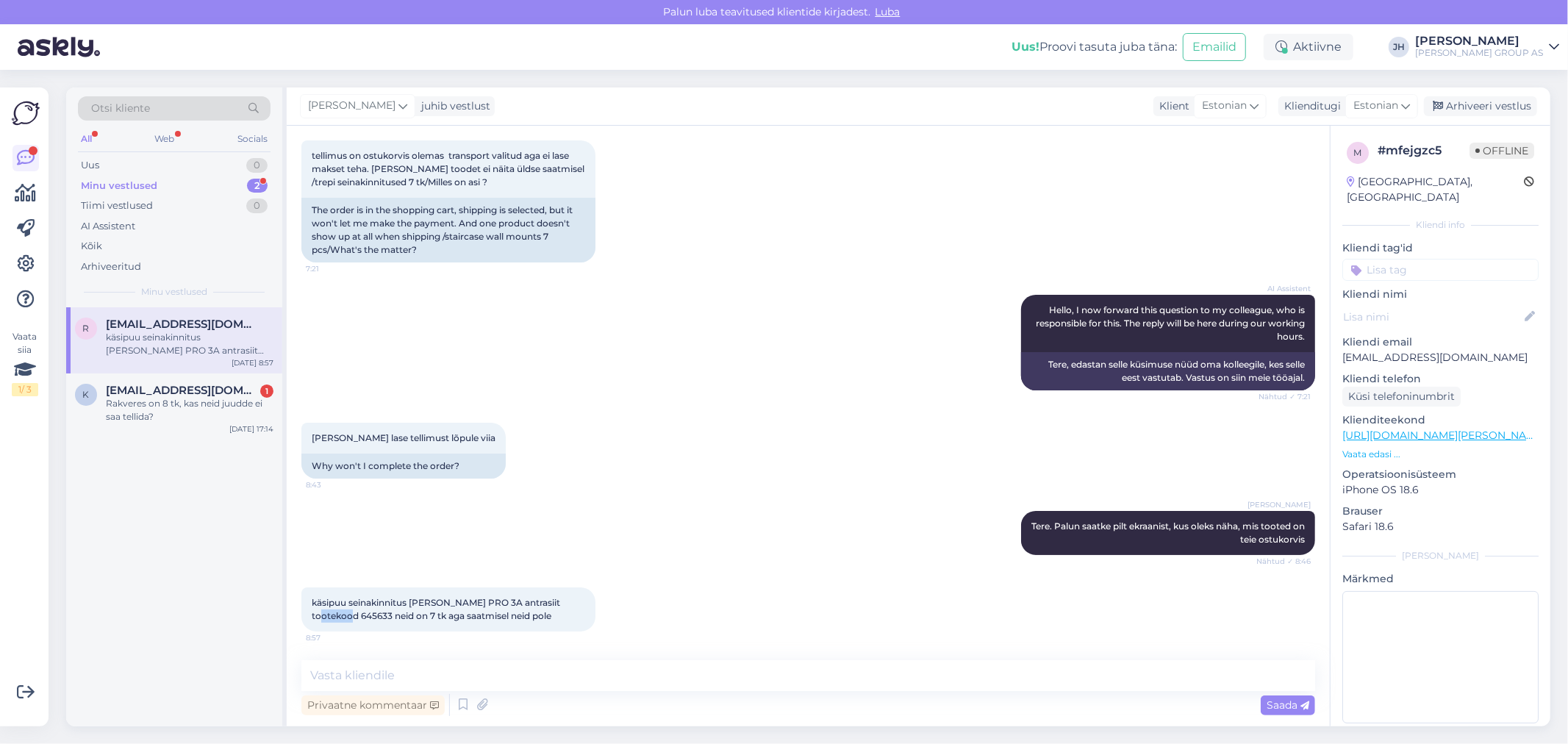
drag, startPoint x: 341, startPoint y: 611, endPoint x: 309, endPoint y: 614, distance: 32.1
click at [309, 613] on div "käsipuu seinakinnitus [PERSON_NAME] PRO 3A antrasiit tootekood 645633 neid on 7…" at bounding box center [448, 609] width 294 height 45
copy span "645633"
drag, startPoint x: 1457, startPoint y: 344, endPoint x: 1454, endPoint y: 329, distance: 15.3
click at [1454, 335] on div "Kliendi email [EMAIL_ADDRESS][DOMAIN_NAME]" at bounding box center [1440, 350] width 196 height 31
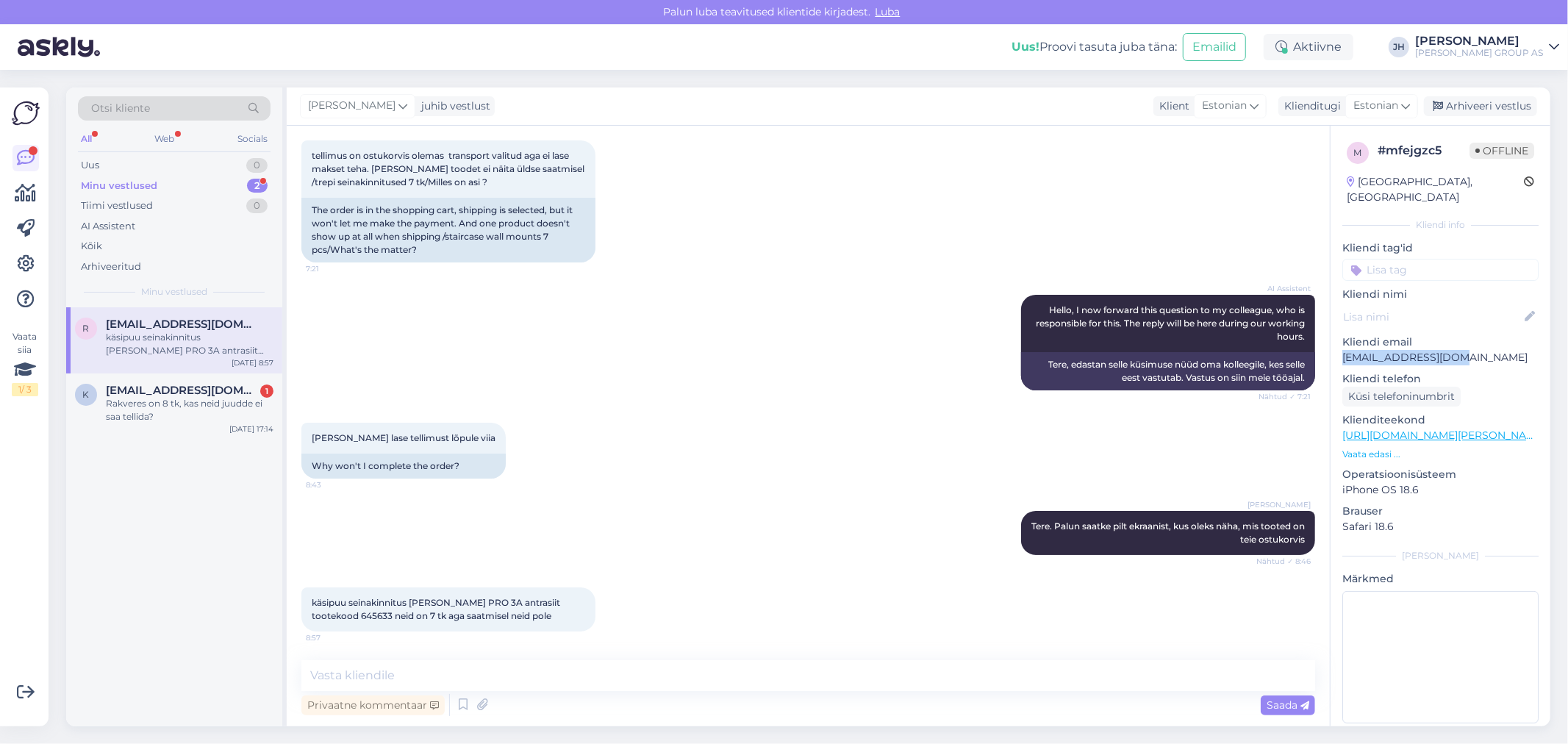
click at [1459, 350] on p "[EMAIL_ADDRESS][DOMAIN_NAME]" at bounding box center [1440, 358] width 196 height 16
drag, startPoint x: 342, startPoint y: 610, endPoint x: 304, endPoint y: 616, distance: 38.5
click at [304, 616] on div "käsipuu seinakinnitus [PERSON_NAME] PRO 3A antrasiit tootekood 645633 neid on 7…" at bounding box center [448, 609] width 294 height 45
copy span "645633"
click at [342, 674] on textarea at bounding box center [807, 675] width 1013 height 31
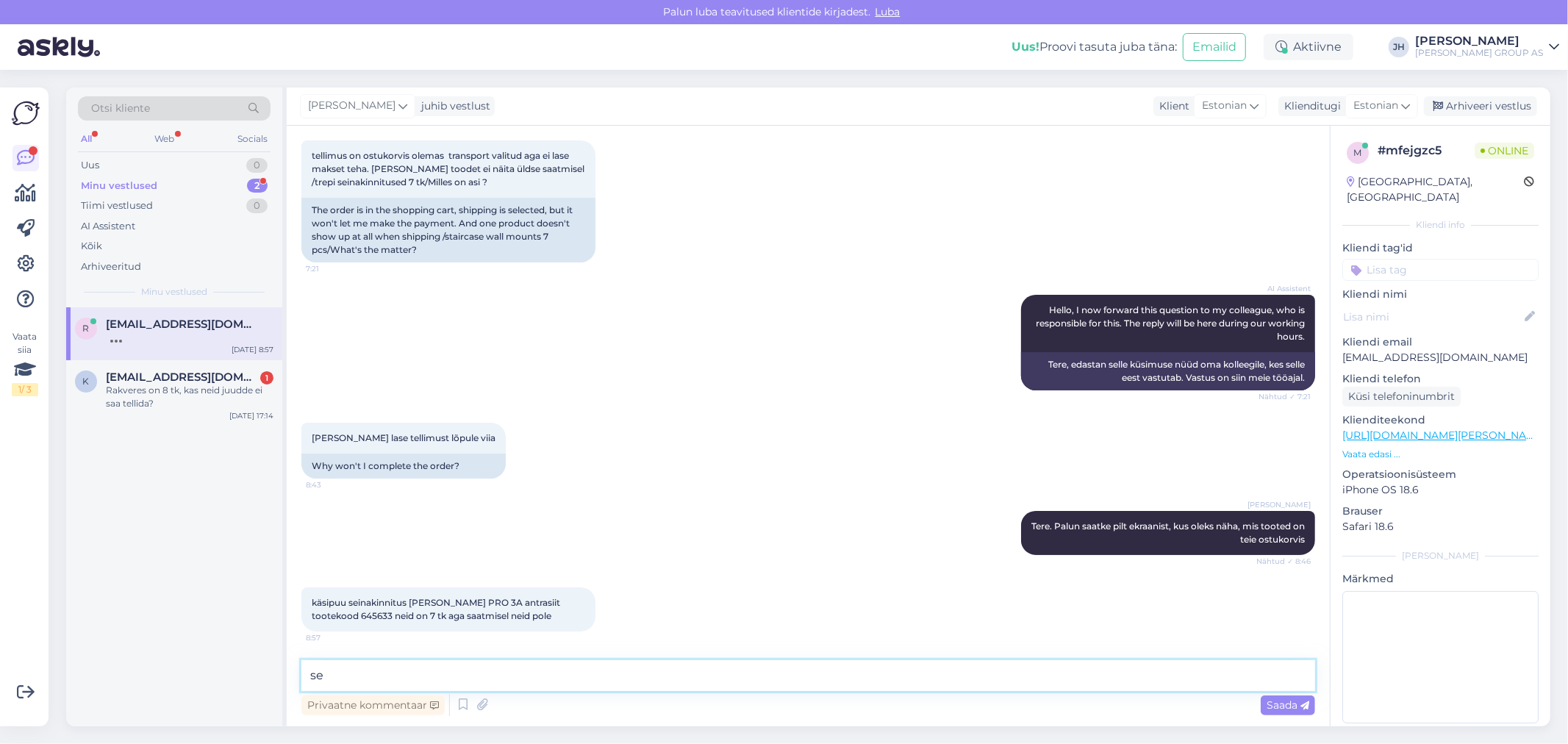
type textarea "s"
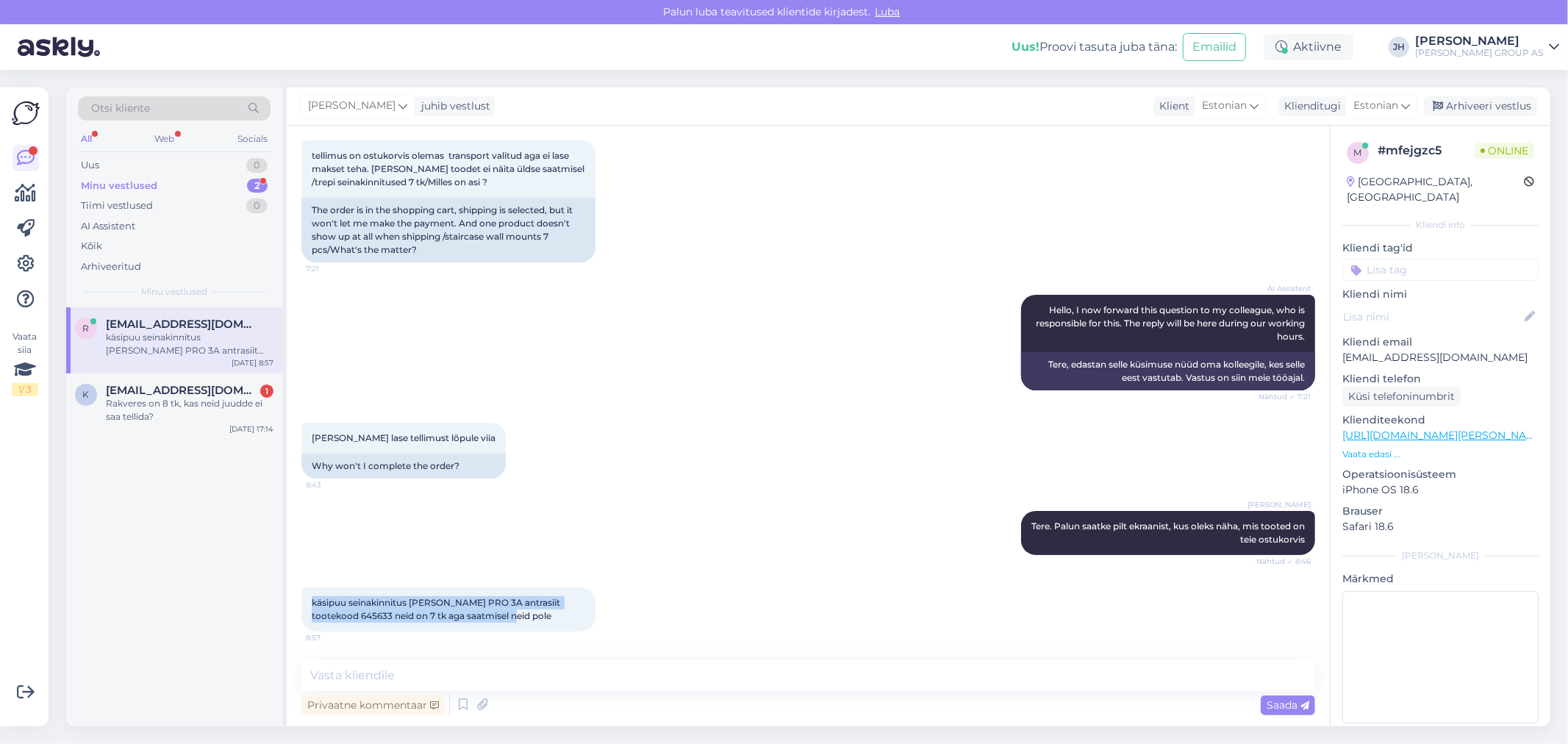
drag, startPoint x: 312, startPoint y: 599, endPoint x: 540, endPoint y: 614, distance: 228.5
click at [540, 614] on div "käsipuu seinakinnitus [PERSON_NAME] PRO 3A antrasiit tootekood 645633 neid on 7…" at bounding box center [448, 609] width 294 height 45
copy span "käsipuu seinakinnitus [PERSON_NAME] PRO 3A antrasiit tootekood 645633 neid on 7…"
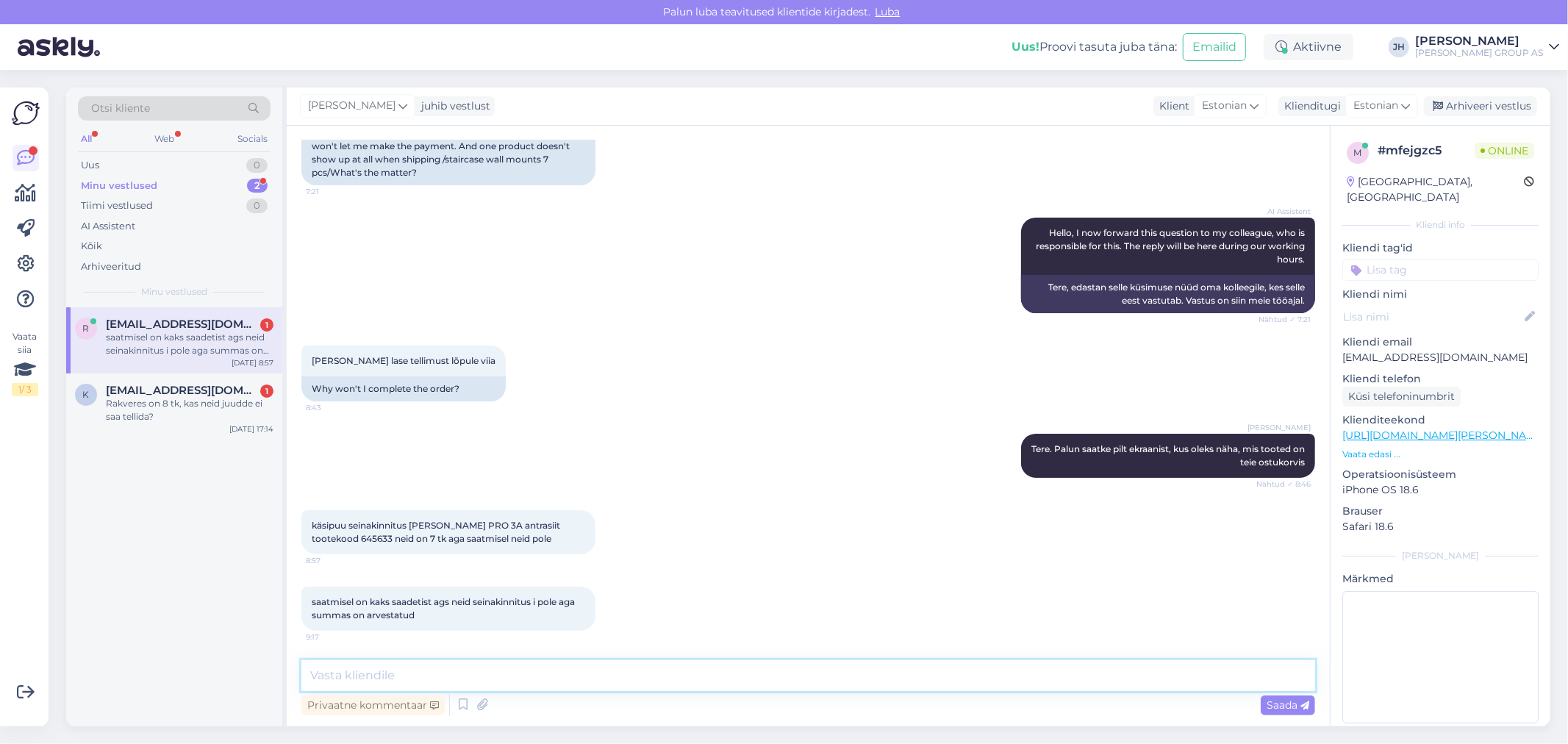
click at [402, 679] on textarea at bounding box center [807, 675] width 1013 height 31
type textarea "p"
drag, startPoint x: 525, startPoint y: 674, endPoint x: 243, endPoint y: 671, distance: 282.0
click at [243, 671] on div "Otsi kliente All Web Socials Uus 0 Minu vestlused 2 Tiimi vestlused 0 AI Assist…" at bounding box center [808, 406] width 1484 height 639
type textarea "[PERSON_NAME] nimele vormistate tellimust"
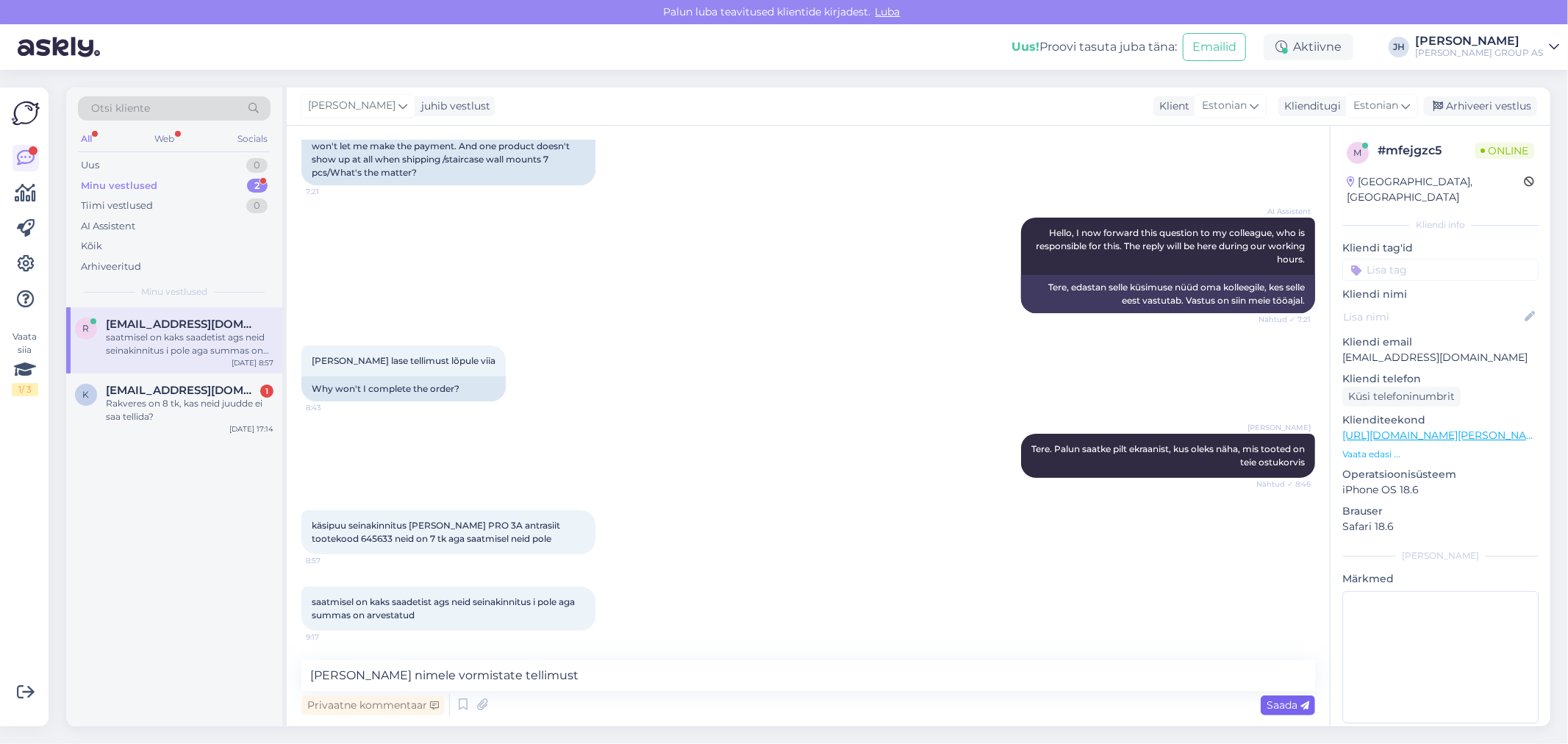
click at [1296, 702] on span "Saada" at bounding box center [1287, 704] width 43 height 13
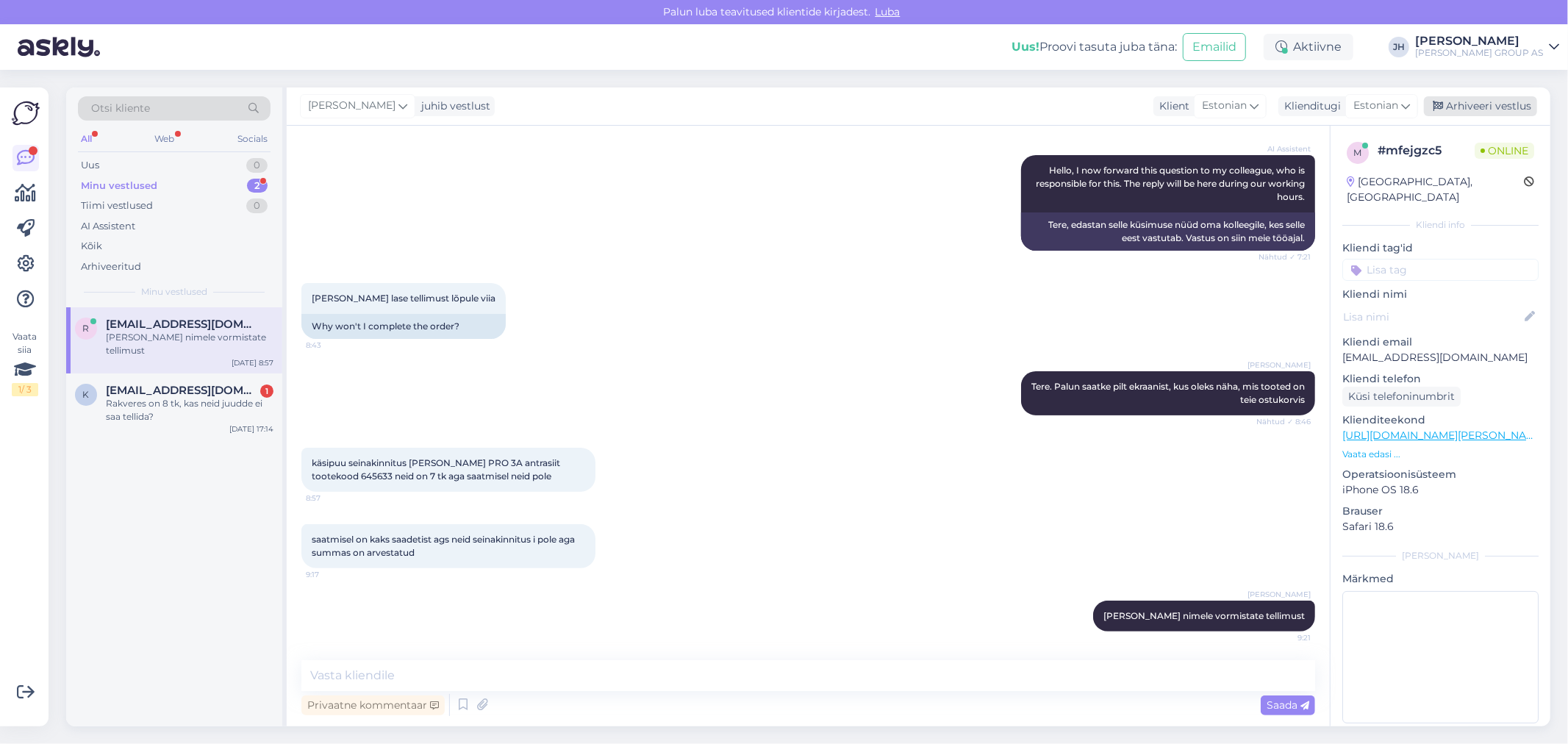
click at [1493, 101] on div "Arhiveeri vestlus" at bounding box center [1480, 106] width 113 height 20
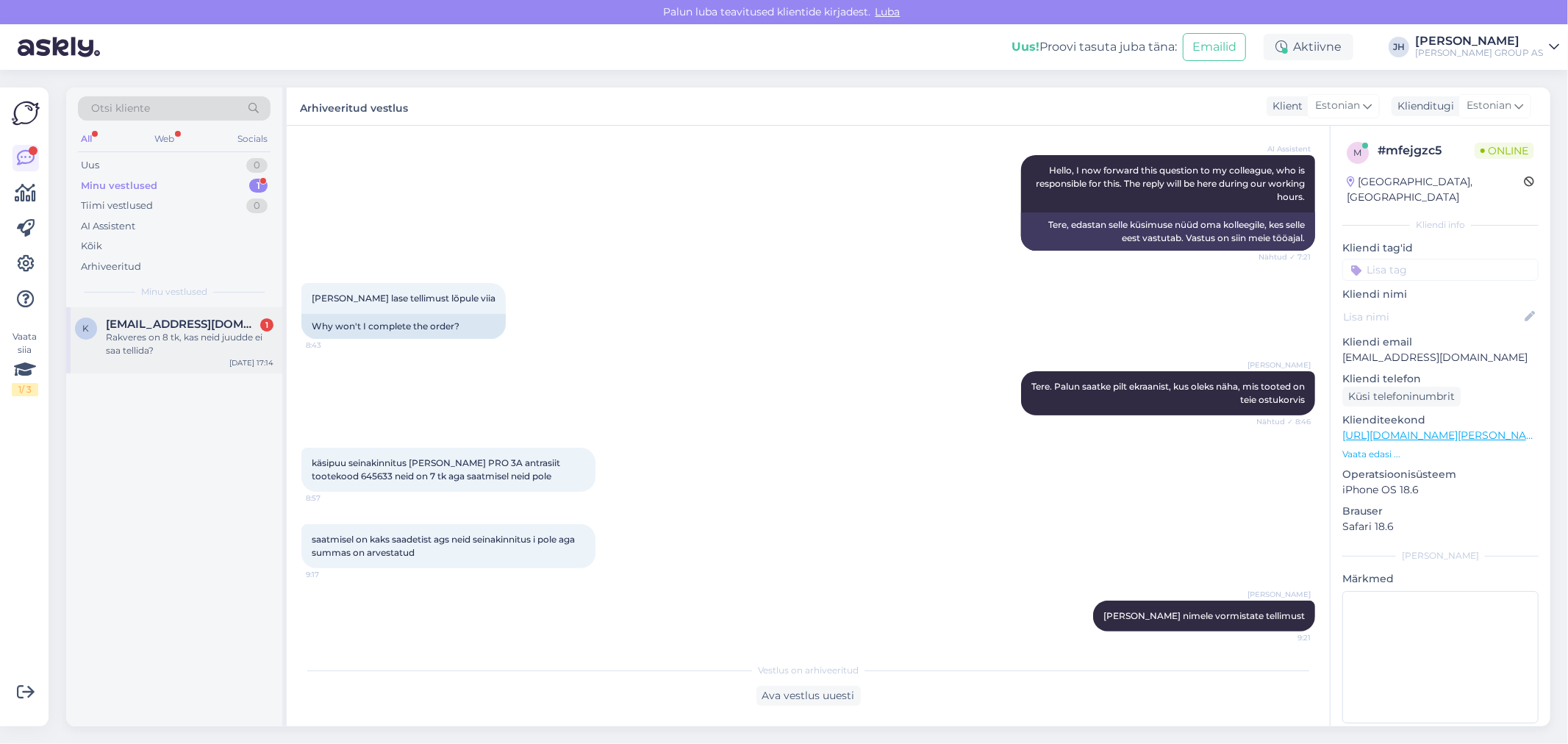
click at [175, 320] on span "[EMAIL_ADDRESS][DOMAIN_NAME]" at bounding box center [182, 324] width 153 height 13
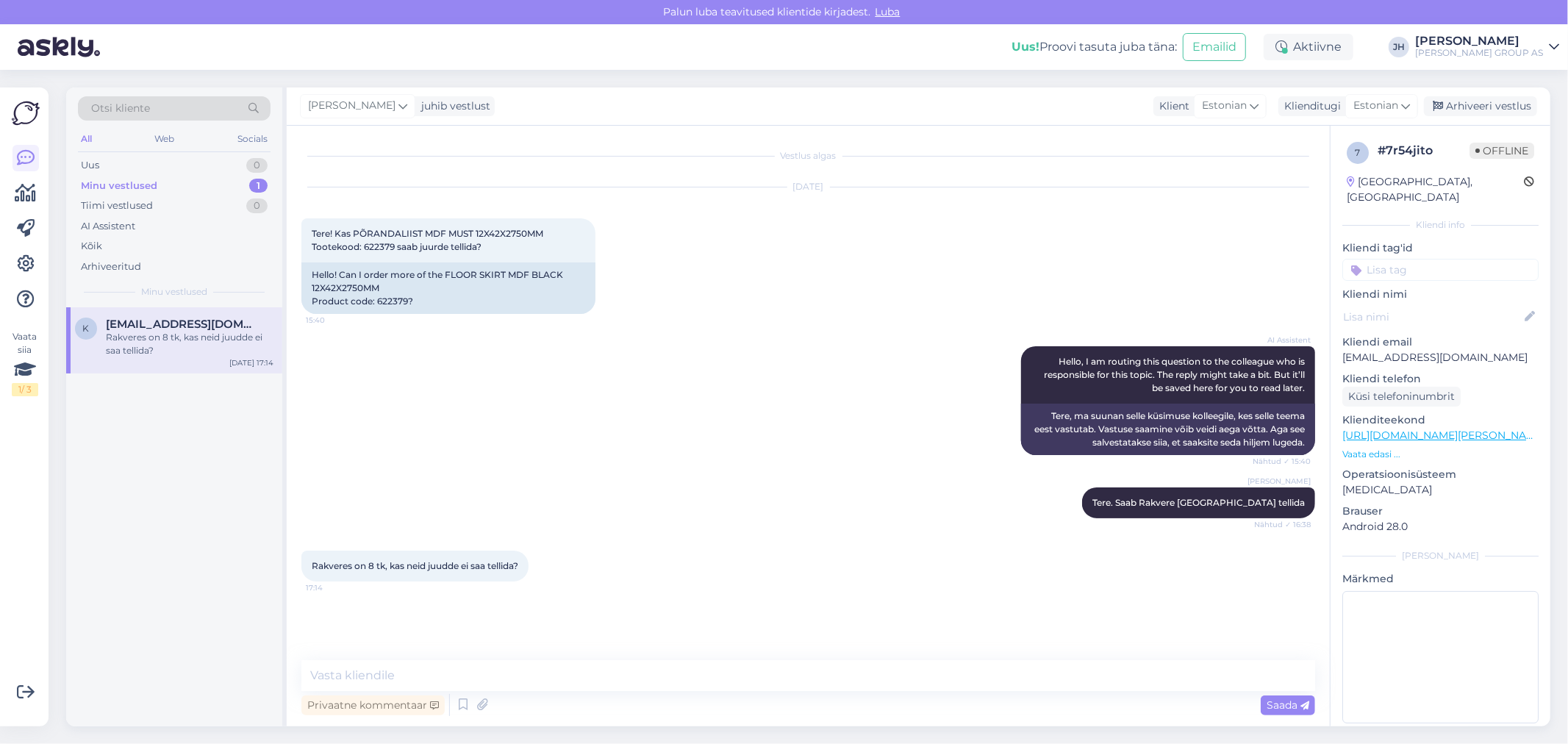
scroll to position [0, 0]
click at [373, 678] on textarea at bounding box center [807, 675] width 1013 height 31
type textarea "k"
type textarea "t"
type textarea "K"
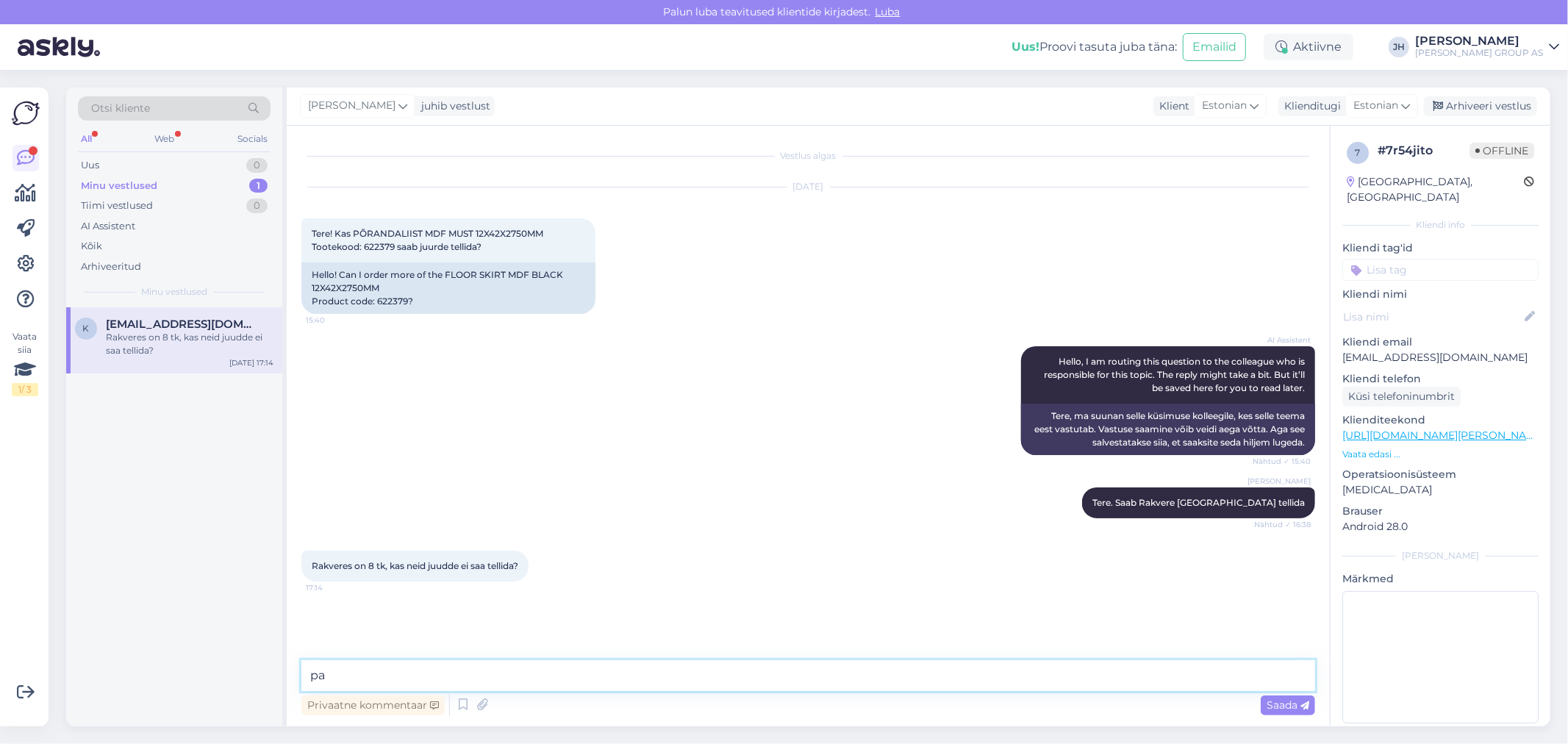
type textarea "p"
type textarea "s"
type textarea "p"
type textarea "K"
type textarea "S"
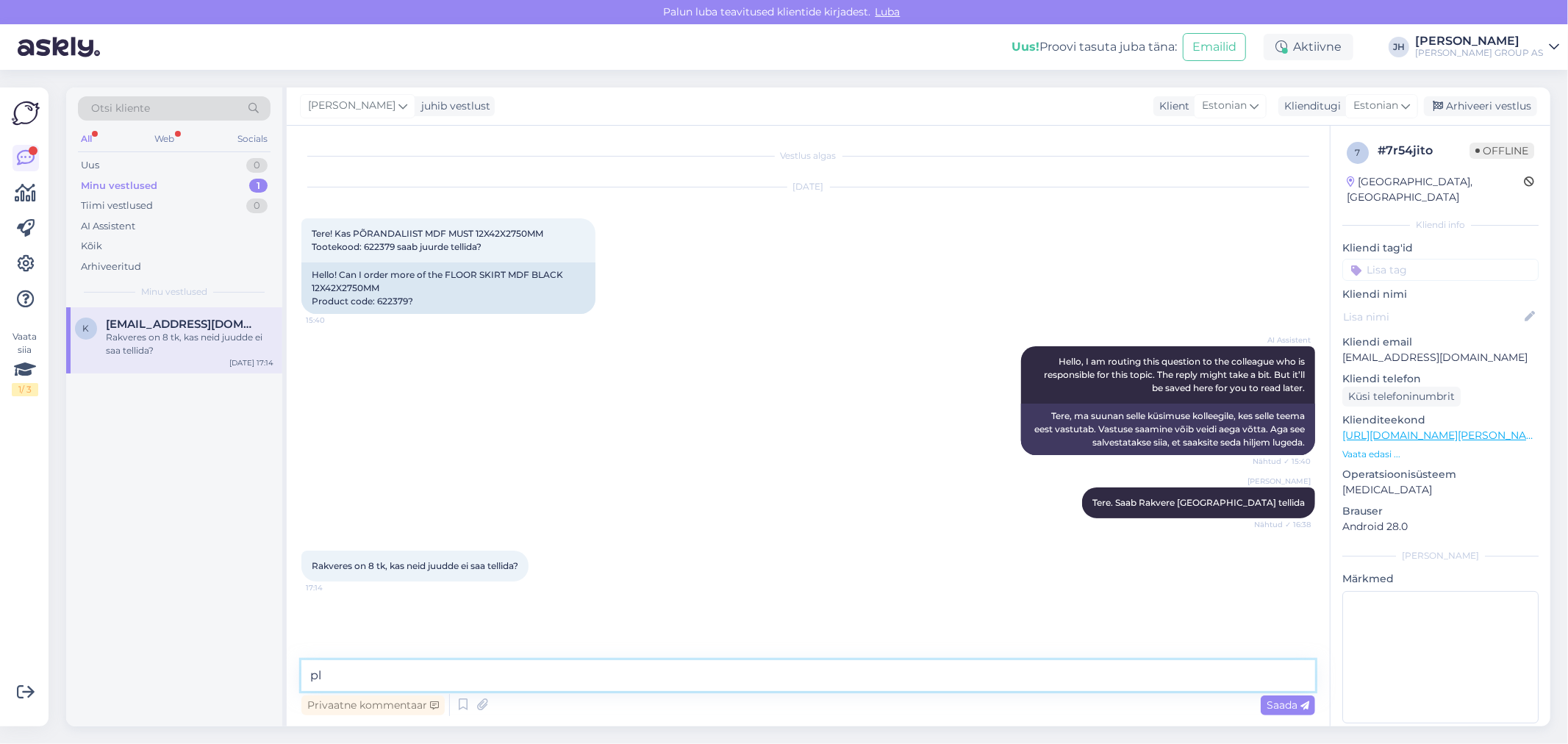
type textarea "p"
type textarea "K"
click at [400, 665] on textarea at bounding box center [807, 675] width 1013 height 31
click at [1039, 654] on div "Vestlus algas [DATE] Tere! Kas PÕRANDALIIST MDF MUST 12X42X2750MM Tootekood: 62…" at bounding box center [807, 426] width 1043 height 600
click at [380, 680] on textarea "kui s" at bounding box center [807, 675] width 1013 height 31
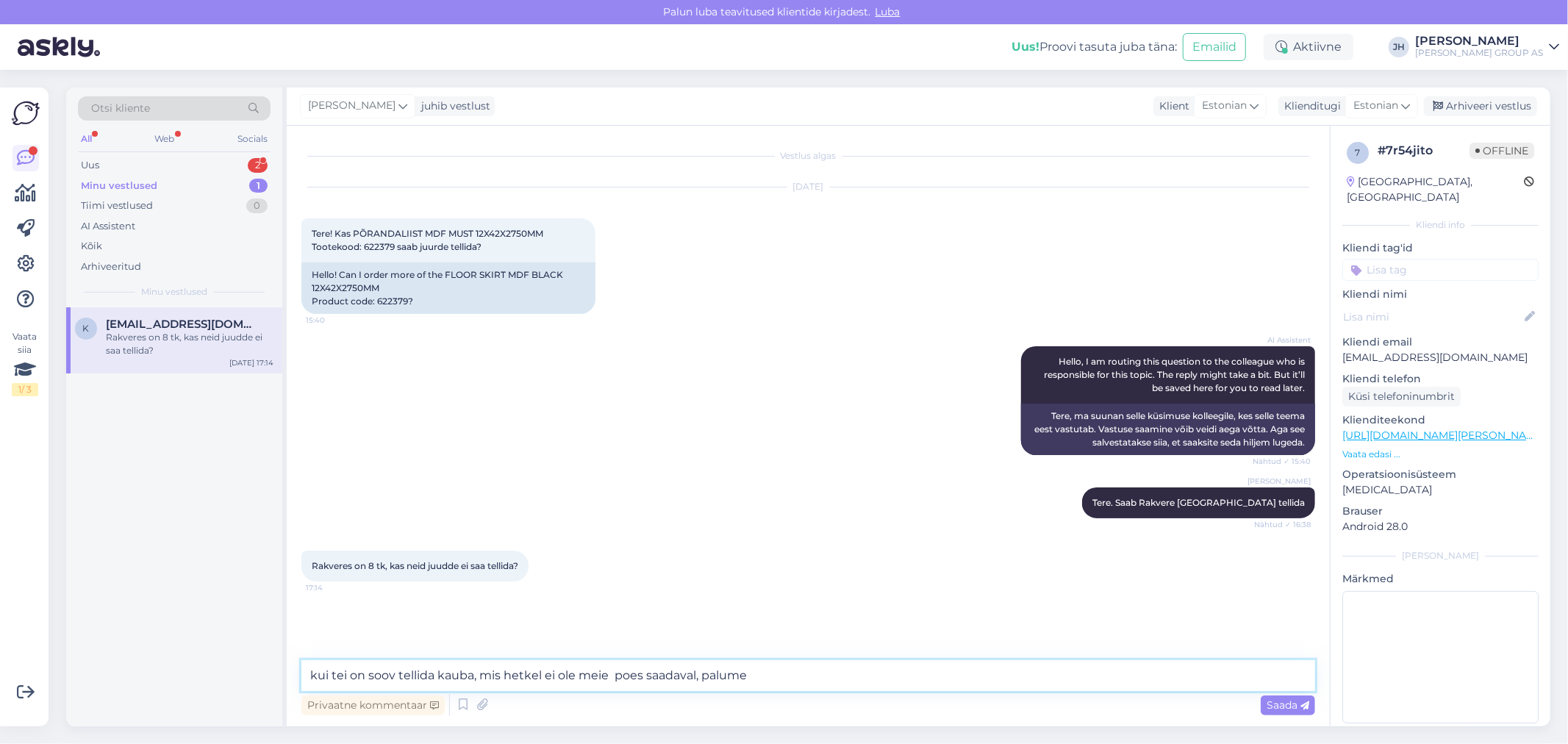
paste textarea "Palume ettevõtte nimele ostu soovi korral pöörduda meie Ärimüügi haldurite [PER…"
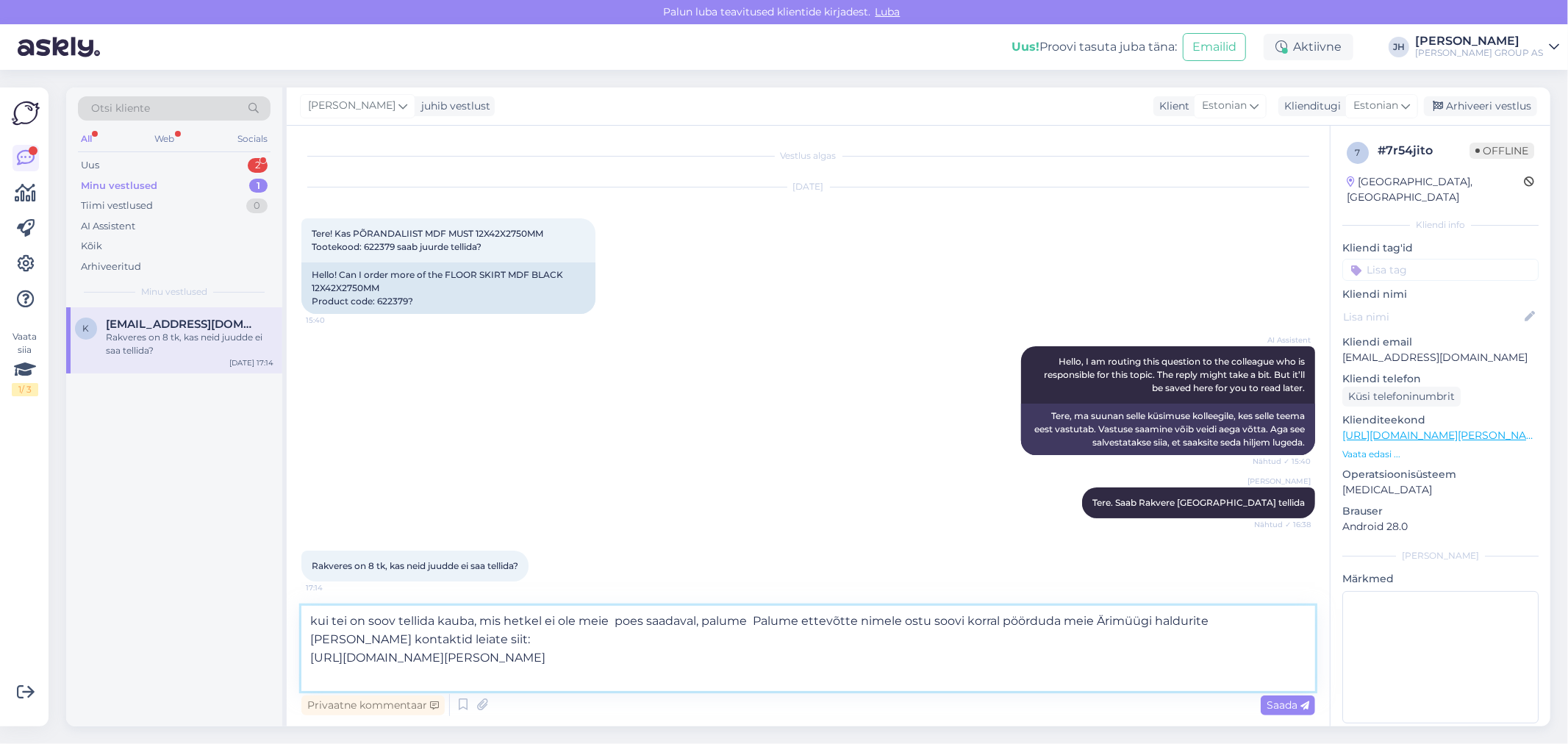
drag, startPoint x: 995, startPoint y: 621, endPoint x: 750, endPoint y: 618, distance: 245.0
click at [750, 618] on textarea "kui tei on soov tellida kauba, mis hetkel ei ole meie poes saadaval, palume Pal…" at bounding box center [807, 648] width 1013 height 85
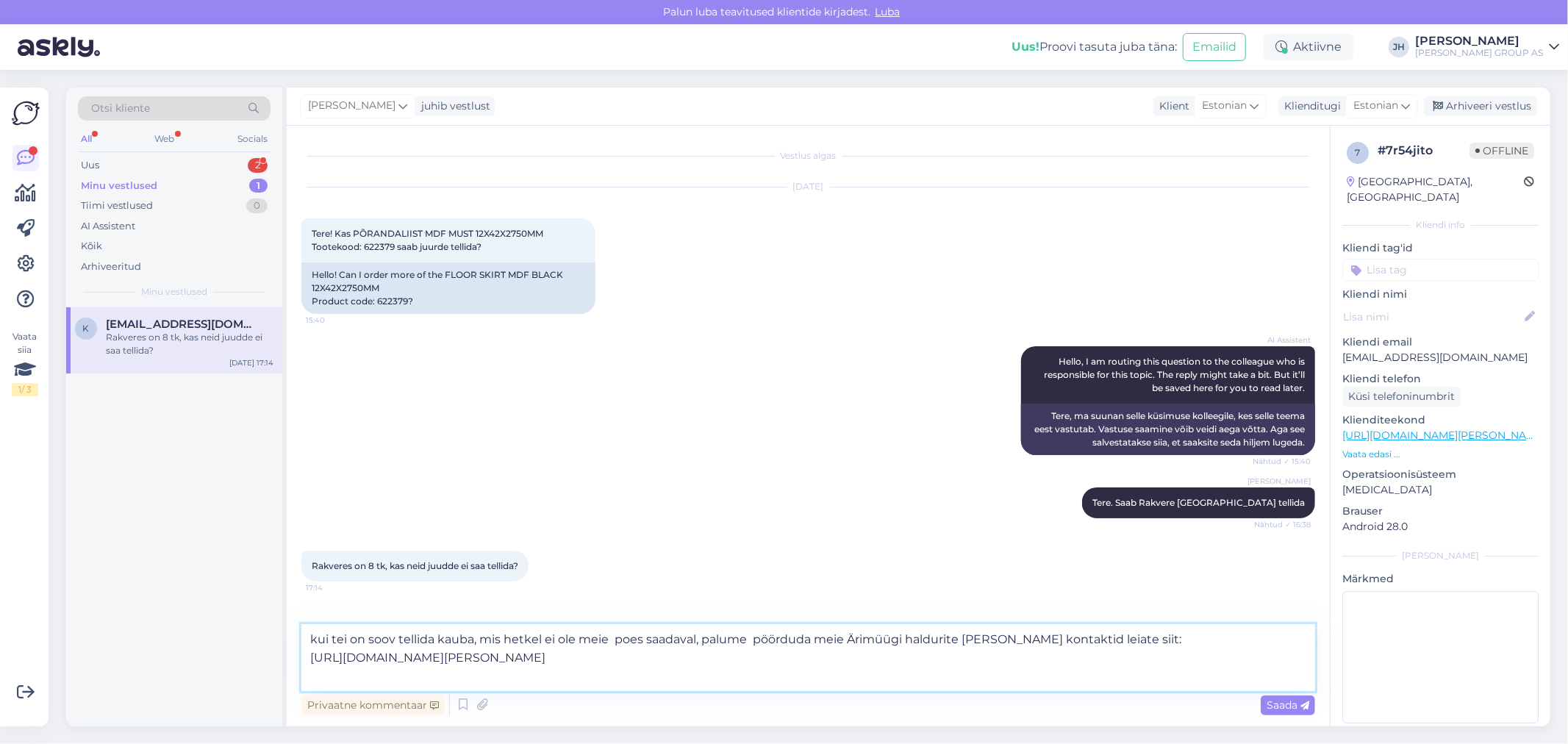
click at [668, 656] on textarea "kui tei on soov tellida kauba, mis hetkel ei ole meie poes saadaval, palume pöö…" at bounding box center [807, 658] width 1013 height 67
type textarea "kui tei on soov tellida kauba, mis hetkel ei ole meie poes saadaval, palume pöö…"
click at [1277, 698] on span "Saada" at bounding box center [1287, 704] width 43 height 13
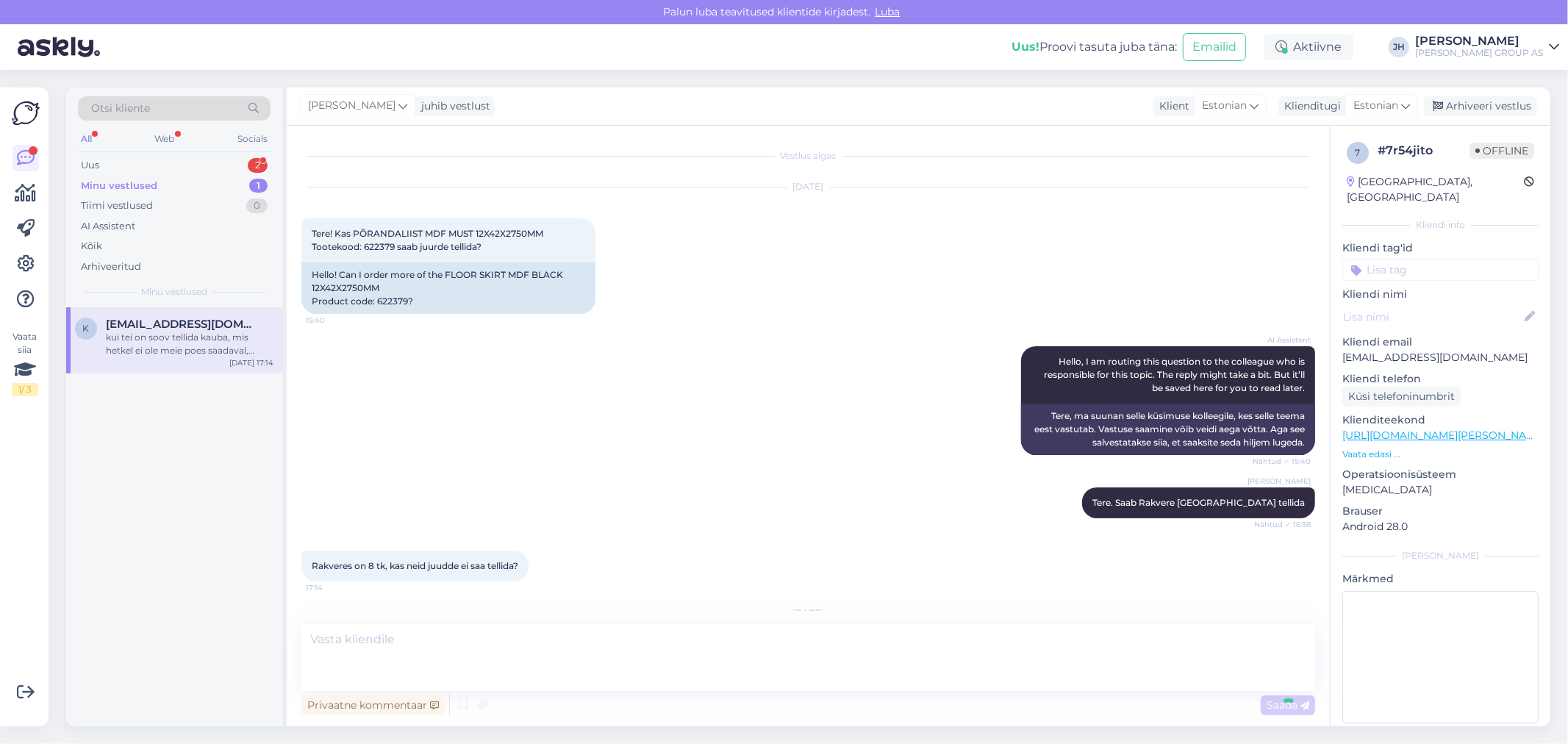
scroll to position [84, 0]
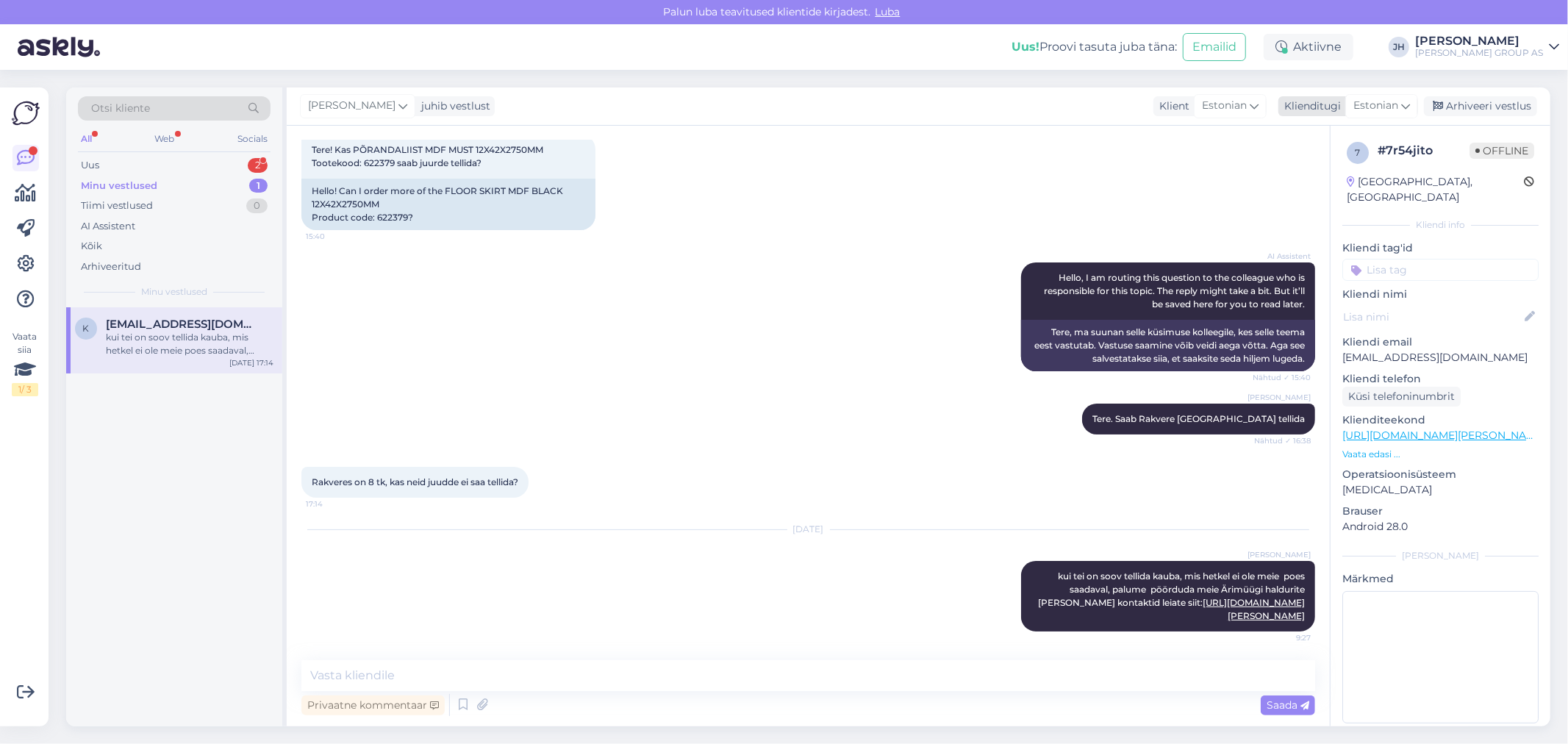
drag, startPoint x: 1476, startPoint y: 104, endPoint x: 1465, endPoint y: 107, distance: 11.4
click at [1476, 104] on div "Arhiveeri vestlus" at bounding box center [1480, 106] width 113 height 20
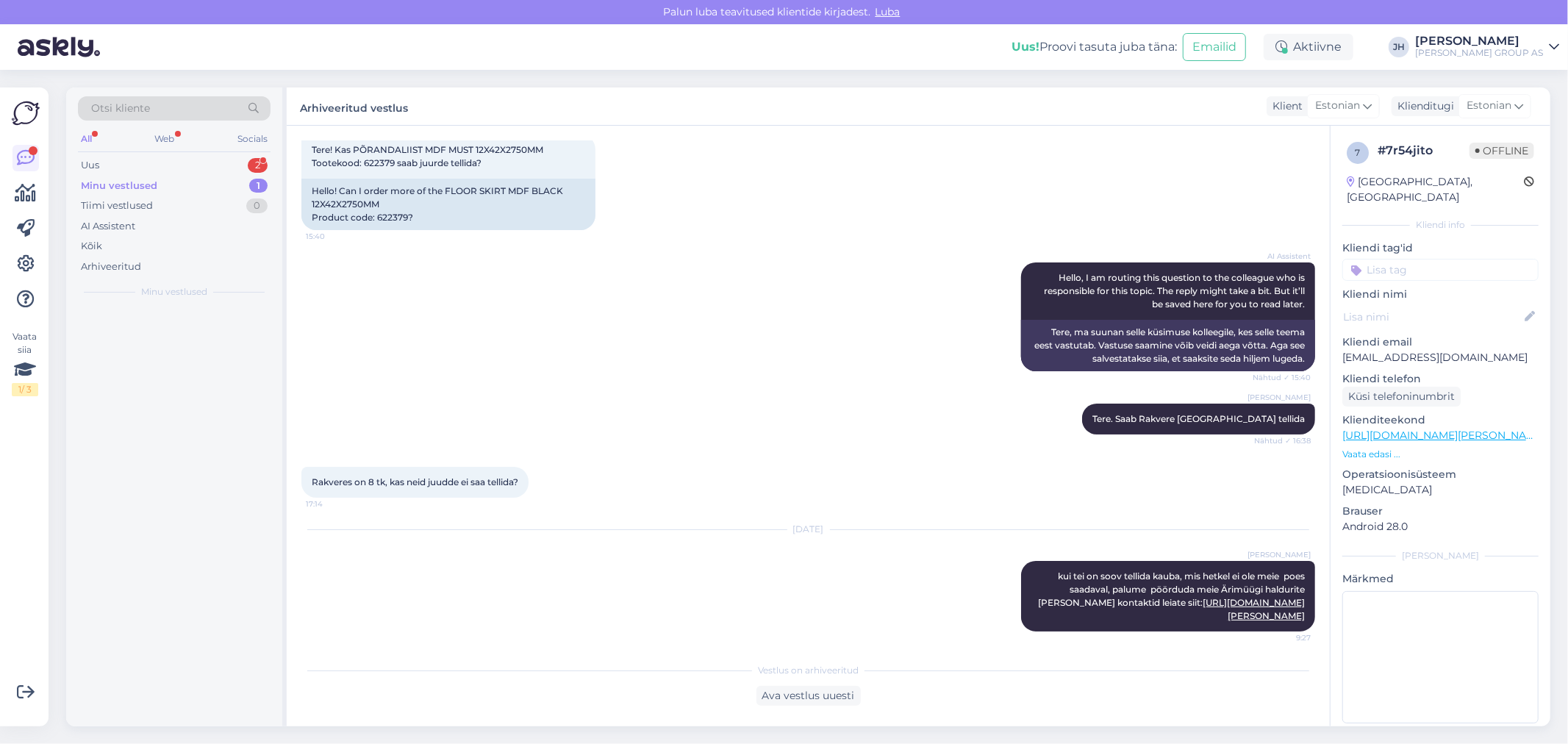
scroll to position [89, 0]
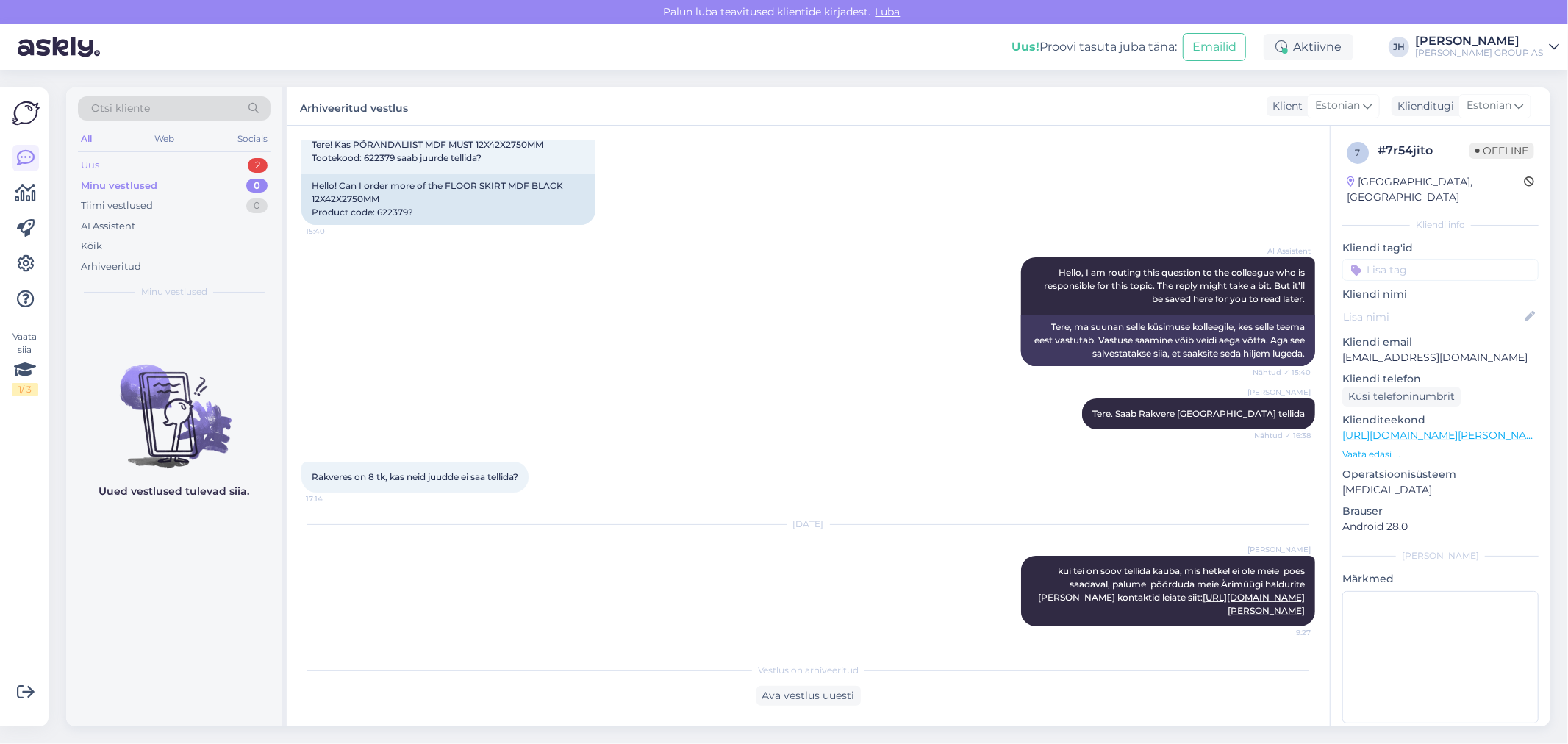
click at [84, 165] on div "Uus" at bounding box center [90, 165] width 19 height 15
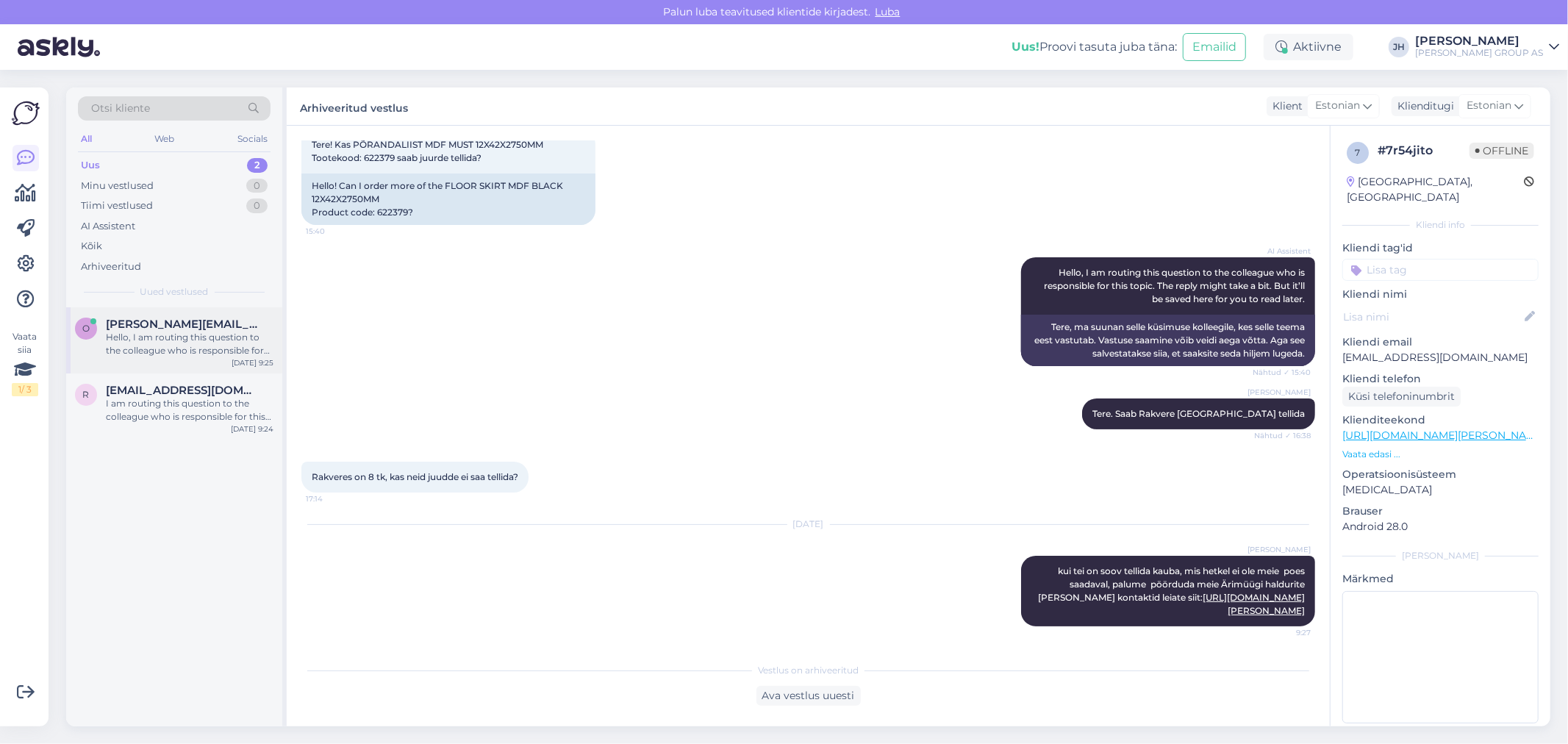
click at [125, 333] on div "Hello, I am routing this question to the colleague who is responsible for this …" at bounding box center [189, 344] width 167 height 27
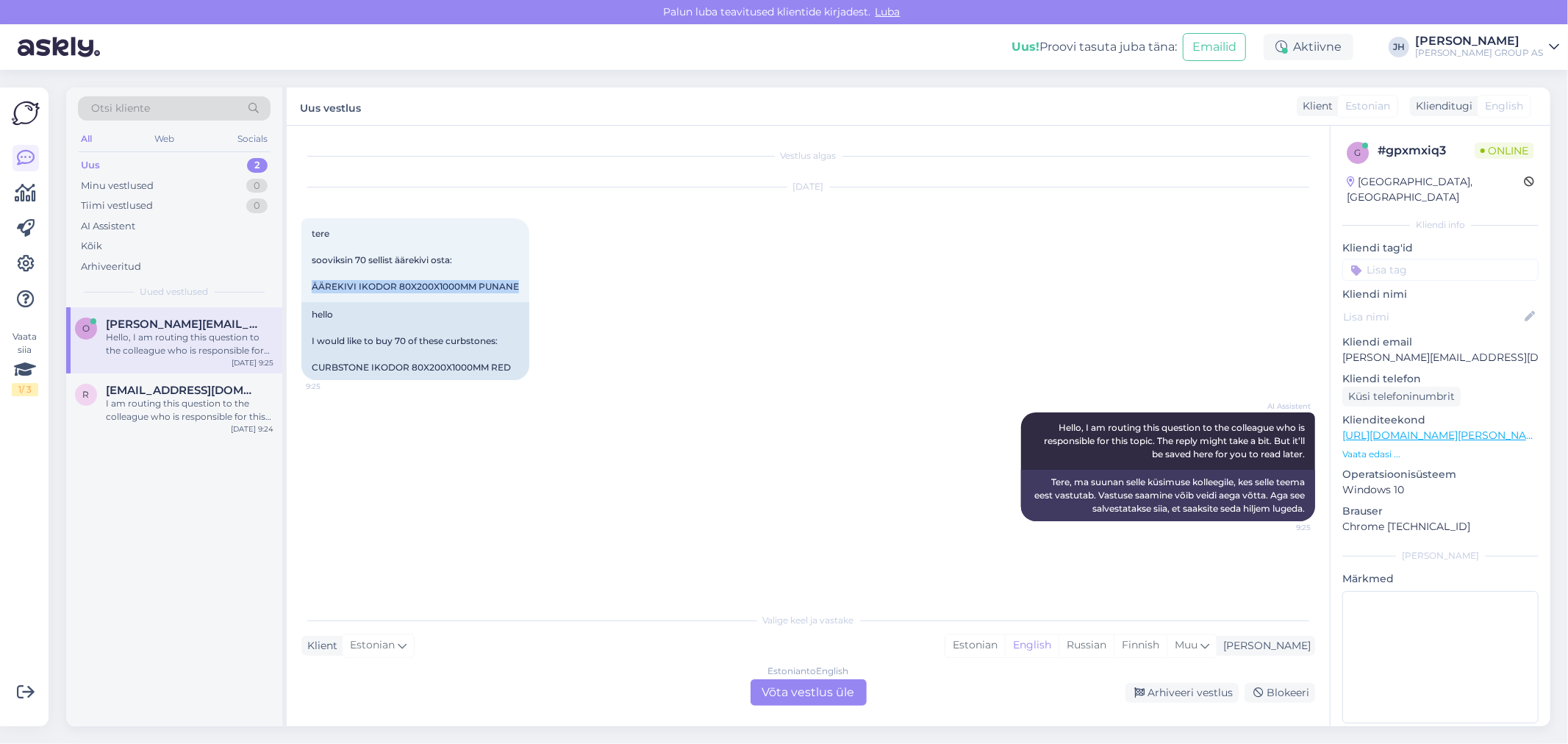
drag, startPoint x: 515, startPoint y: 287, endPoint x: 292, endPoint y: 288, distance: 223.0
click at [292, 288] on div "Vestlus algas [DATE] tere sooviksin 70 sellist äärekivi osta: ÄÄREKIVI IKODOR 8…" at bounding box center [807, 426] width 1043 height 600
copy span "ÄÄREKIVI IKODOR 80X200X1000MM PUNANE"
click at [824, 691] on div "Estonian to English Võta vestlus üle" at bounding box center [808, 692] width 116 height 27
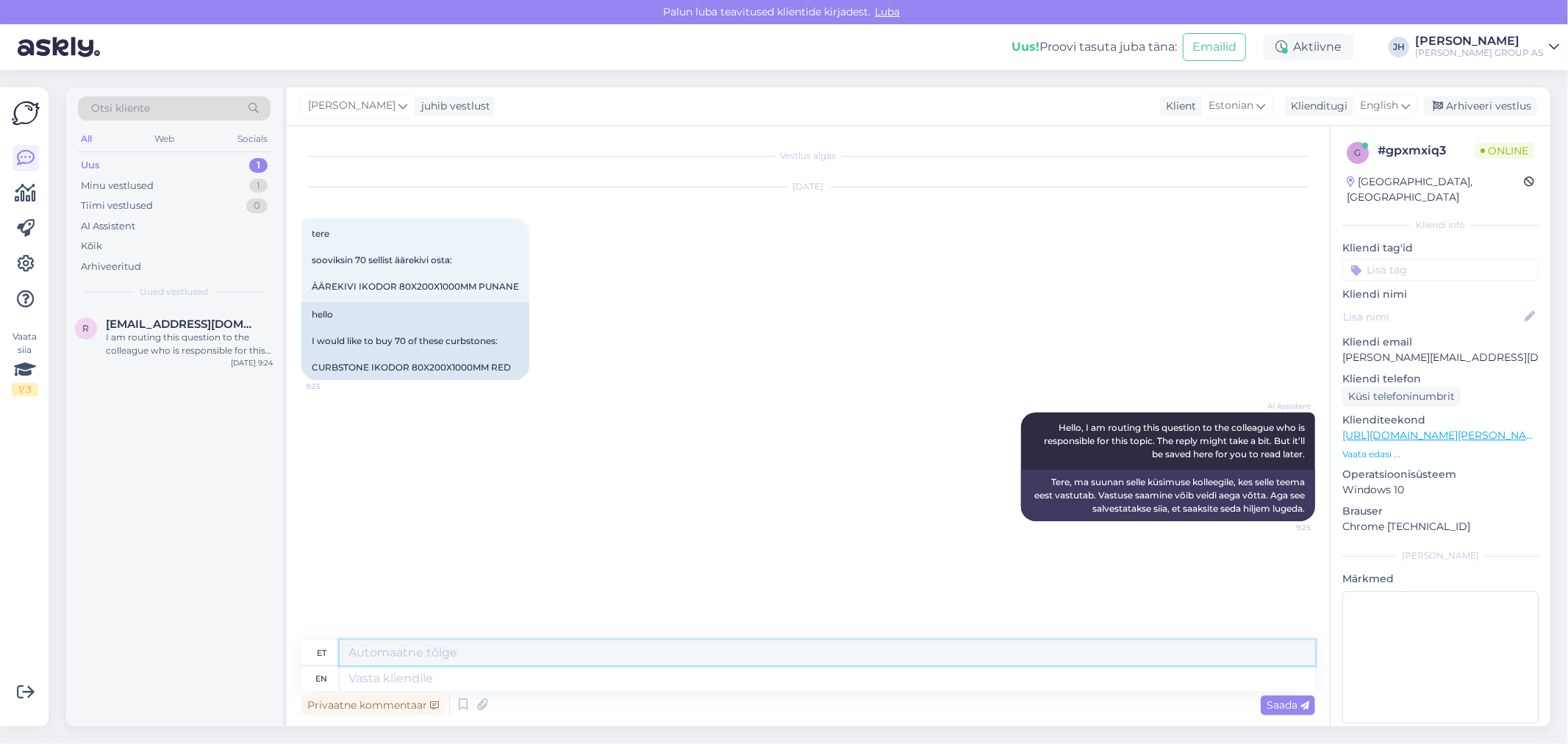
click at [460, 647] on textarea at bounding box center [827, 652] width 976 height 25
type textarea "p"
click at [1255, 424] on span "Hello, I am routing this question to the colleague who is responsible for this …" at bounding box center [1176, 441] width 263 height 38
click at [504, 649] on textarea "Pärnu Bauhofis on 19 tk." at bounding box center [827, 652] width 976 height 25
click at [548, 652] on textarea "Pärnu Bauhofis on 19 tk." at bounding box center [827, 652] width 976 height 25
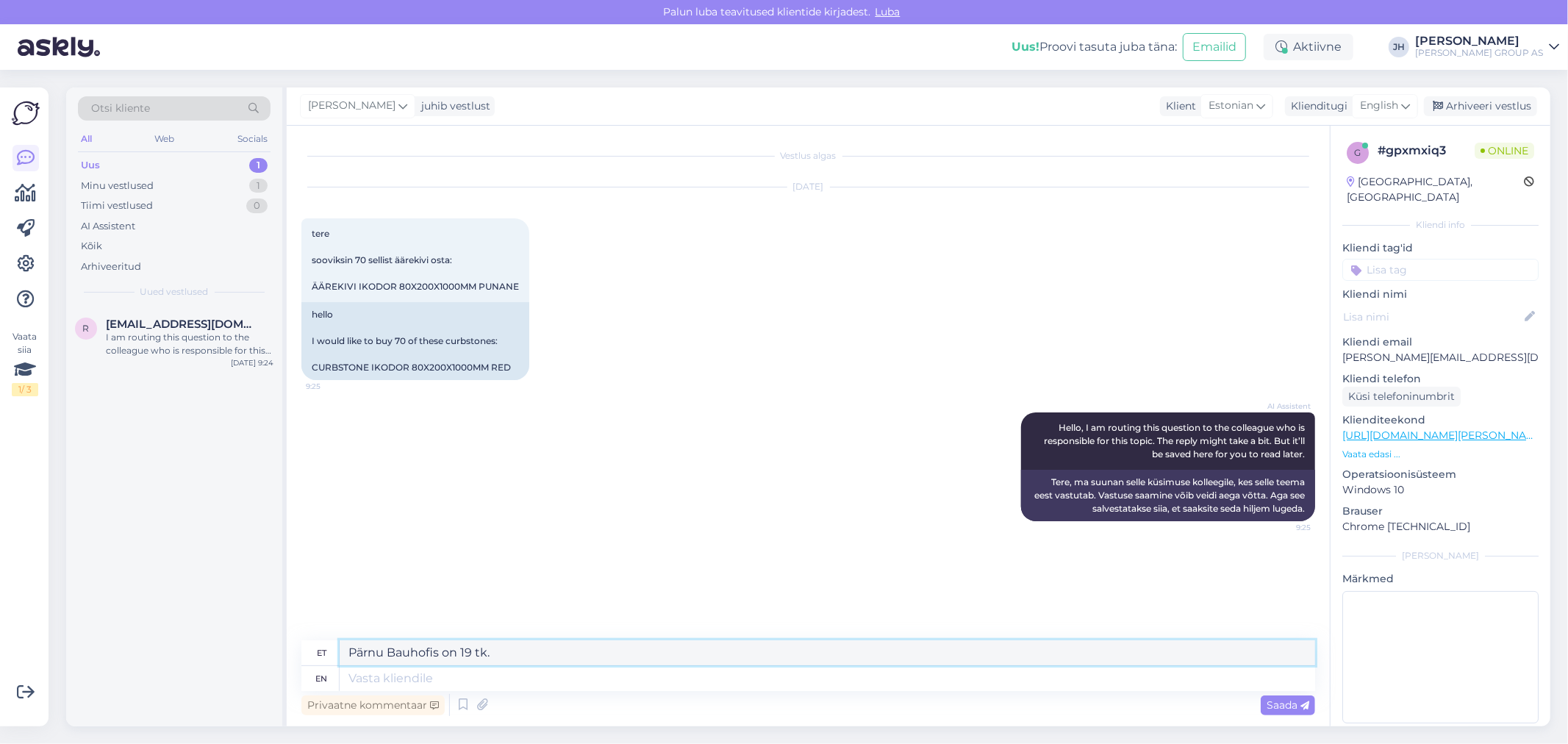
paste textarea "ÄÄREKIVI IKODOR 80X200X1000MM PUNANE"
drag, startPoint x: 766, startPoint y: 650, endPoint x: 494, endPoint y: 655, distance: 272.0
click at [494, 655] on textarea "Pärnu Bauhofis on 19 tk. ÄÄREKIVI IKODOR 80X200X1000MM PUNANE" at bounding box center [827, 652] width 976 height 25
drag, startPoint x: 511, startPoint y: 655, endPoint x: 344, endPoint y: 645, distance: 167.3
click at [344, 645] on textarea "Pärnu Bauhofis on 19 tk." at bounding box center [827, 652] width 976 height 25
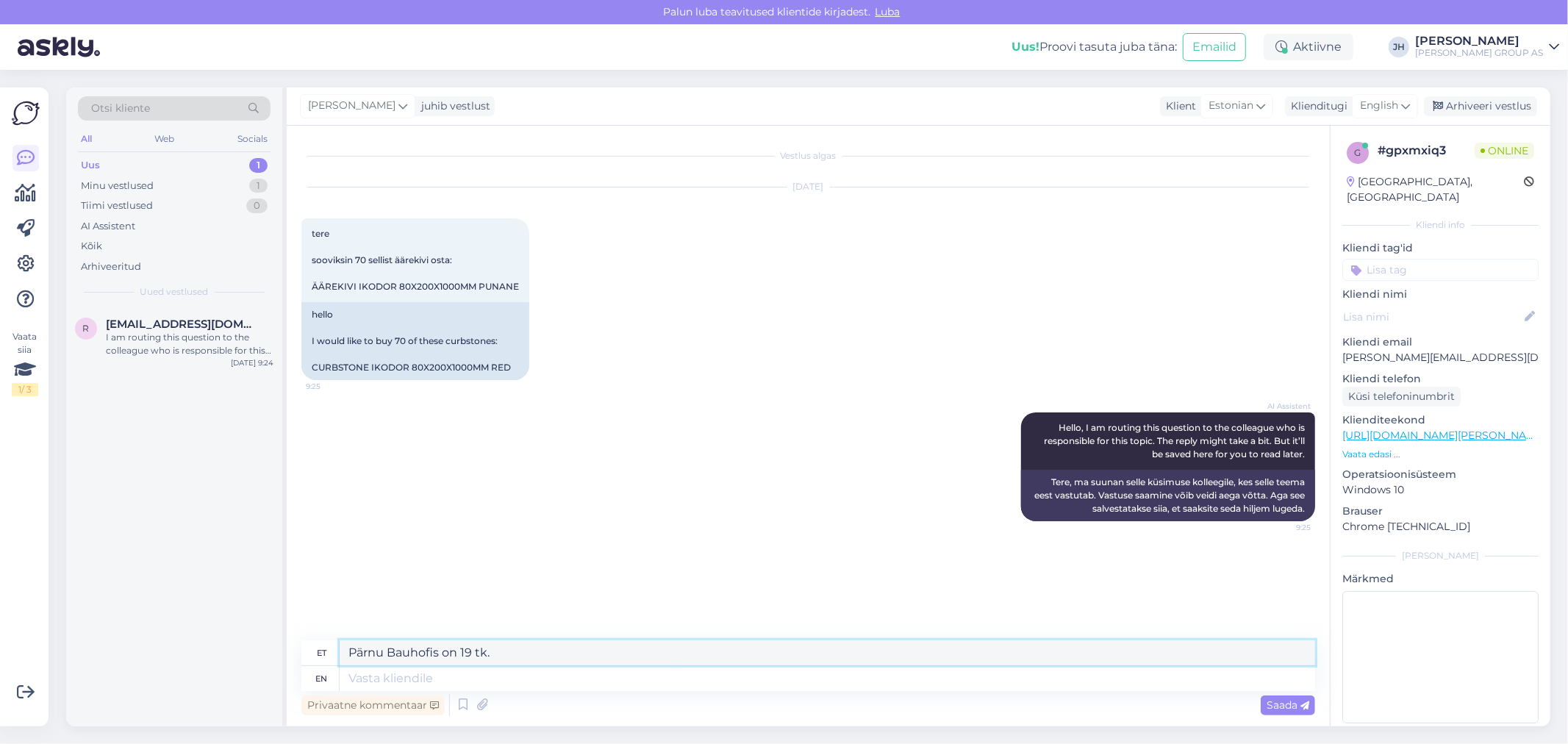
paste textarea "E-poest on võimalik hetkel soetada [PERSON_NAME] eraklientidel. Palume ettevõtt…"
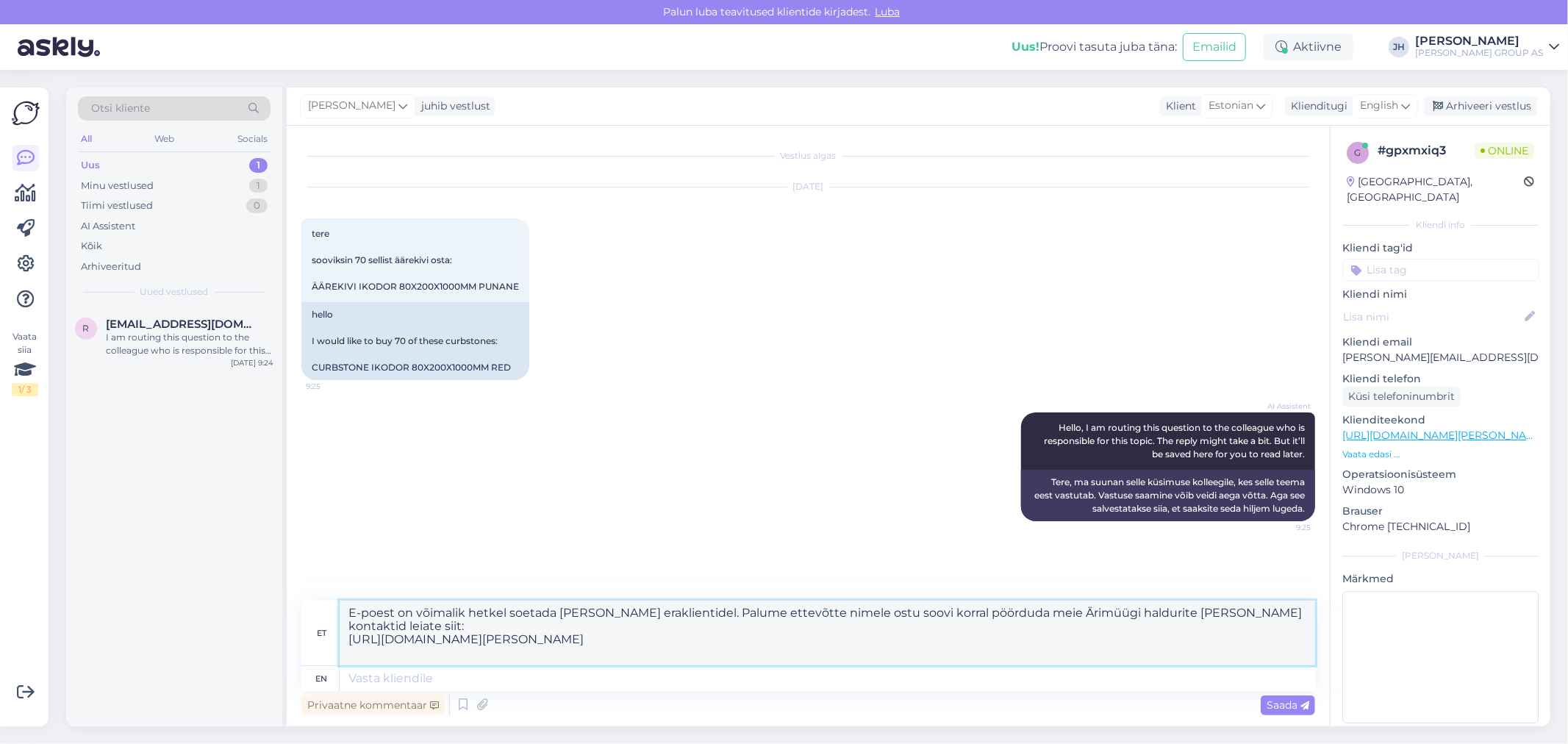
drag, startPoint x: 663, startPoint y: 614, endPoint x: 505, endPoint y: 611, distance: 158.0
click at [505, 611] on textarea "E-poest on võimalik hetkel soetada [PERSON_NAME] eraklientidel. Palume ettevõtt…" at bounding box center [827, 632] width 976 height 64
drag, startPoint x: 1068, startPoint y: 614, endPoint x: 870, endPoint y: 614, distance: 198.0
click at [870, 614] on textarea "E-poest on võimalik hetkel osta ainult 19 tk (Pärnu Bauhofis) kui soovite rohke…" at bounding box center [827, 632] width 976 height 64
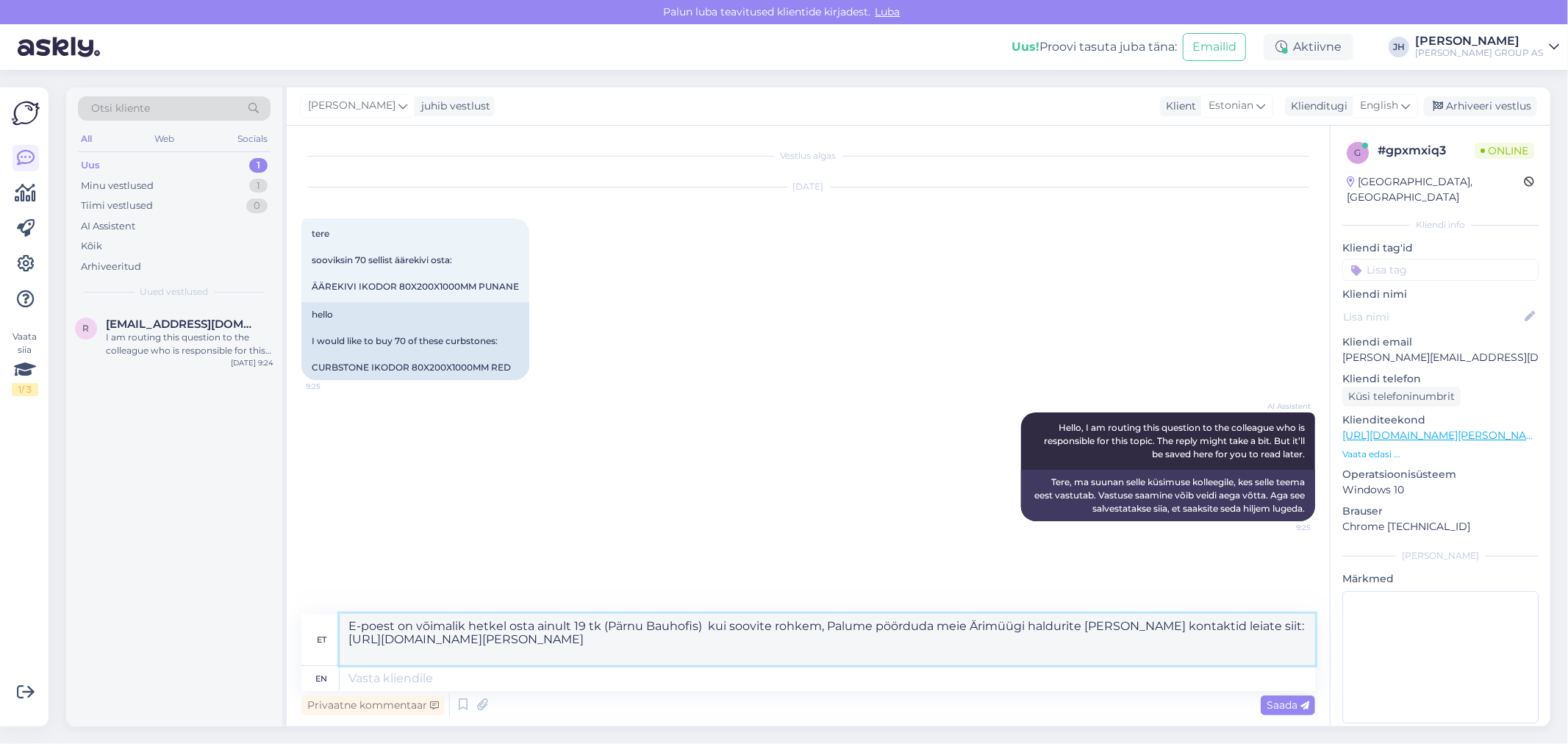
click at [831, 621] on textarea "E-poest on võimalik hetkel osta ainult 19 tk (Pärnu Bauhofis) kui soovite rohke…" at bounding box center [827, 640] width 976 height 52
drag, startPoint x: 731, startPoint y: 638, endPoint x: 318, endPoint y: 613, distance: 413.8
click at [322, 614] on div "et E-poest on võimalik hetkel osta ainult 19 tk (Pärnu Bauhofis) kui soovite ro…" at bounding box center [807, 640] width 1013 height 53
type textarea "E-poest on võimalik hetkel osta ainult 19 tk (Pärnu Bauhofis) kui soovite rohke…"
click at [1406, 98] on icon at bounding box center [1405, 106] width 9 height 16
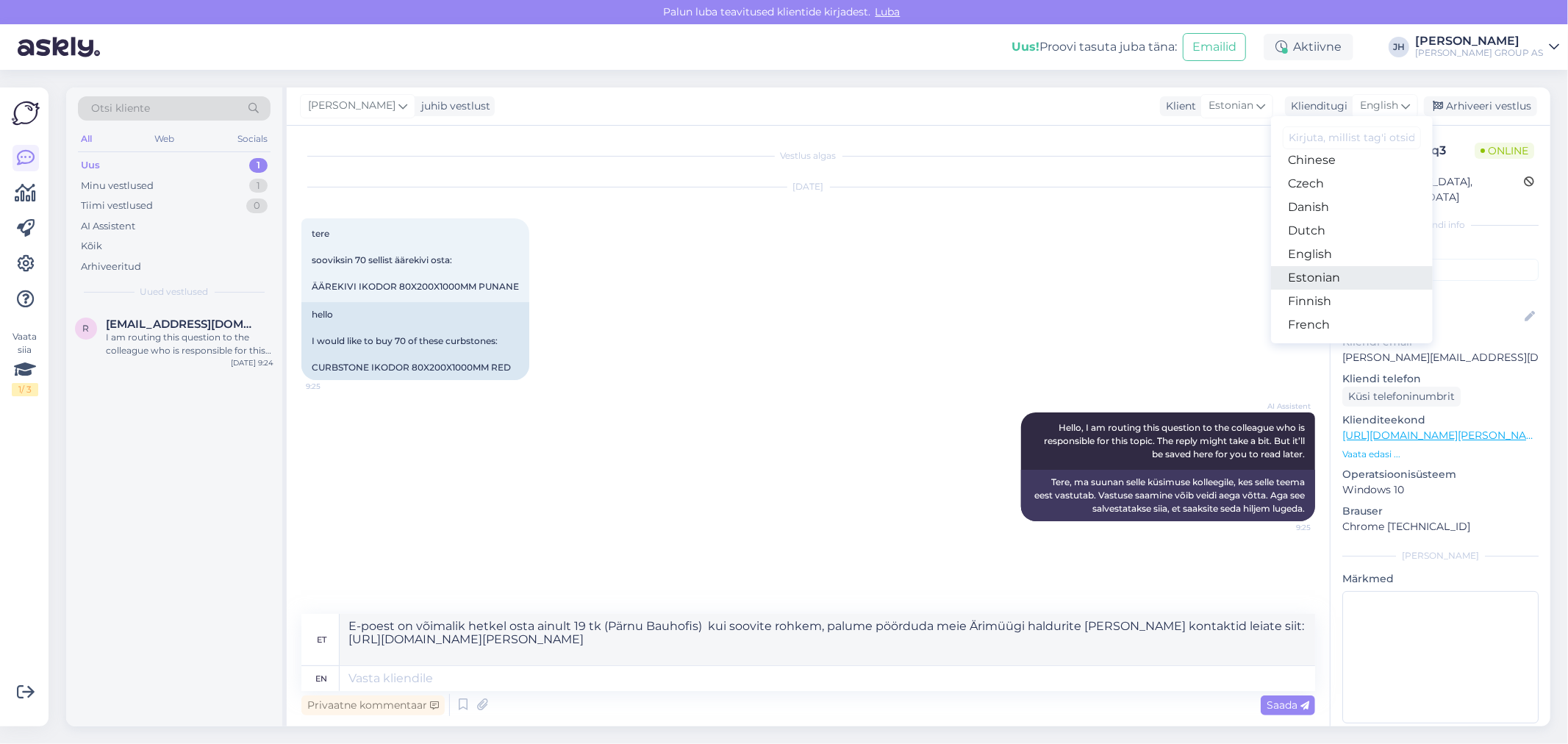
click at [1342, 273] on link "Estonian" at bounding box center [1351, 278] width 161 height 24
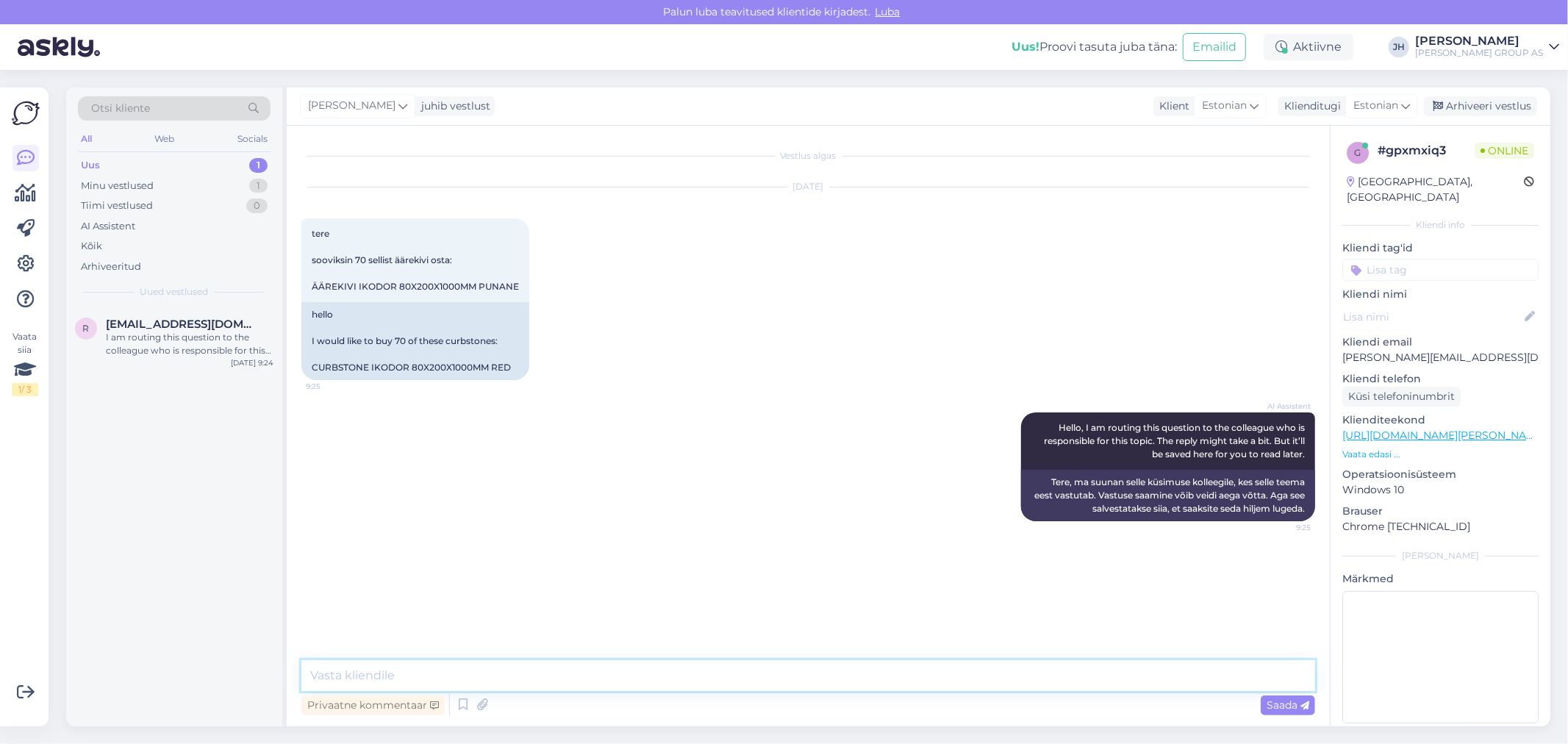
click at [394, 665] on textarea at bounding box center [807, 675] width 1013 height 31
paste textarea "E-poest on võimalik hetkel osta ainult 19 tk (Pärnu Bauhofis) kui soovite rohke…"
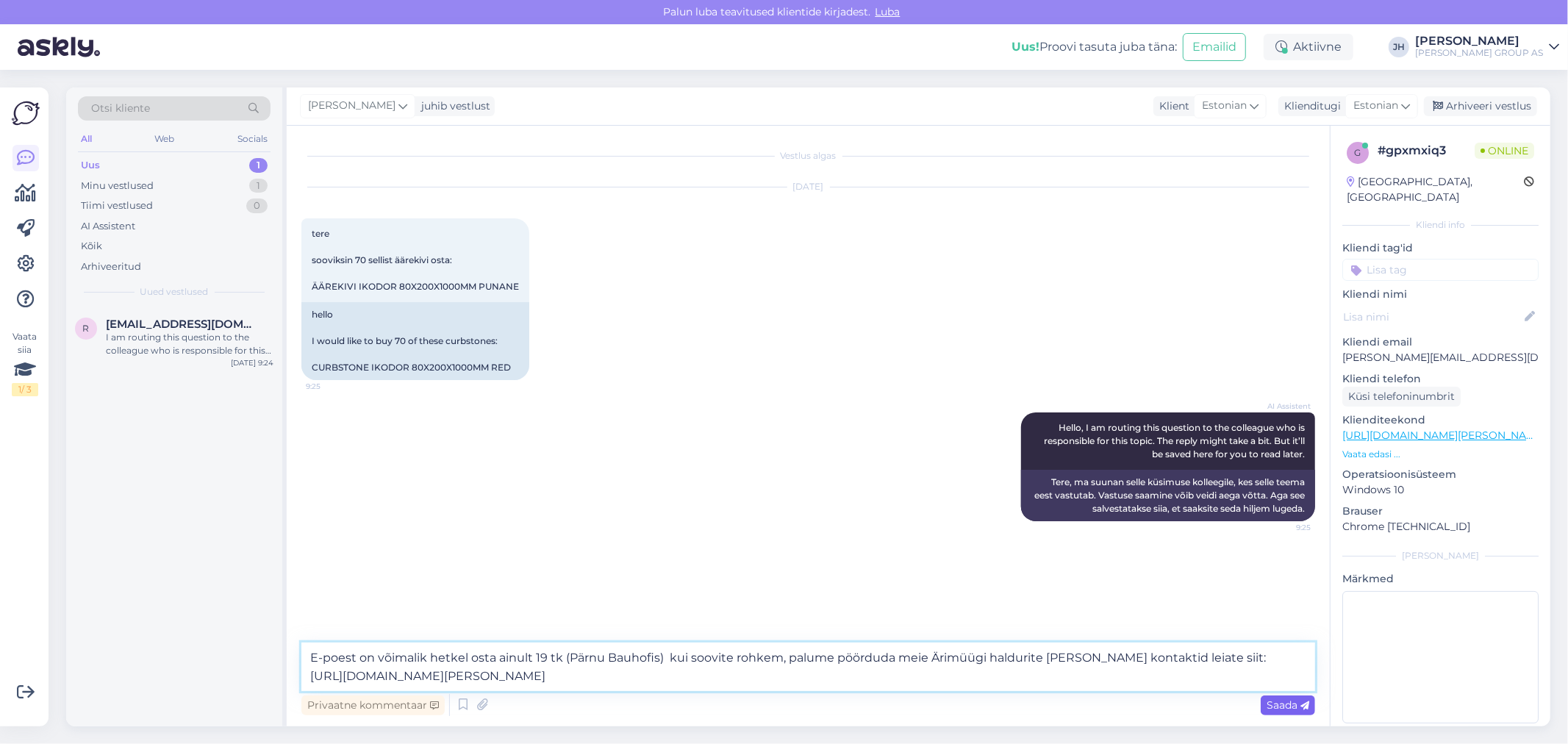
type textarea "E-poest on võimalik hetkel osta ainult 19 tk (Pärnu Bauhofis) kui soovite rohke…"
click at [1277, 706] on span "Saada" at bounding box center [1287, 704] width 43 height 13
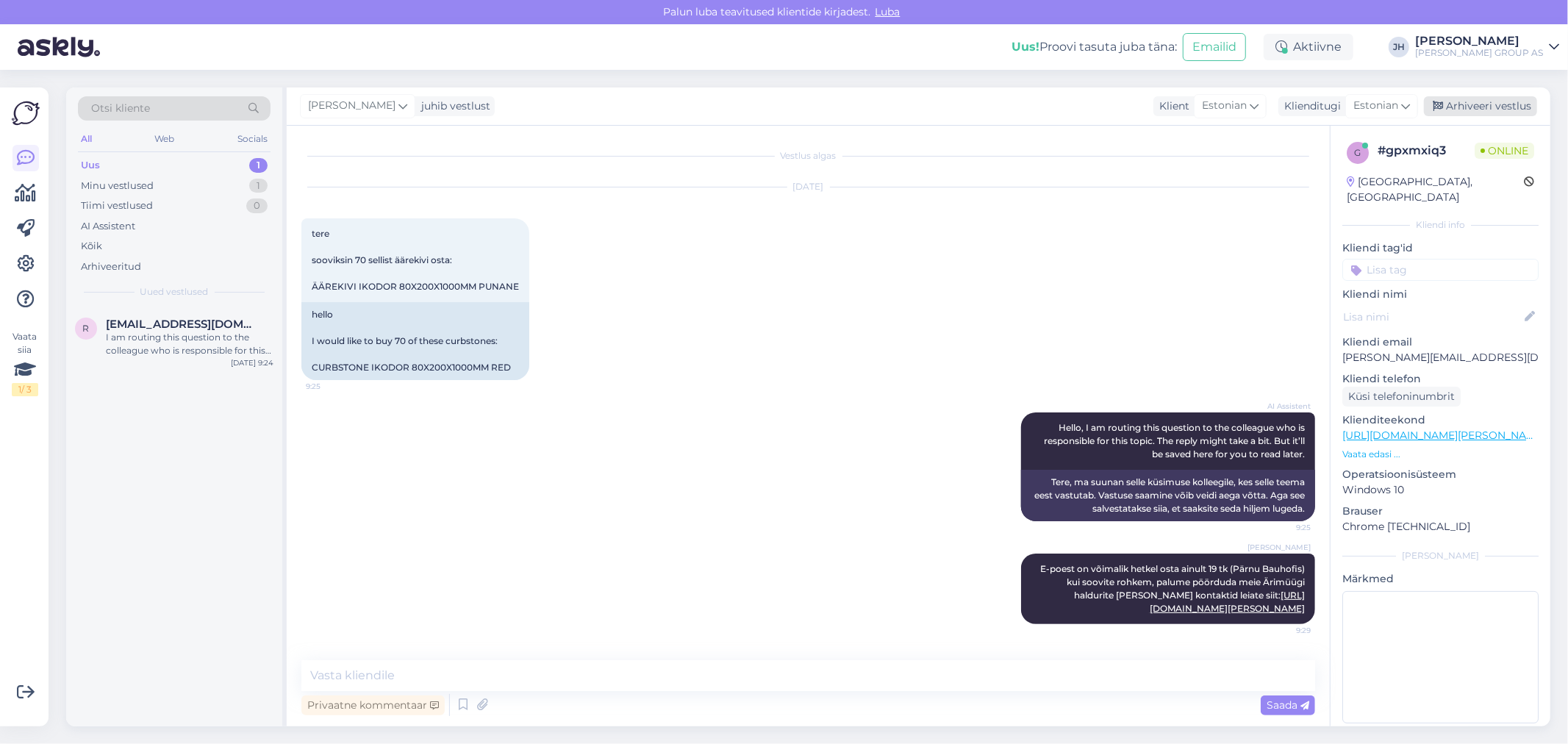
click at [1483, 104] on div "Arhiveeri vestlus" at bounding box center [1480, 106] width 113 height 20
click at [146, 324] on span "[EMAIL_ADDRESS][DOMAIN_NAME]" at bounding box center [182, 324] width 153 height 13
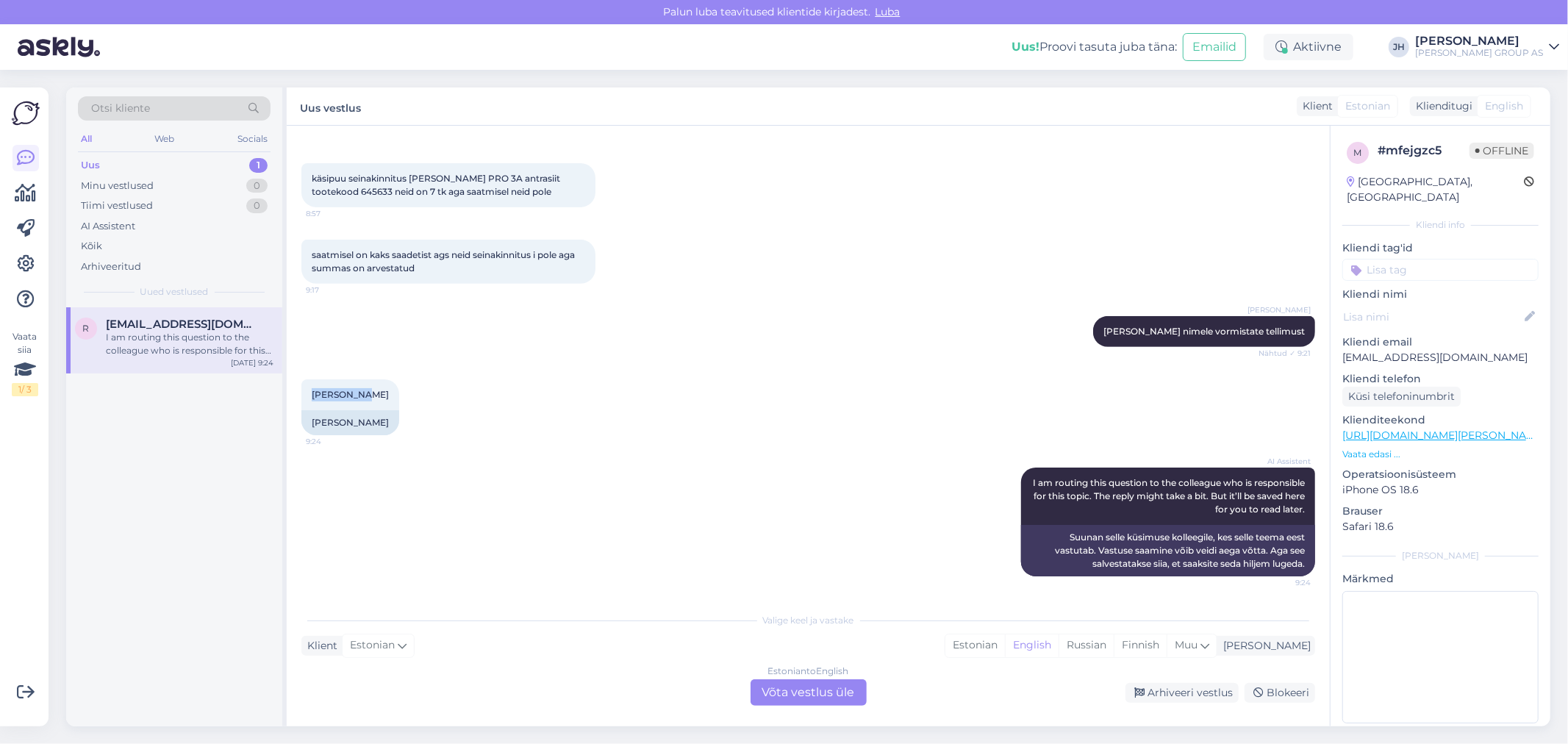
drag, startPoint x: 354, startPoint y: 393, endPoint x: 287, endPoint y: 393, distance: 67.0
click at [287, 393] on div "Vestlus algas [DATE] tellimus on ostukorvis olemas transport valitud aga ei las…" at bounding box center [807, 426] width 1043 height 600
copy span "[PERSON_NAME]"
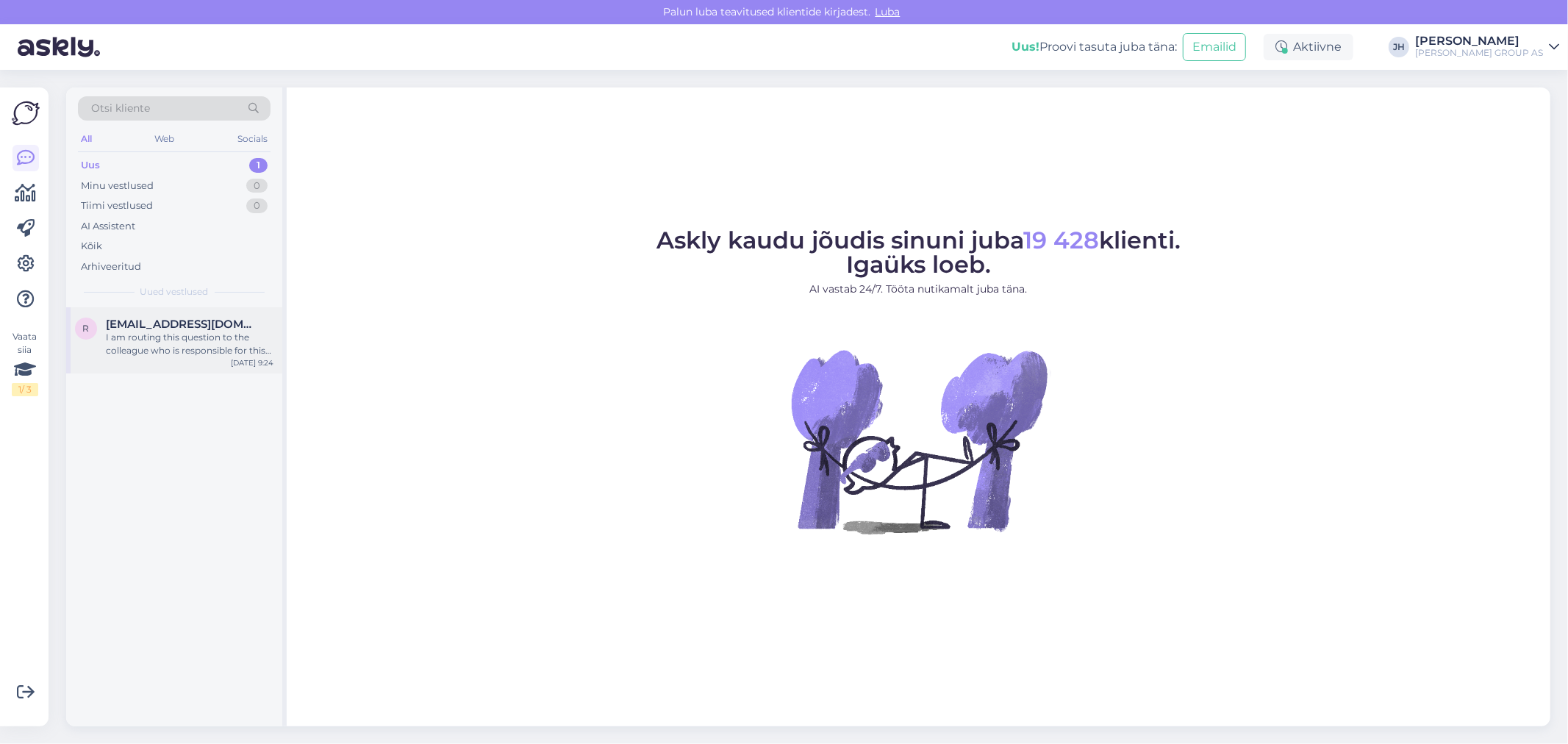
click at [161, 335] on div "I am routing this question to the colleague who is responsible for this topic. …" at bounding box center [189, 344] width 167 height 27
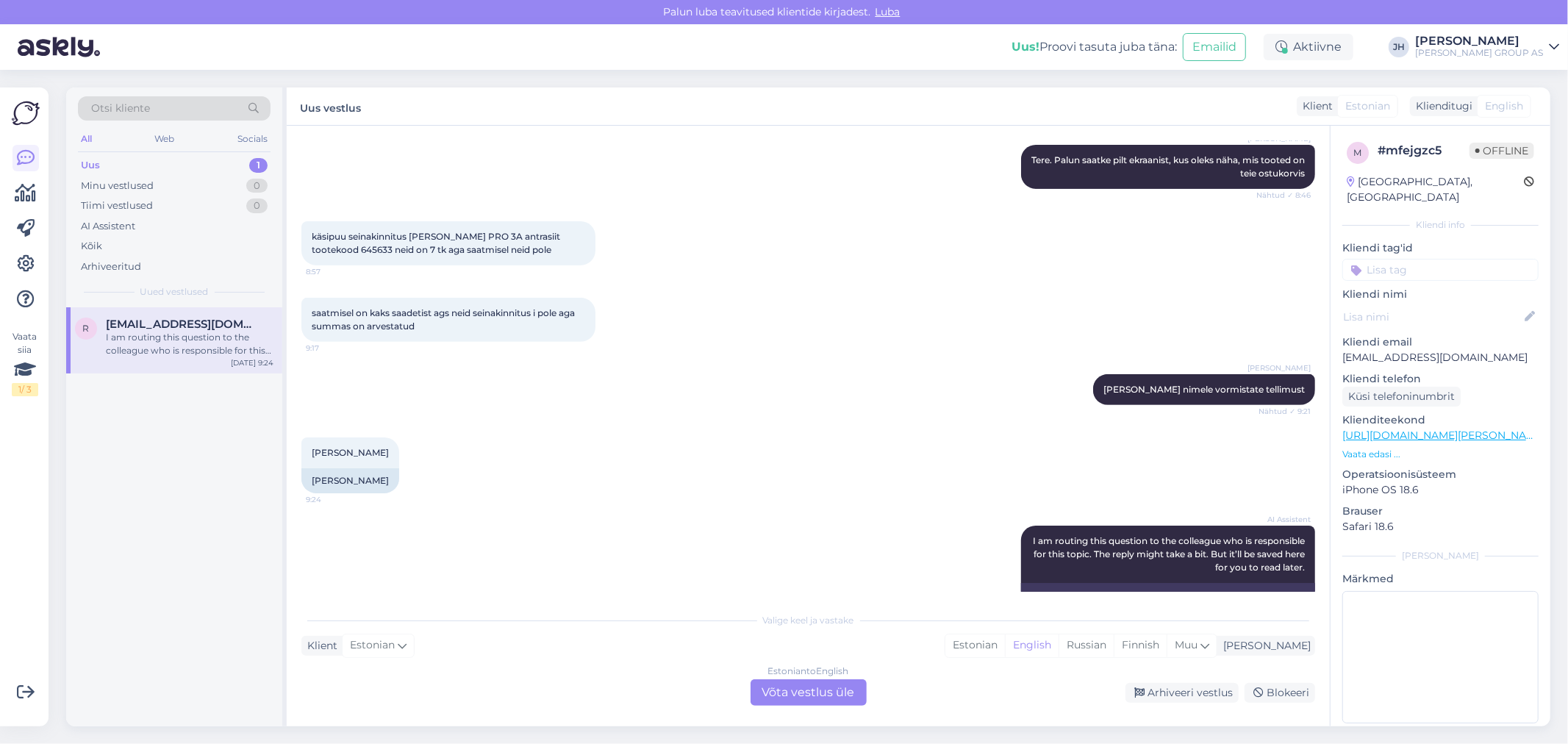
scroll to position [420, 0]
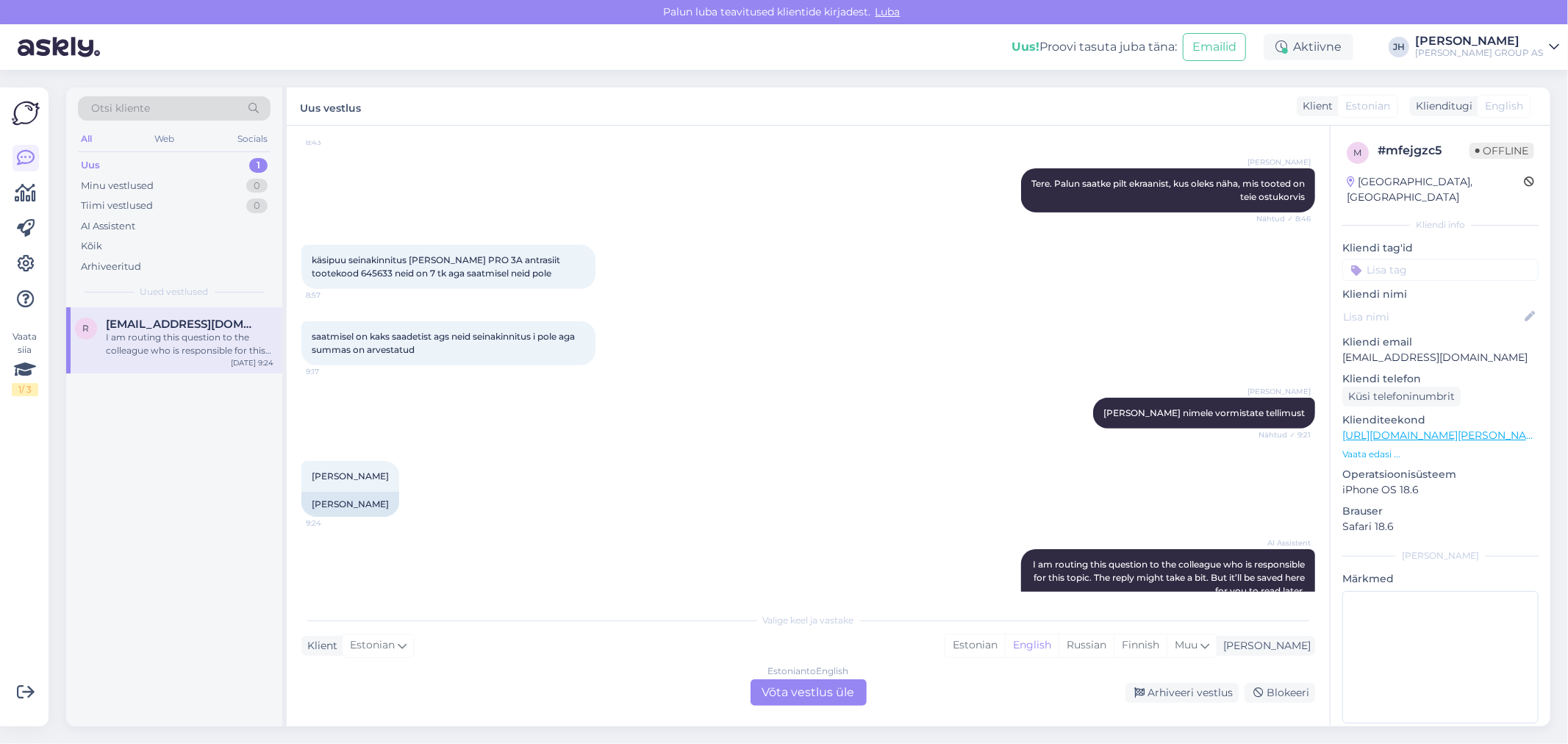
click at [803, 692] on div "Estonian to English Võta vestlus üle" at bounding box center [808, 692] width 116 height 27
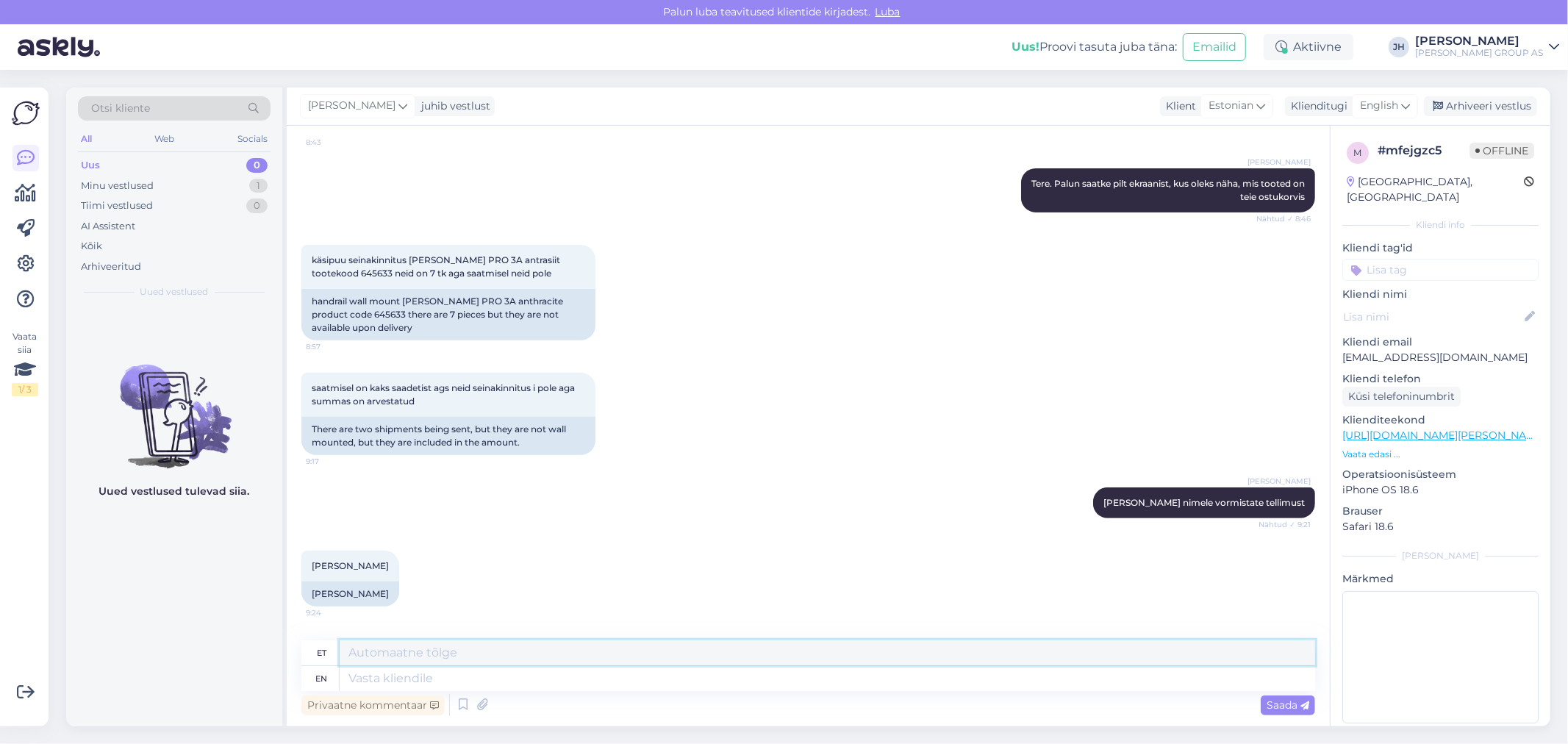
click at [377, 649] on textarea at bounding box center [827, 652] width 976 height 25
drag, startPoint x: 341, startPoint y: 269, endPoint x: 309, endPoint y: 273, distance: 32.2
click at [309, 273] on div "käsipuu seinakinnitus [PERSON_NAME] PRO 3A antrasiit tootekood 645633 neid on 7…" at bounding box center [448, 266] width 294 height 45
copy span "645633"
click at [400, 655] on textarea at bounding box center [827, 652] width 976 height 25
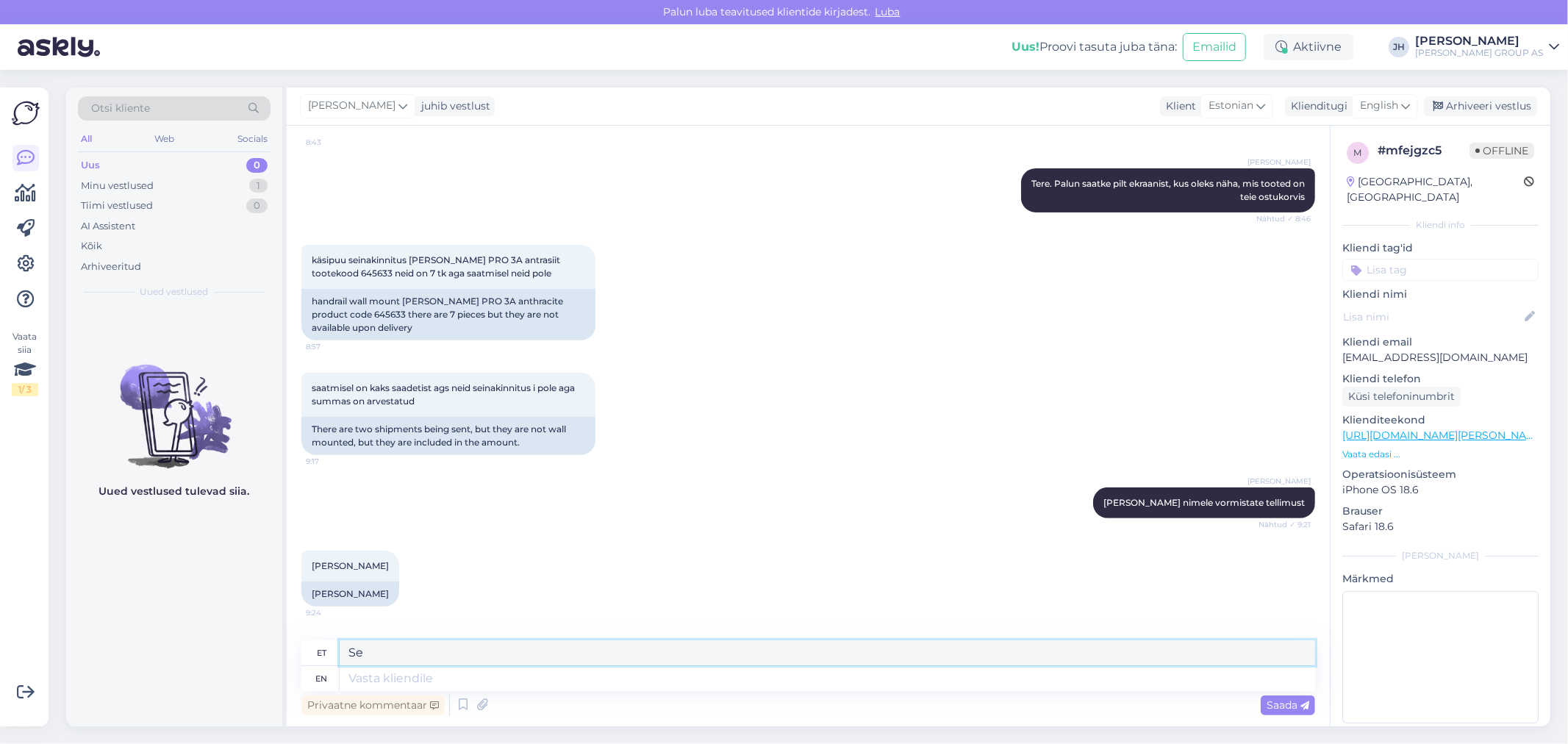
type textarea "S"
paste textarea "Toodet DOLLE PRO 3A käsipuu seinakinnitus, antratsiit (tootekood 645633) on e-p…"
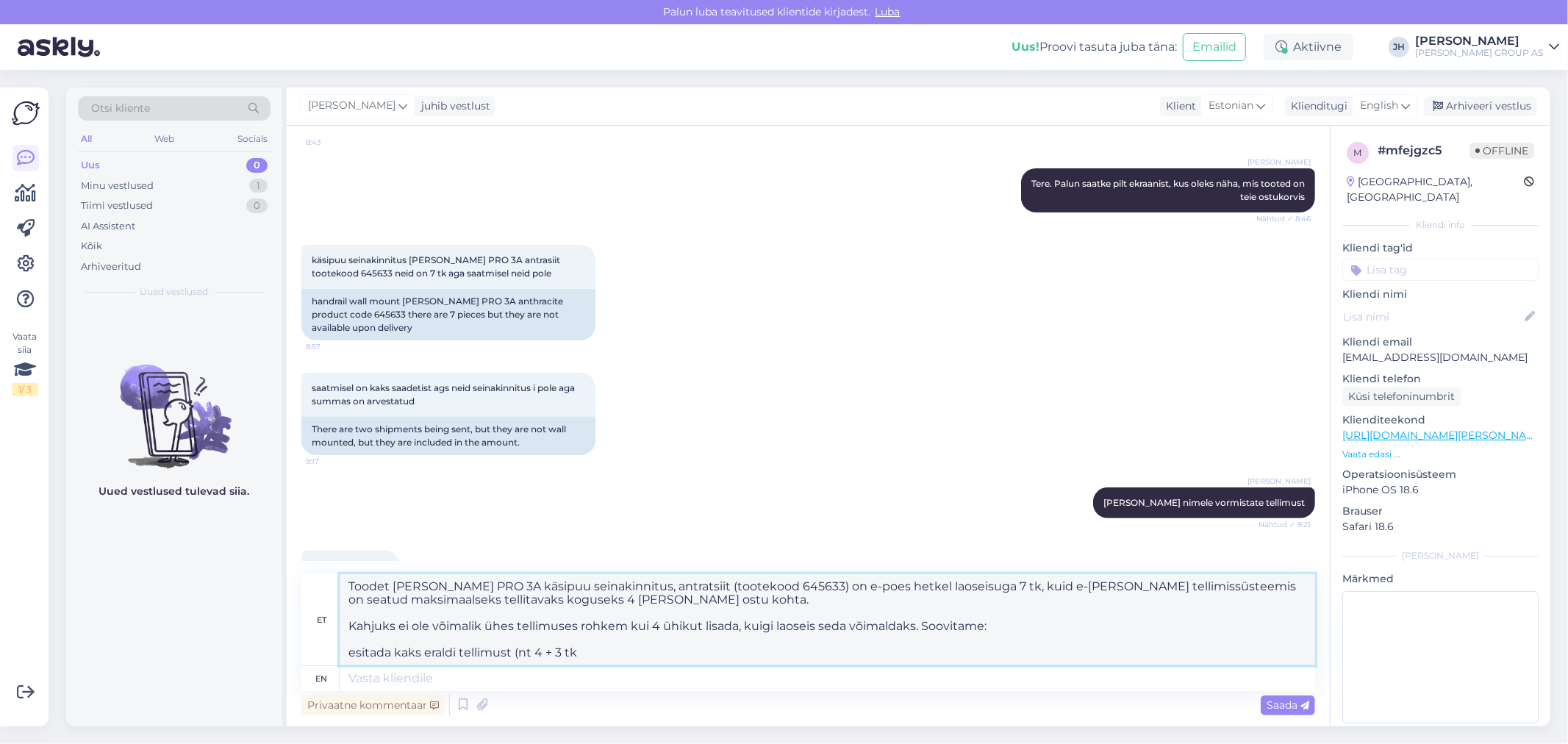
drag, startPoint x: 616, startPoint y: 653, endPoint x: 326, endPoint y: 585, distance: 297.9
click at [326, 585] on div "et Toodet DOLLE PRO 3A käsipuu seinakinnitus, antratsiit (tootekood 645633) on …" at bounding box center [807, 619] width 1013 height 92
type textarea "Toodet DOLLE PRO 3A käsipuu seinakinnitus, antratsiit (tootekood 645633) on e-p…"
click at [1409, 107] on icon at bounding box center [1405, 106] width 9 height 16
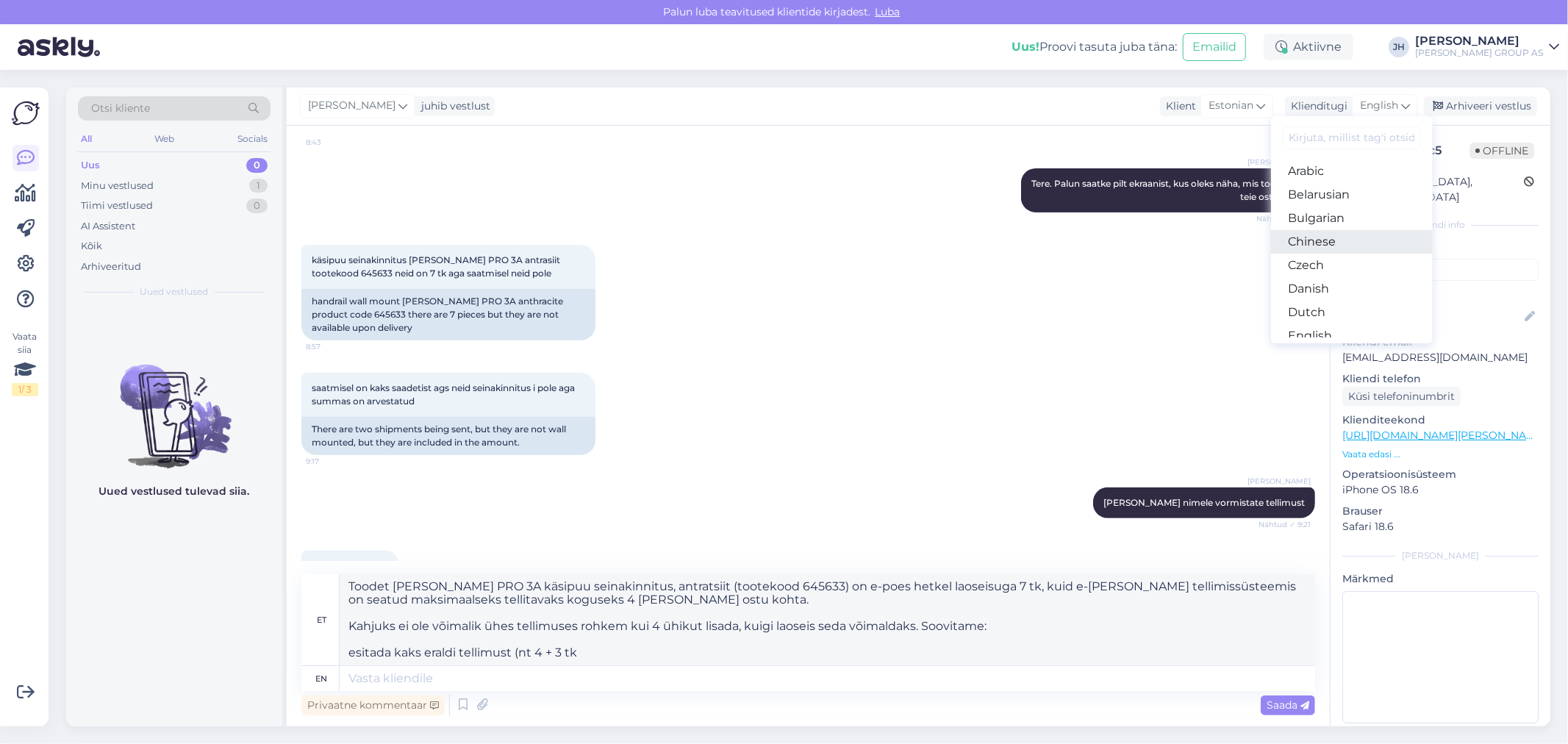
scroll to position [163, 0]
click at [1317, 197] on link "Estonian" at bounding box center [1351, 196] width 161 height 24
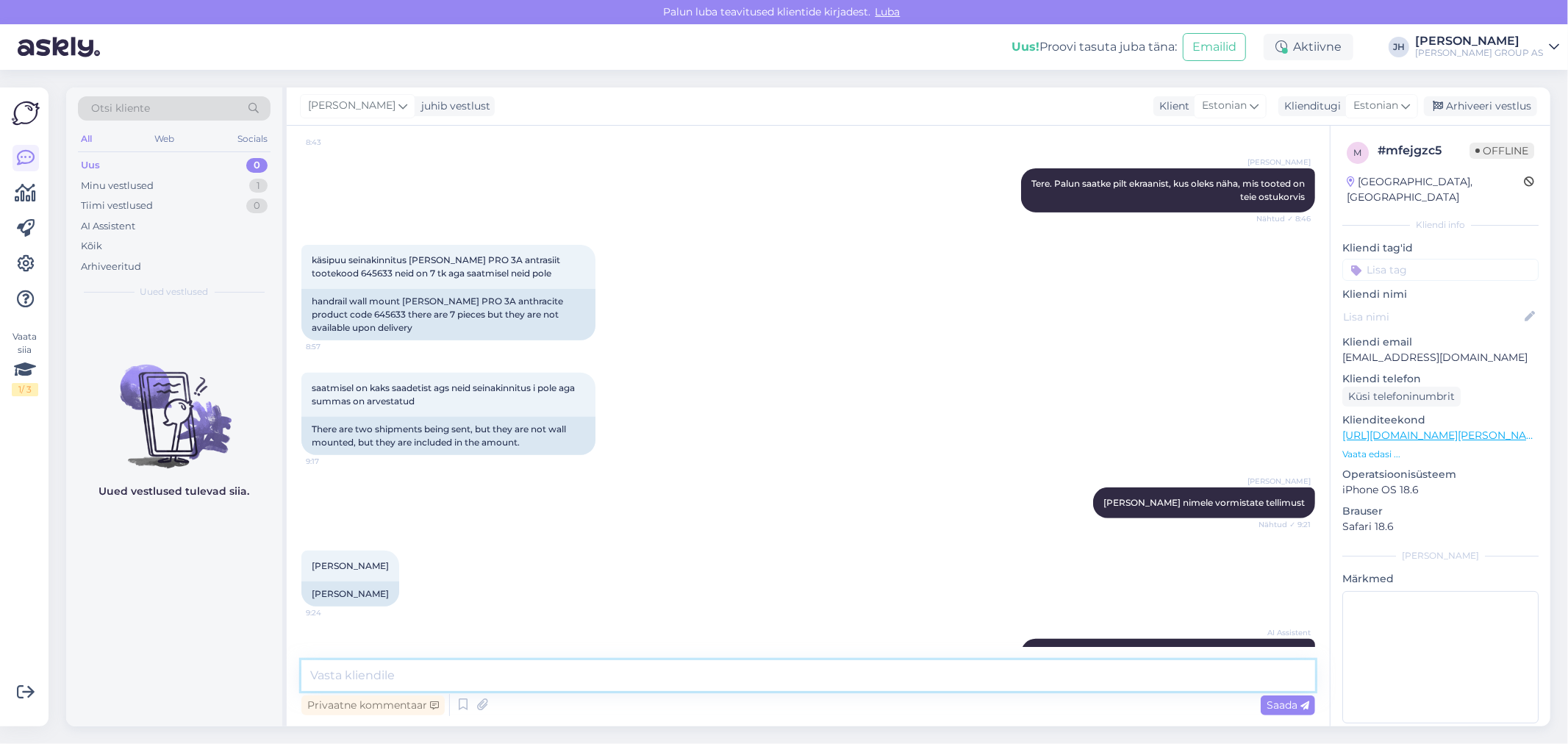
click at [481, 667] on textarea at bounding box center [807, 675] width 1013 height 31
paste textarea "Toodet DOLLE PRO 3A käsipuu seinakinnitus, antratsiit (tootekood 645633) on e-p…"
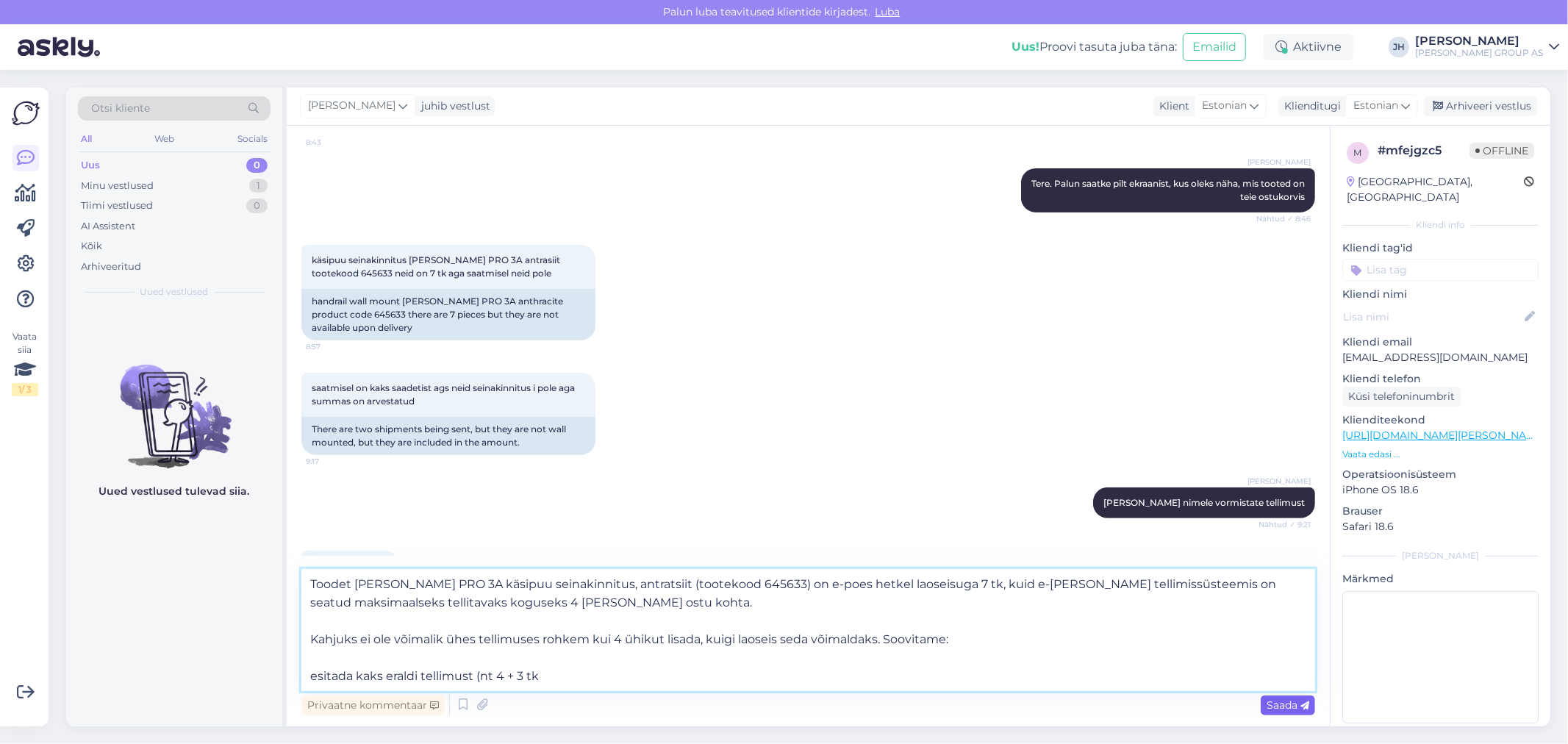
type textarea "Toodet DOLLE PRO 3A käsipuu seinakinnitus, antratsiit (tootekood 645633) on e-p…"
click at [1294, 700] on span "Saada" at bounding box center [1287, 704] width 43 height 13
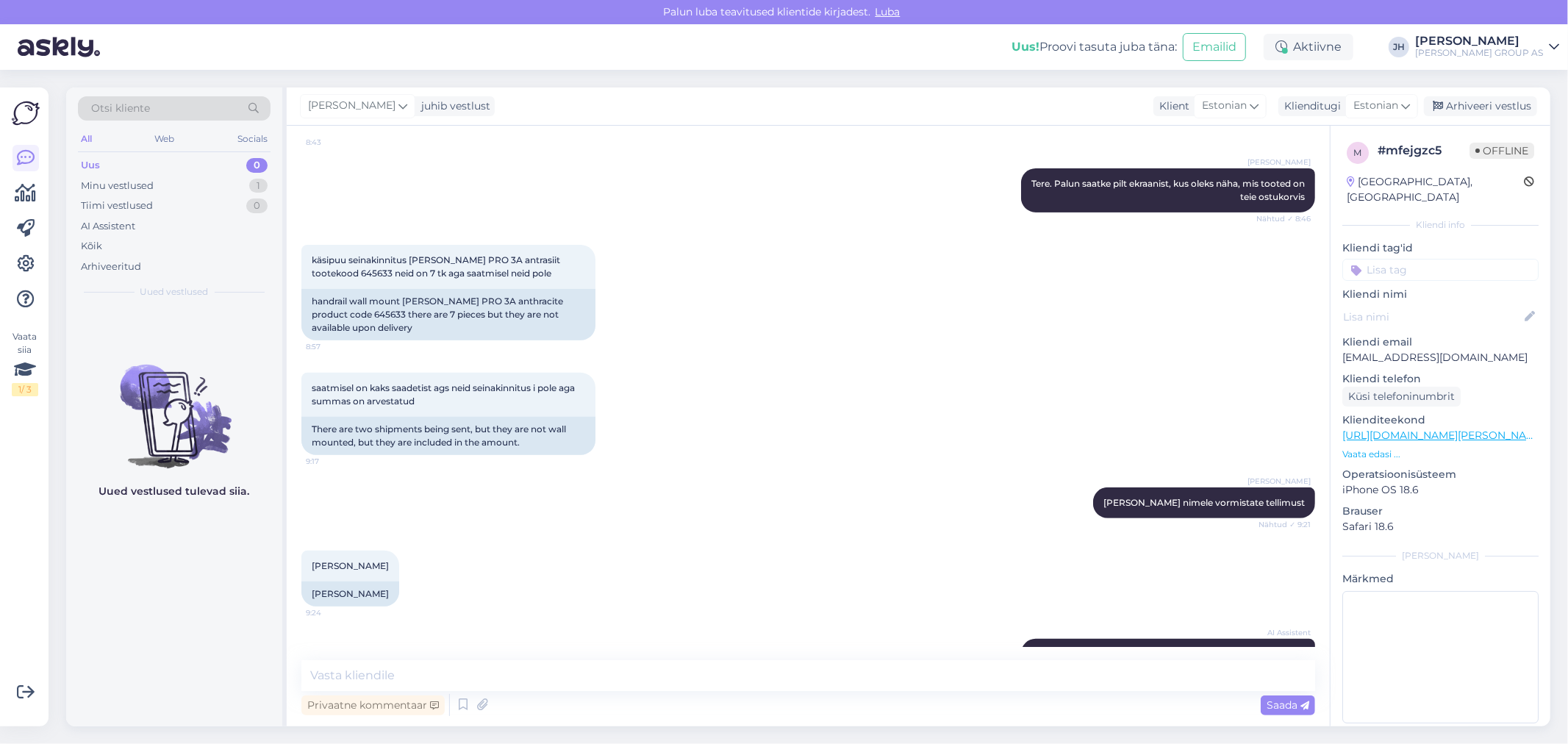
scroll to position [705, 0]
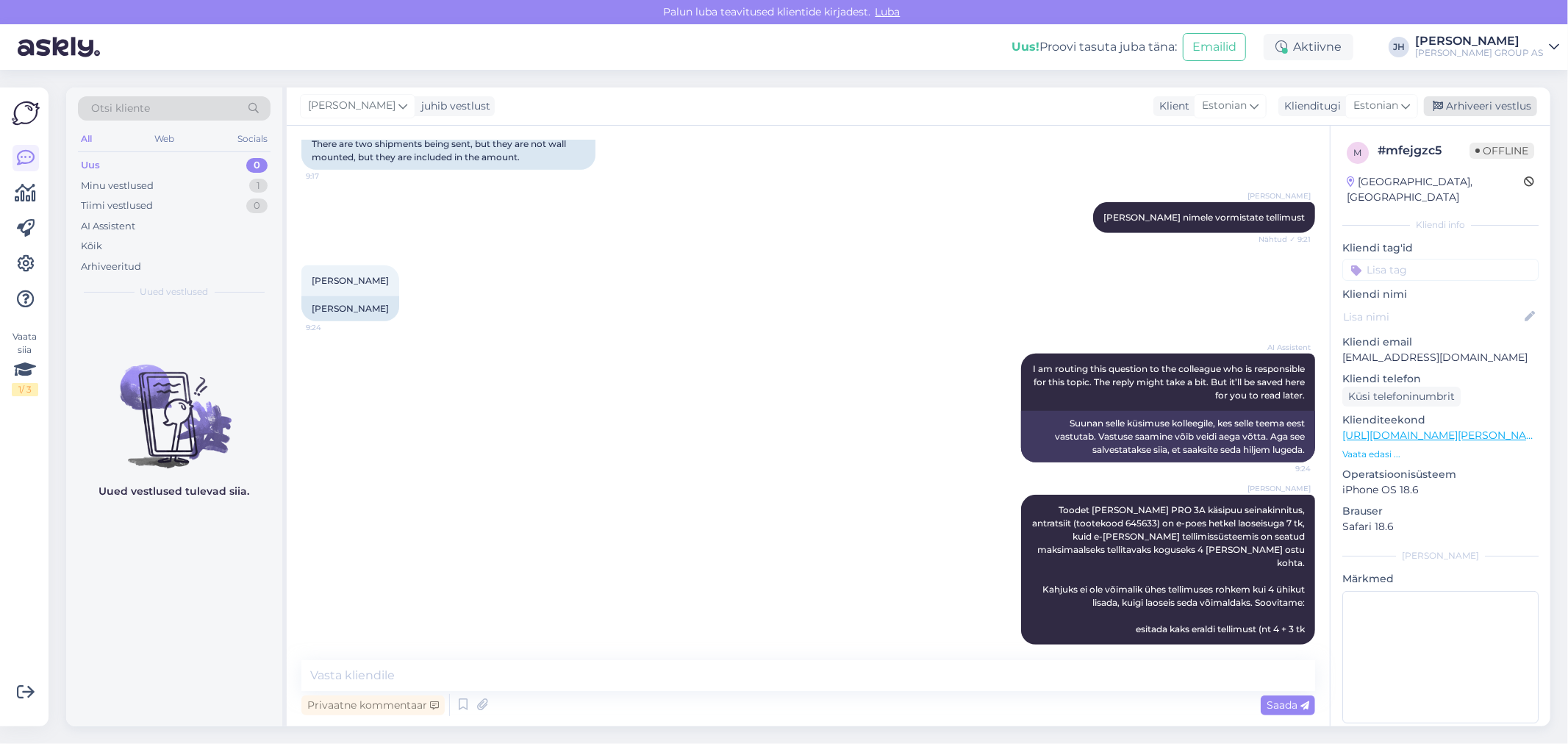
click at [1476, 101] on div "Arhiveeri vestlus" at bounding box center [1480, 106] width 113 height 20
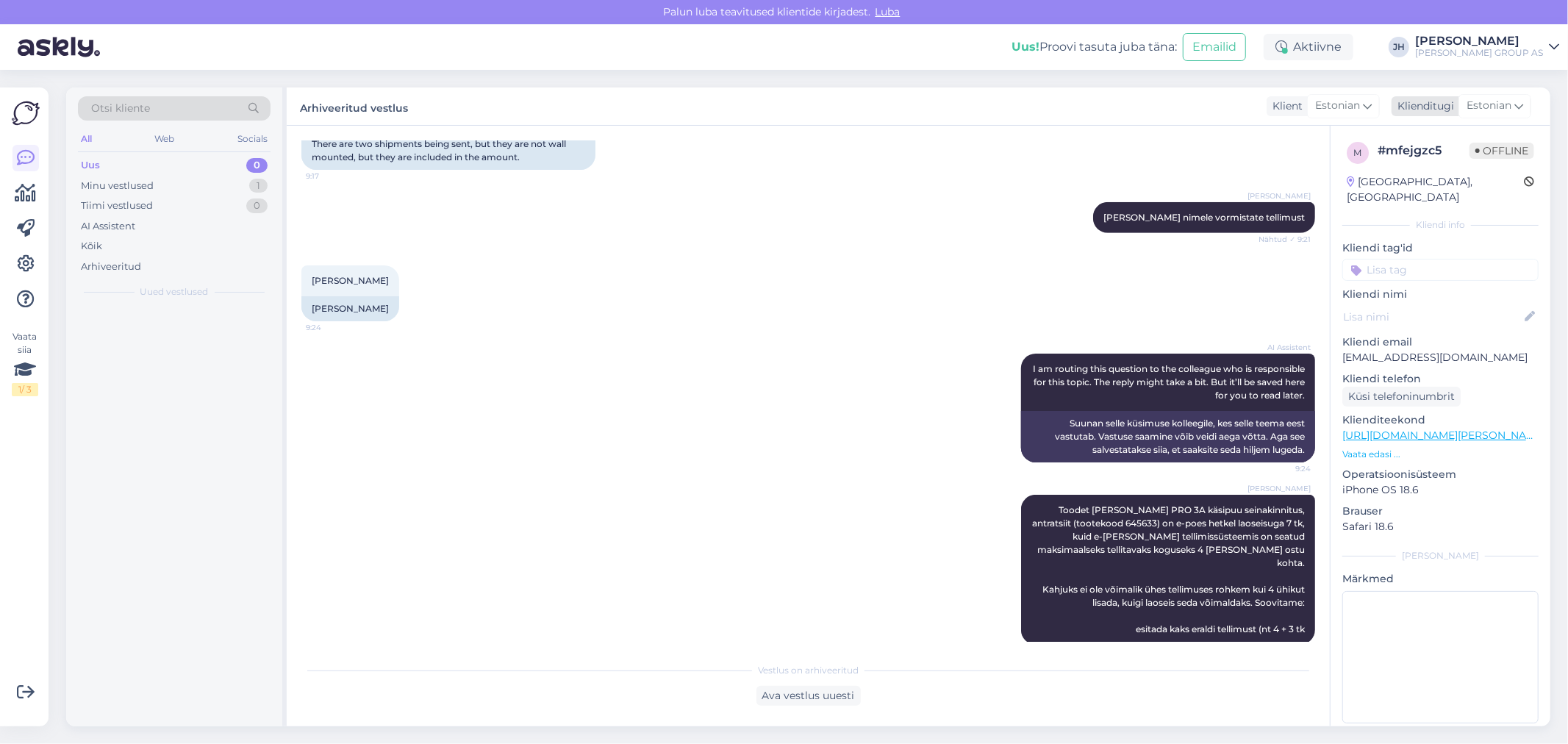
scroll to position [710, 0]
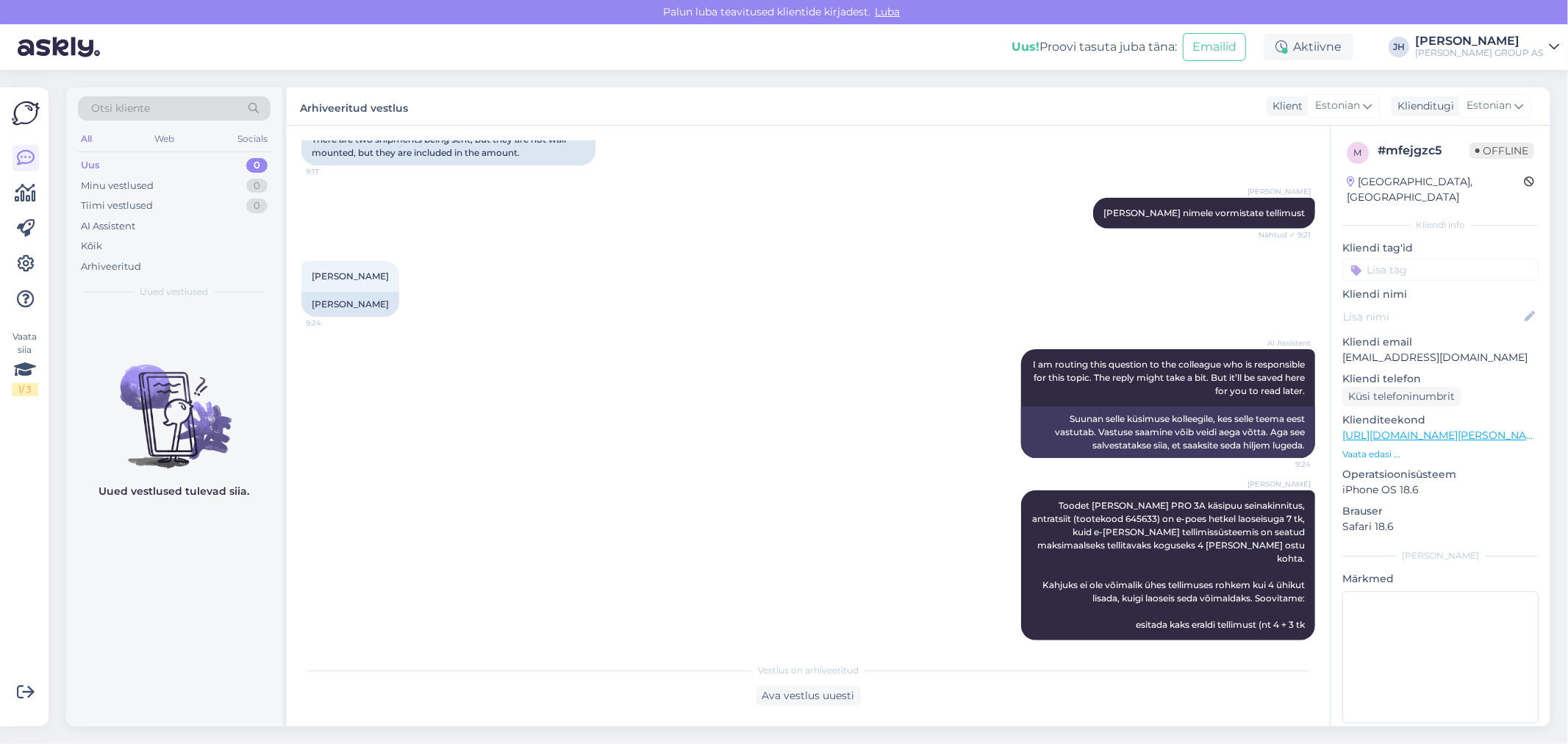
click at [163, 107] on div "Otsi kliente" at bounding box center [174, 108] width 192 height 24
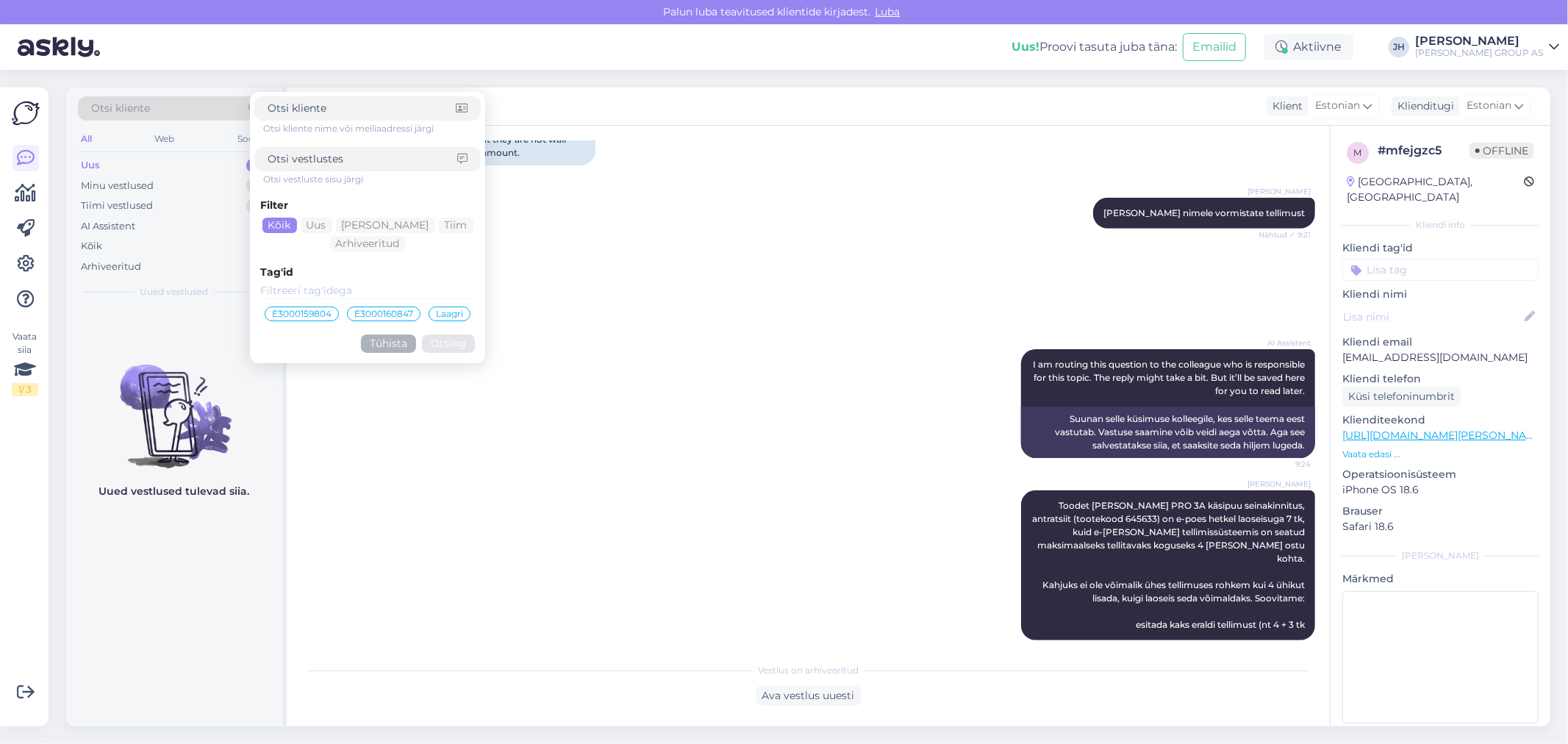
type input "jarvo.tandre@khenergia.ee"
click button "Otsing" at bounding box center [448, 344] width 52 height 19
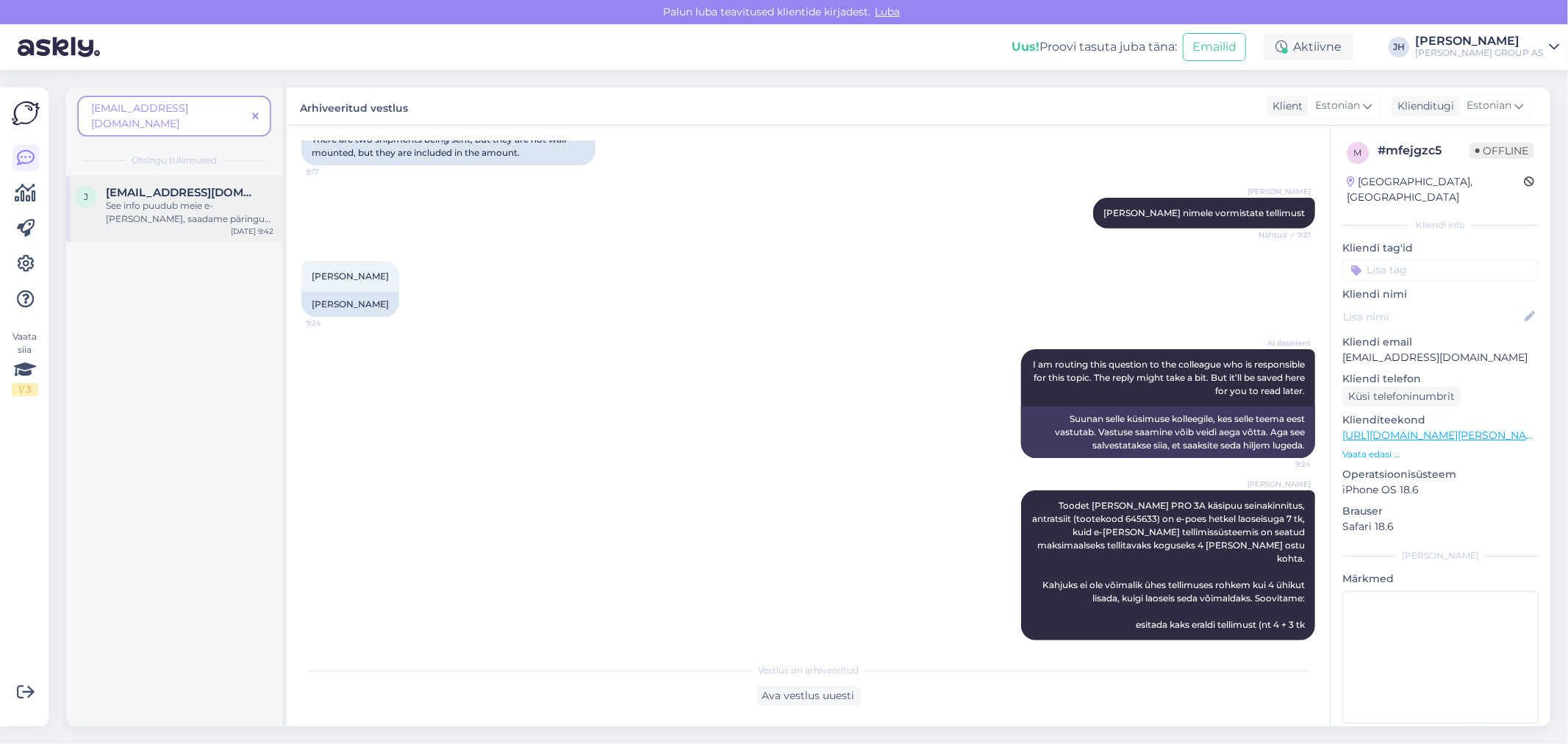
click at [184, 199] on div "See info puudub meie e-poe lehel, saadame päringu hankijale ja vastame Teile e-…" at bounding box center [189, 212] width 167 height 27
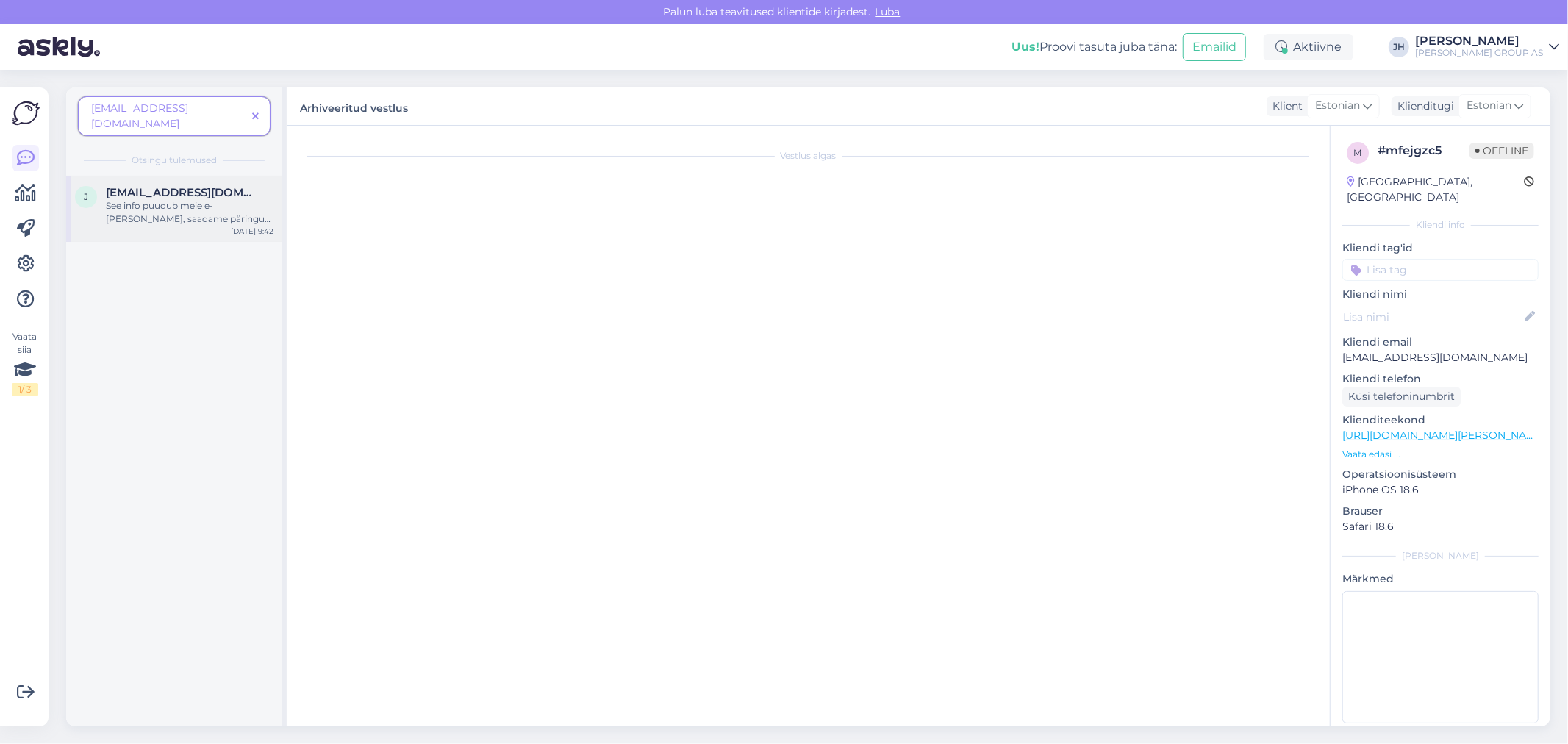
scroll to position [0, 0]
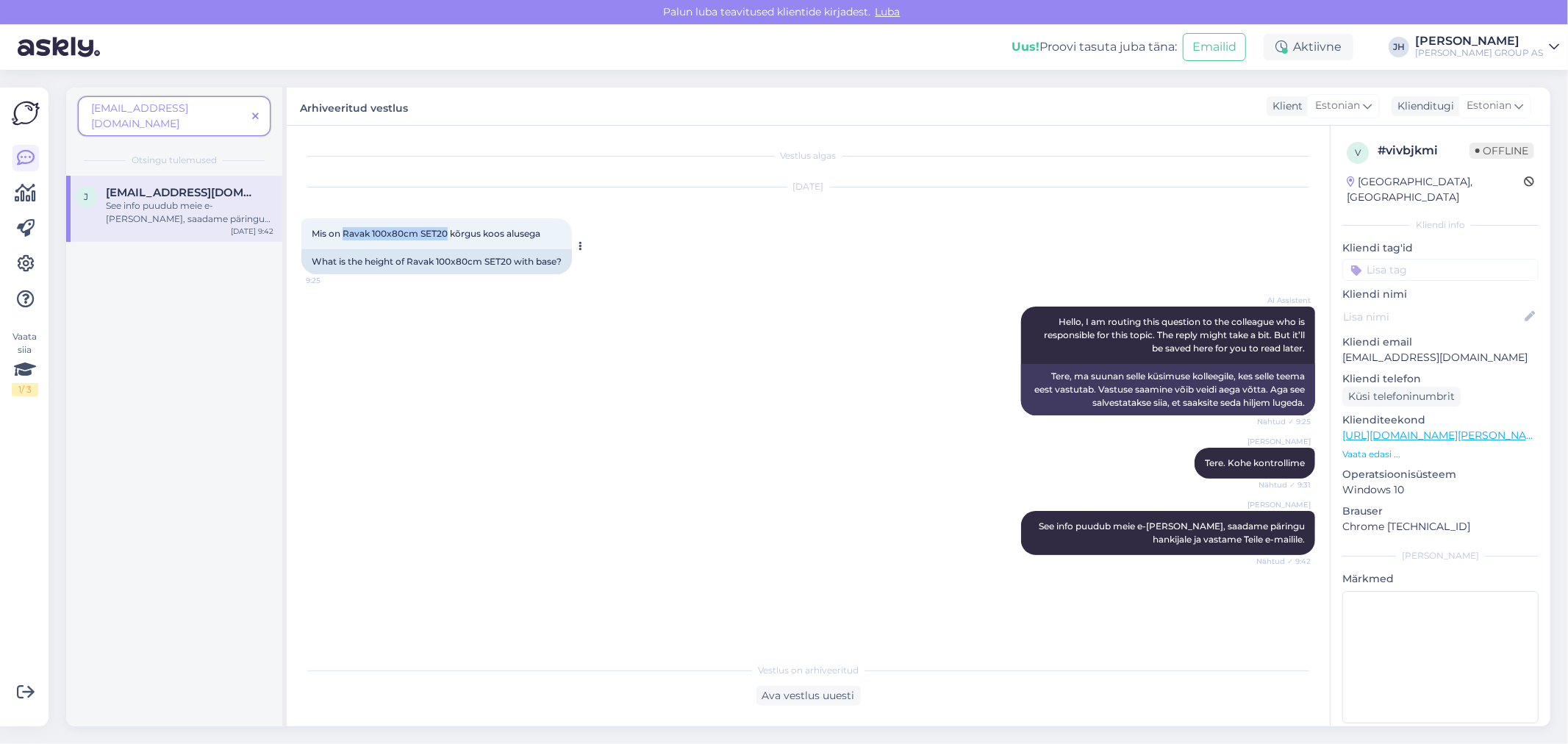
drag, startPoint x: 446, startPoint y: 231, endPoint x: 343, endPoint y: 228, distance: 103.0
click at [343, 228] on span "Mis on Ravak 100x80cm SET20 kõrgus koos alusega" at bounding box center [426, 233] width 229 height 11
copy span "Ravak 100x80cm SET20"
